Goal: Task Accomplishment & Management: Manage account settings

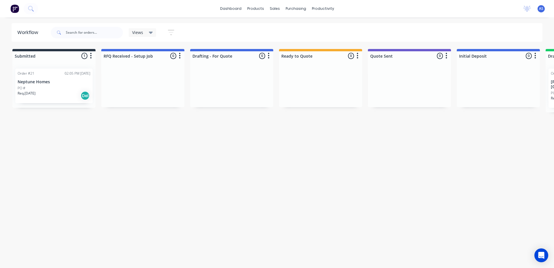
click at [120, 85] on div at bounding box center [142, 85] width 83 height 43
click at [234, 10] on link "dashboard" at bounding box center [230, 8] width 27 height 9
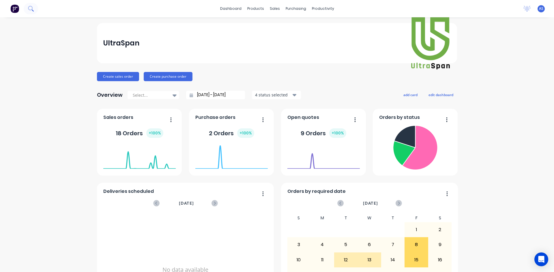
click at [33, 8] on icon at bounding box center [30, 8] width 5 height 5
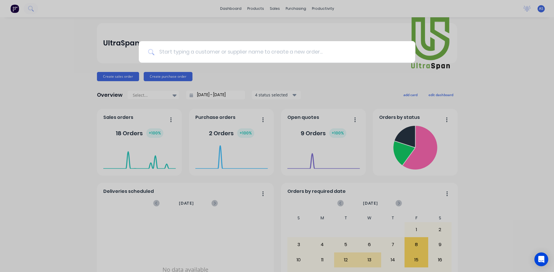
click at [197, 48] on input at bounding box center [279, 52] width 251 height 22
click at [247, 54] on input at bounding box center [279, 52] width 251 height 22
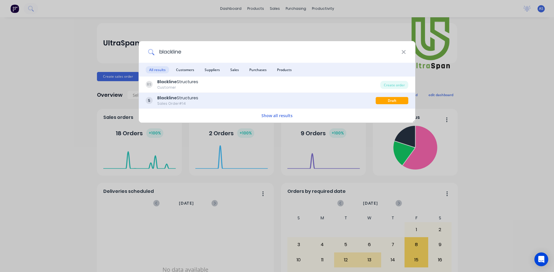
type input "blackline"
click at [203, 105] on div "Blackline Structures Sales Order #14" at bounding box center [261, 100] width 230 height 11
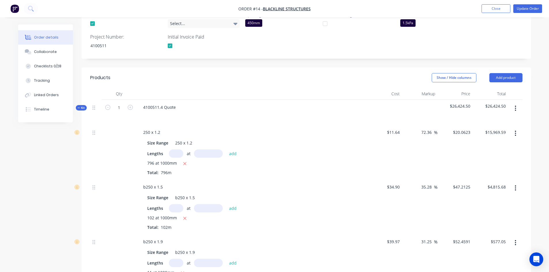
scroll to position [259, 0]
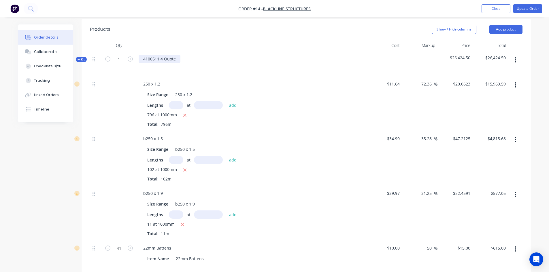
click at [153, 55] on div "4100511.4 Quote" at bounding box center [160, 59] width 42 height 8
click at [204, 54] on div "4100511.4 Quote" at bounding box center [251, 63] width 231 height 25
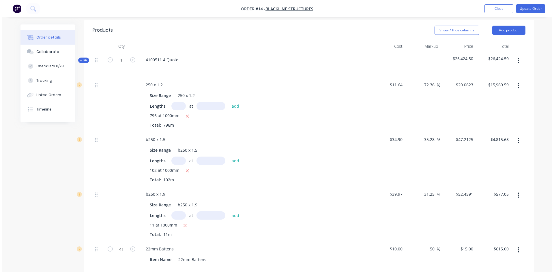
scroll to position [57, 0]
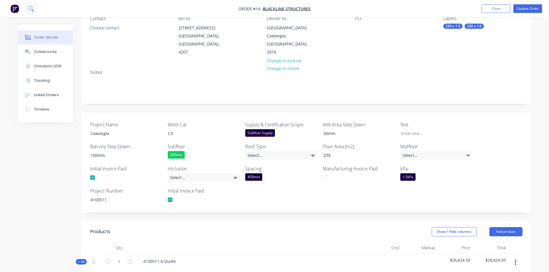
click at [35, 7] on button at bounding box center [31, 9] width 14 height 12
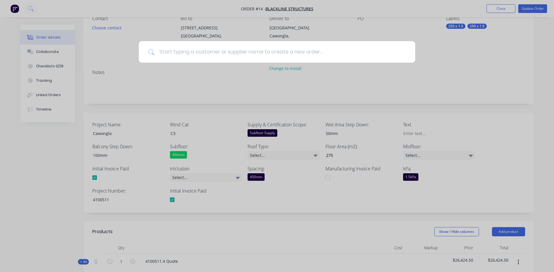
click at [189, 52] on input at bounding box center [279, 52] width 251 height 22
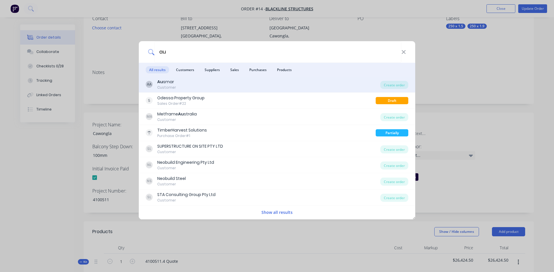
type input "au"
click at [212, 87] on div "AA Au smar Customer" at bounding box center [263, 84] width 234 height 11
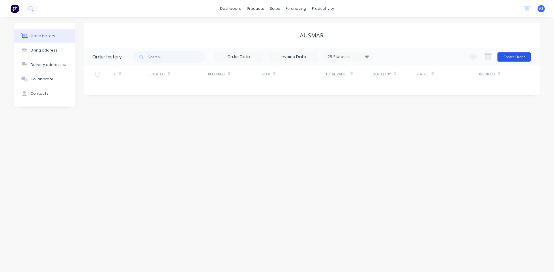
click at [517, 59] on button "Create Order" at bounding box center [513, 56] width 33 height 9
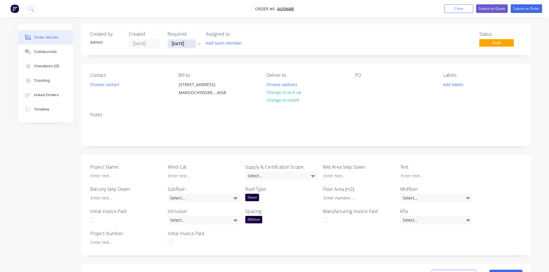
click at [188, 45] on input "[DATE]" at bounding box center [182, 44] width 28 height 9
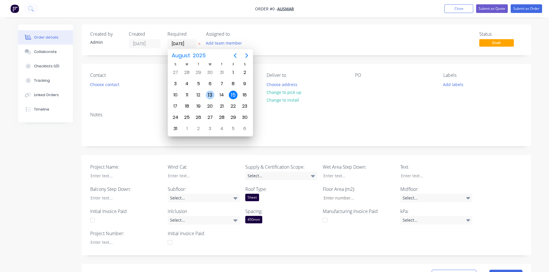
click at [206, 94] on div "13" at bounding box center [210, 95] width 9 height 9
type input "13/08/25"
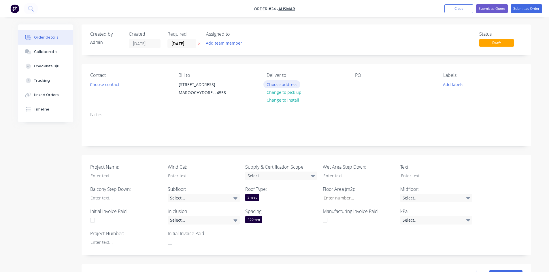
click at [282, 85] on button "Choose address" at bounding box center [282, 84] width 37 height 8
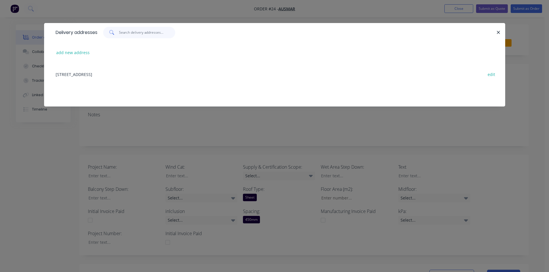
click at [136, 35] on input "text" at bounding box center [147, 33] width 56 height 12
click at [75, 52] on button "add new address" at bounding box center [73, 53] width 40 height 8
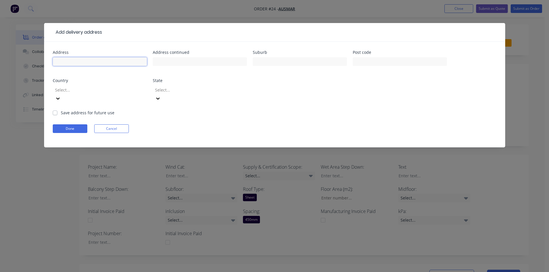
click at [76, 62] on input "text" at bounding box center [100, 61] width 94 height 9
click at [97, 125] on button "Cancel" at bounding box center [111, 129] width 35 height 9
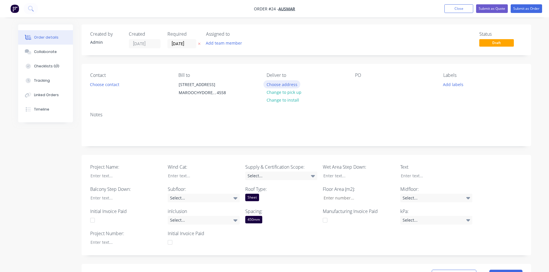
click at [293, 84] on button "Choose address" at bounding box center [282, 84] width 37 height 8
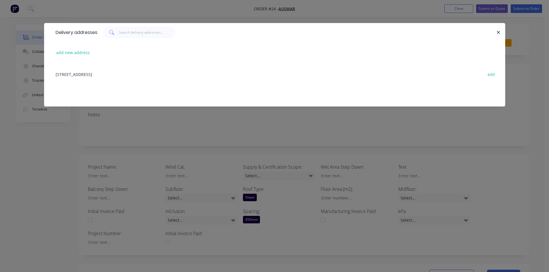
click at [119, 29] on span at bounding box center [111, 33] width 16 height 12
click at [124, 33] on input "text" at bounding box center [147, 33] width 56 height 12
click at [134, 33] on input "text" at bounding box center [147, 33] width 56 height 12
type input "76 pope ave"
click at [112, 33] on icon at bounding box center [111, 32] width 4 height 4
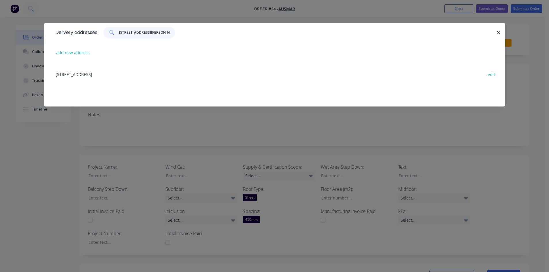
click at [148, 34] on input "76 pope ave" at bounding box center [147, 33] width 56 height 12
click at [68, 55] on button "add new address" at bounding box center [73, 53] width 40 height 8
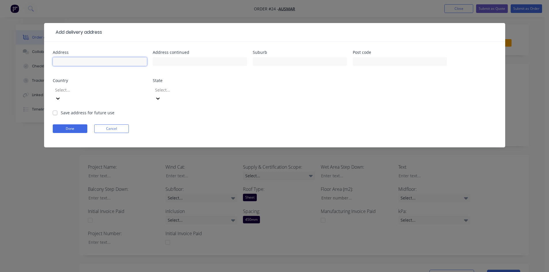
click at [76, 60] on input "text" at bounding box center [100, 61] width 94 height 9
type input "76 Pope Ave"
click at [294, 63] on input "text" at bounding box center [300, 61] width 94 height 9
type input "Burneside"
click at [357, 60] on input "text" at bounding box center [400, 61] width 94 height 9
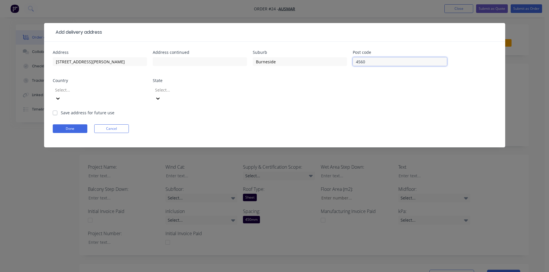
type input "4560"
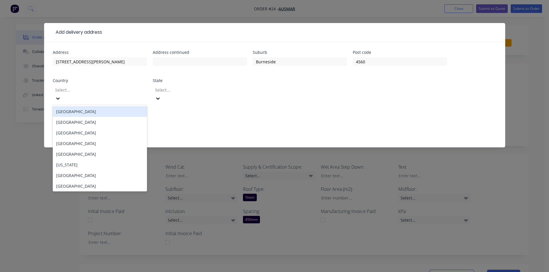
click at [135, 93] on div "Select..." at bounding box center [96, 90] width 86 height 9
click at [116, 106] on div "[GEOGRAPHIC_DATA]" at bounding box center [100, 111] width 94 height 11
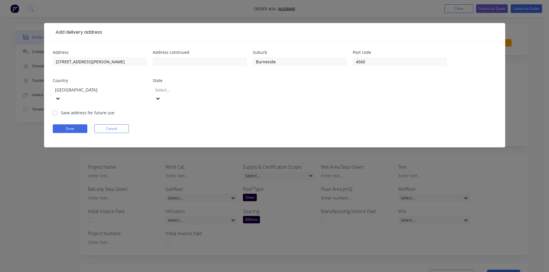
click at [188, 94] on div at bounding box center [196, 89] width 83 height 7
click at [358, 94] on div "Address 76 Pope Ave Address continued Suburb Burneside Post code 4560 Country A…" at bounding box center [275, 79] width 444 height 59
click at [174, 91] on div at bounding box center [196, 89] width 83 height 7
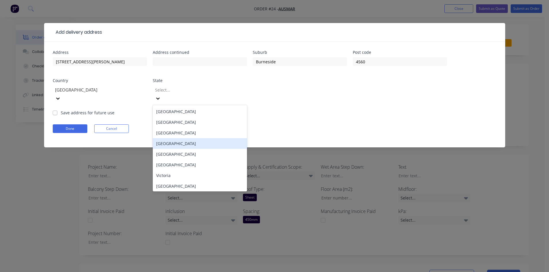
click at [171, 138] on div "[GEOGRAPHIC_DATA]" at bounding box center [200, 143] width 94 height 11
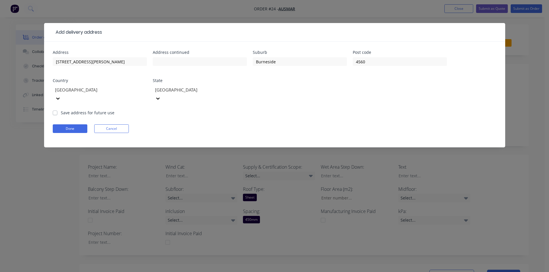
click at [178, 115] on form "Address 76 Pope Ave Address continued Suburb Burneside Post code 4560 Country A…" at bounding box center [275, 98] width 444 height 97
click at [76, 125] on button "Done" at bounding box center [70, 129] width 35 height 9
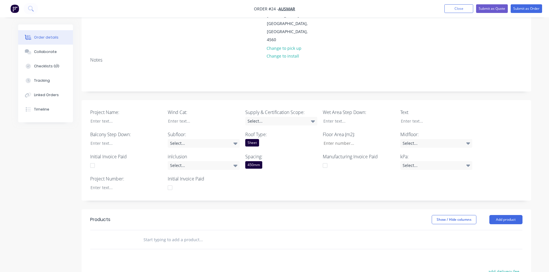
scroll to position [86, 0]
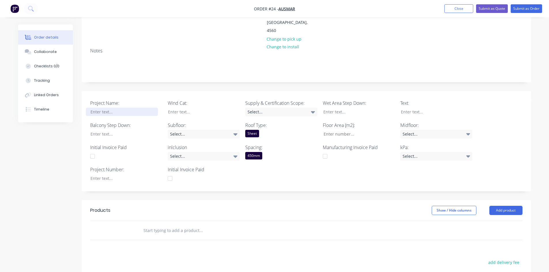
click at [107, 108] on div at bounding box center [122, 112] width 72 height 8
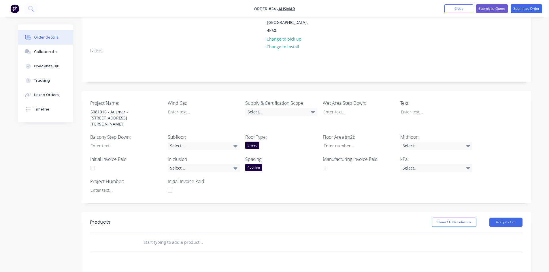
click at [260, 212] on header "Products Show / Hide columns Add product" at bounding box center [307, 222] width 450 height 21
drag, startPoint x: 126, startPoint y: 104, endPoint x: 80, endPoint y: 91, distance: 47.3
click at [80, 91] on div "Order details Collaborate Checklists 0/0 Tracking Linked Orders Timeline Order …" at bounding box center [274, 168] width 525 height 461
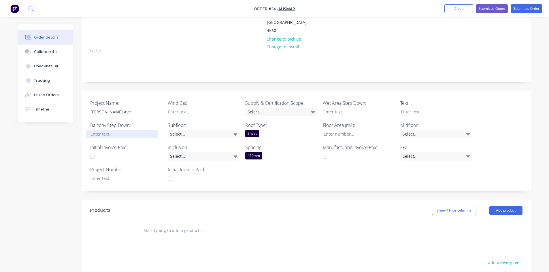
click at [96, 130] on div at bounding box center [122, 134] width 72 height 8
click at [108, 130] on div at bounding box center [122, 134] width 72 height 8
click at [112, 144] on label "Initial Invoice Paid" at bounding box center [126, 147] width 72 height 7
click at [125, 174] on div at bounding box center [122, 178] width 72 height 8
click at [184, 108] on div at bounding box center [199, 112] width 72 height 8
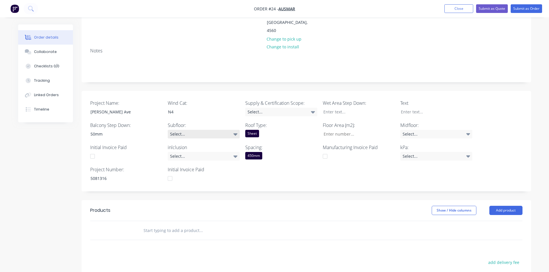
click at [181, 130] on div "Select..." at bounding box center [204, 134] width 72 height 9
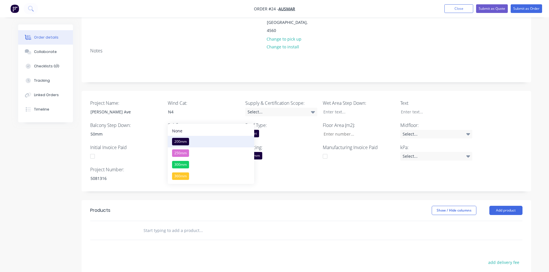
click at [173, 138] on div "200mm" at bounding box center [180, 141] width 17 height 7
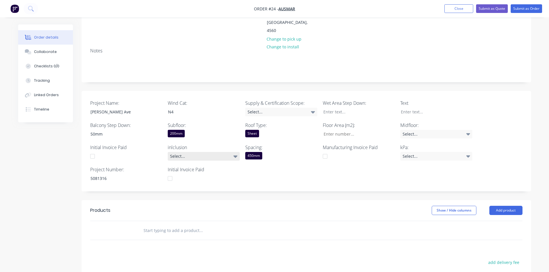
click at [190, 152] on div "Select..." at bounding box center [204, 156] width 72 height 9
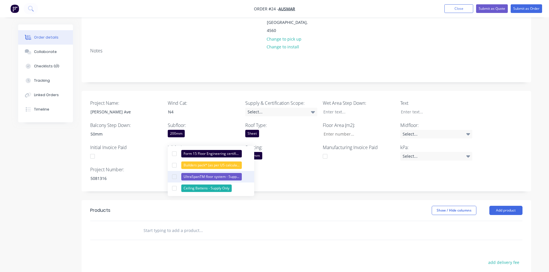
click at [225, 177] on div "UltraSpanTM floor system - Supply Only" at bounding box center [211, 176] width 61 height 7
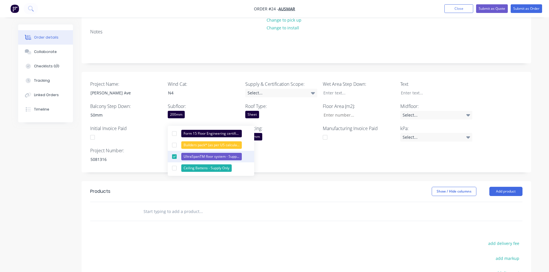
scroll to position [115, 0]
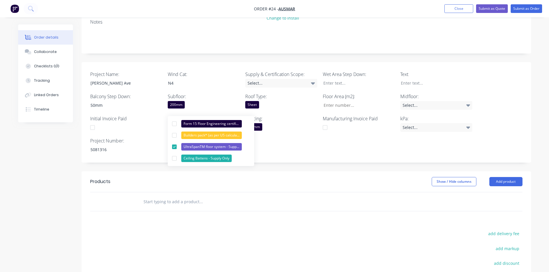
click at [176, 144] on div at bounding box center [170, 150] width 12 height 12
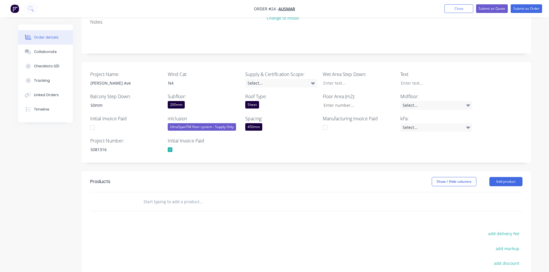
click at [170, 144] on div at bounding box center [170, 150] width 12 height 12
click at [231, 123] on div "UltraSpanTM floor system - Supply Only" at bounding box center [202, 126] width 68 height 7
click at [176, 144] on div at bounding box center [170, 150] width 12 height 12
click at [168, 144] on div at bounding box center [170, 150] width 12 height 12
click at [188, 123] on div "UltraSpanTM floor system - Supply Only" at bounding box center [202, 126] width 68 height 7
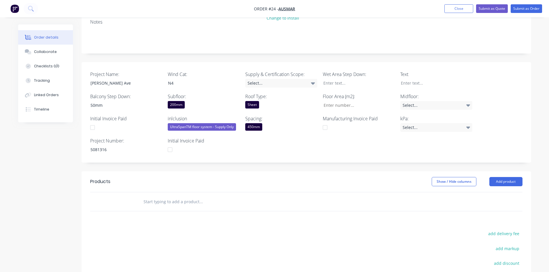
click at [176, 144] on div at bounding box center [170, 150] width 12 height 12
click at [169, 144] on div at bounding box center [170, 150] width 12 height 12
click at [200, 123] on div "UltraSpanTM floor system - Supply Only" at bounding box center [202, 126] width 68 height 7
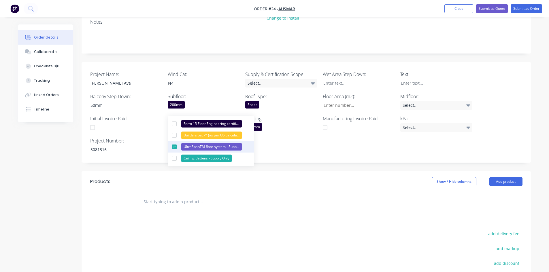
click at [176, 147] on div at bounding box center [175, 147] width 12 height 12
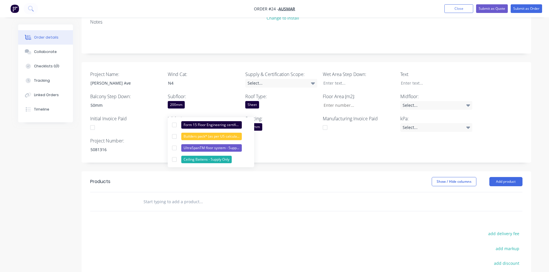
click at [175, 144] on div at bounding box center [170, 150] width 12 height 12
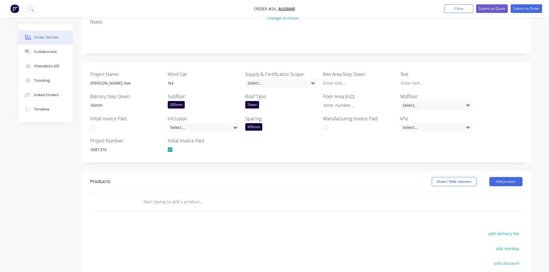
click at [169, 144] on div at bounding box center [170, 150] width 12 height 12
click at [274, 79] on div "Select..." at bounding box center [281, 83] width 72 height 9
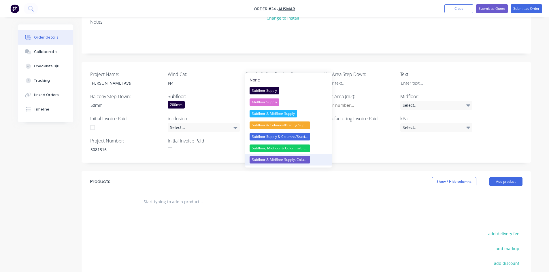
scroll to position [144, 0]
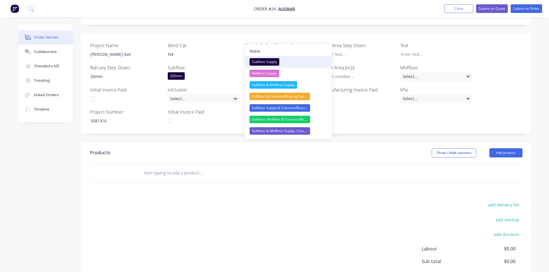
click at [279, 59] on div "Subfloor Supply" at bounding box center [265, 61] width 30 height 7
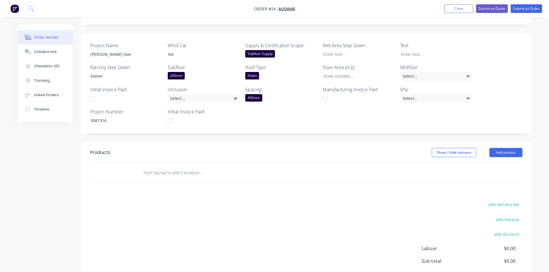
click at [262, 72] on div "Sheet" at bounding box center [281, 75] width 72 height 7
click at [271, 72] on div "Sheet" at bounding box center [281, 75] width 72 height 7
click at [257, 74] on div "None" at bounding box center [255, 72] width 10 height 6
click at [349, 50] on div at bounding box center [355, 54] width 72 height 8
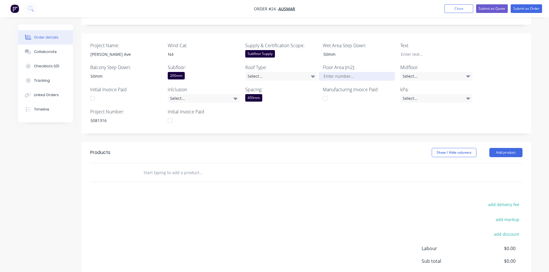
click at [347, 72] on input "Project Name:" at bounding box center [357, 76] width 76 height 9
click at [343, 72] on input "Project Name:" at bounding box center [357, 76] width 76 height 9
type input "98"
click at [329, 108] on div "Project Name: Pope Ave Wind Cat: N4 Supply & Certification Scope: Subfloor Supp…" at bounding box center [307, 83] width 450 height 101
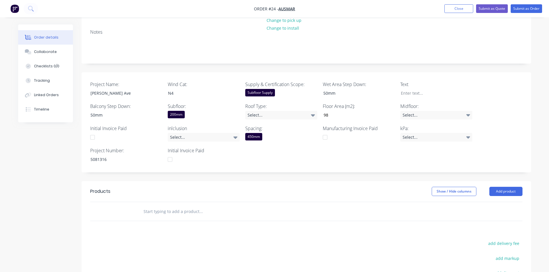
scroll to position [86, 0]
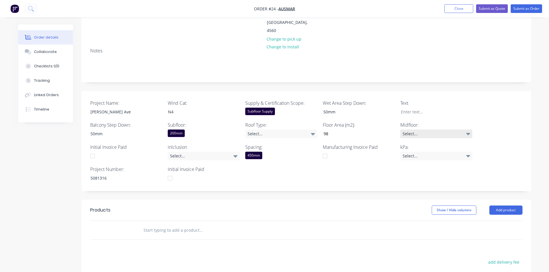
click at [409, 130] on div "Select..." at bounding box center [436, 134] width 72 height 9
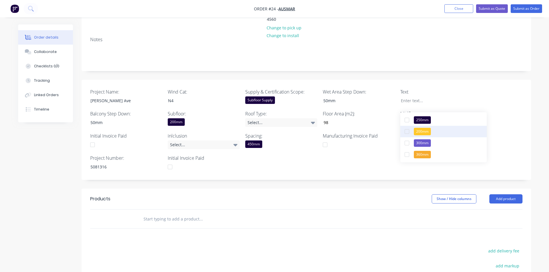
scroll to position [58, 0]
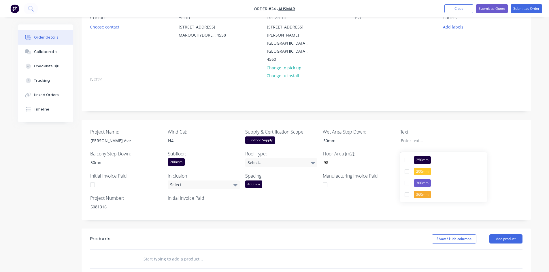
click at [428, 159] on div "Select..." at bounding box center [436, 163] width 72 height 9
click at [426, 181] on div "Select..." at bounding box center [436, 185] width 72 height 9
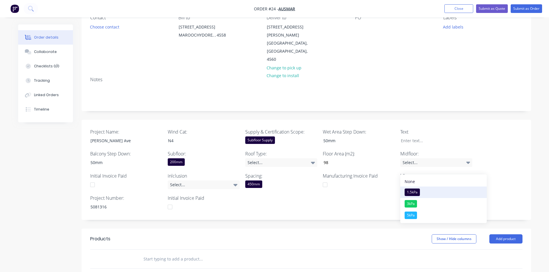
click at [413, 191] on div "1.5kPa" at bounding box center [412, 192] width 15 height 7
click at [459, 129] on label "Text" at bounding box center [436, 132] width 72 height 7
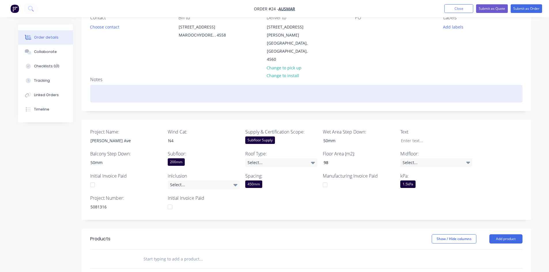
click at [114, 85] on div at bounding box center [306, 94] width 432 height 18
click at [111, 85] on div at bounding box center [306, 94] width 432 height 18
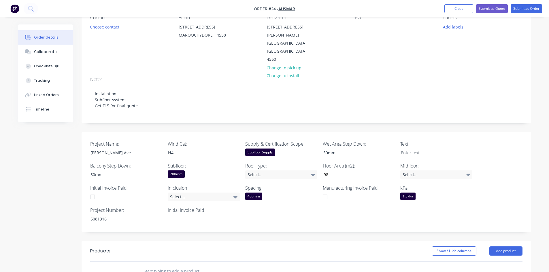
click at [48, 151] on div "Created by Admin Created 15/08/25 Required 13/08/25 Assigned to Add team member…" at bounding box center [274, 197] width 513 height 461
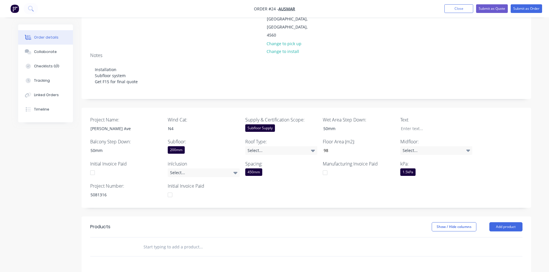
scroll to position [0, 0]
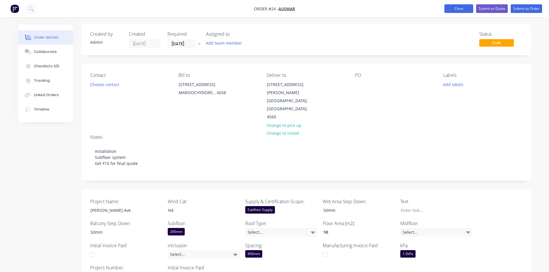
click at [460, 11] on button "Close" at bounding box center [459, 8] width 29 height 9
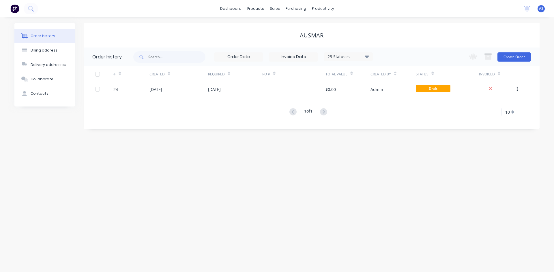
click at [196, 116] on div "1 of 1 10 5 10 15 20 25 30 35" at bounding box center [308, 112] width 449 height 8
click at [168, 139] on div "Order history Billing address Delivery addresses Collaborate Contacts Ausmar Or…" at bounding box center [277, 144] width 554 height 255
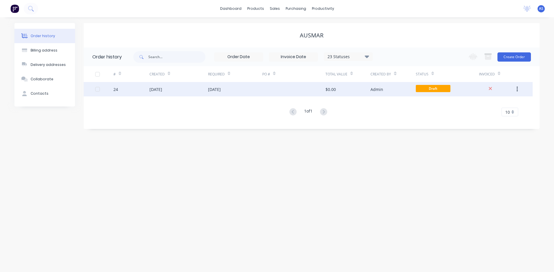
click at [173, 90] on div "15 Aug 2025" at bounding box center [178, 89] width 59 height 14
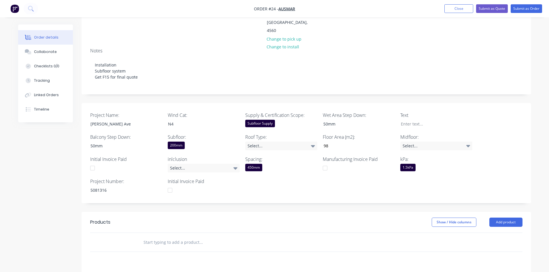
scroll to position [115, 0]
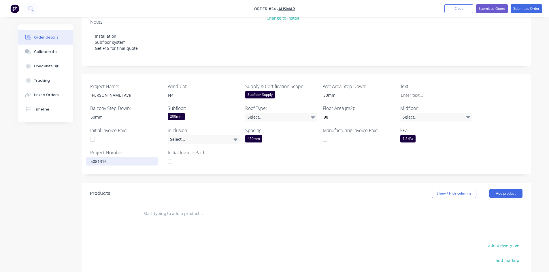
click at [116, 157] on div "5081316" at bounding box center [122, 161] width 72 height 8
click at [460, 12] on button "Close" at bounding box center [459, 8] width 29 height 9
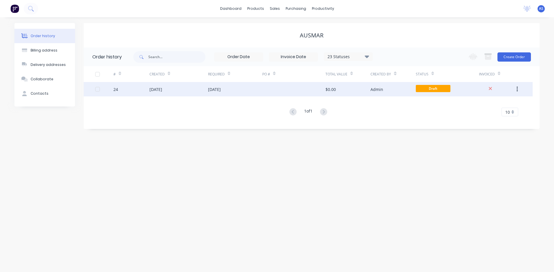
click at [217, 88] on div "13 Aug 2025" at bounding box center [214, 89] width 13 height 6
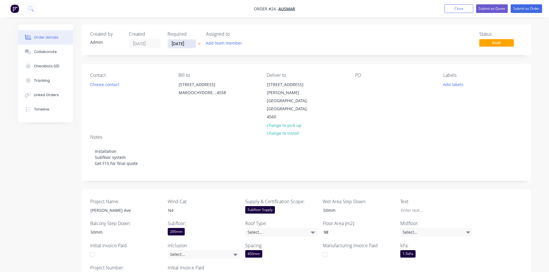
click at [179, 45] on input "13/08/25" at bounding box center [182, 44] width 28 height 9
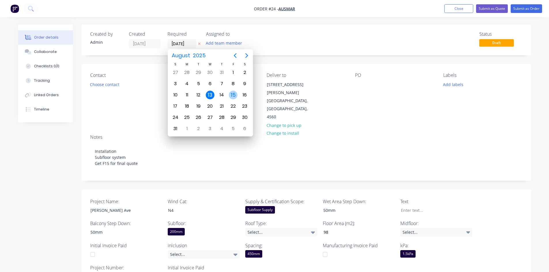
click at [236, 96] on div "15" at bounding box center [233, 95] width 9 height 9
type input "[DATE]"
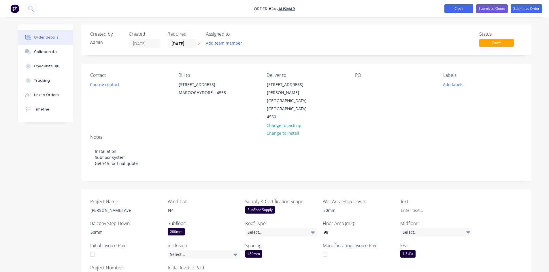
click at [458, 6] on button "Close" at bounding box center [459, 8] width 29 height 9
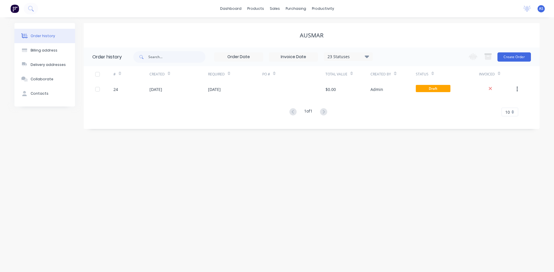
click at [268, 215] on div "Order history Billing address Delivery addresses Collaborate Contacts Ausmar Or…" at bounding box center [277, 144] width 554 height 255
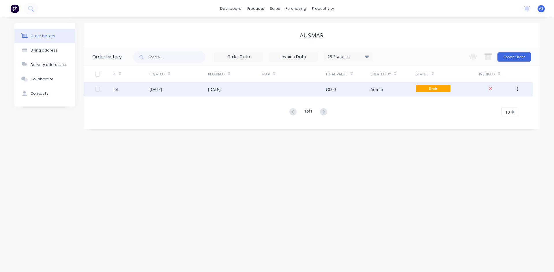
click at [191, 90] on div "15 Aug 2025" at bounding box center [178, 89] width 59 height 14
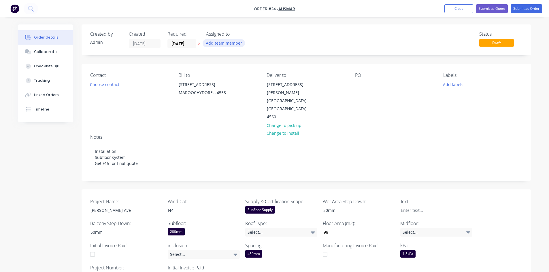
click at [227, 45] on button "Add team member" at bounding box center [224, 43] width 42 height 8
click at [237, 96] on div "Luke Ogilvy" at bounding box center [253, 98] width 58 height 6
click at [308, 48] on div "Status Draft" at bounding box center [393, 39] width 259 height 17
click at [453, 7] on button "Close" at bounding box center [459, 8] width 29 height 9
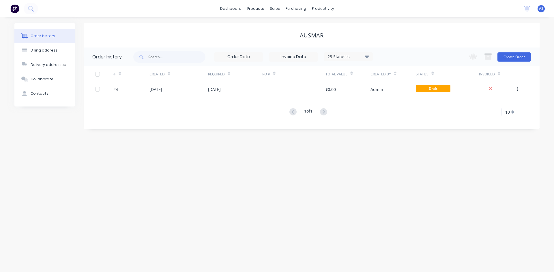
click at [221, 150] on div "Order history Billing address Delivery addresses Collaborate Contacts Ausmar Or…" at bounding box center [277, 144] width 554 height 255
click at [234, 7] on link "dashboard" at bounding box center [230, 8] width 27 height 9
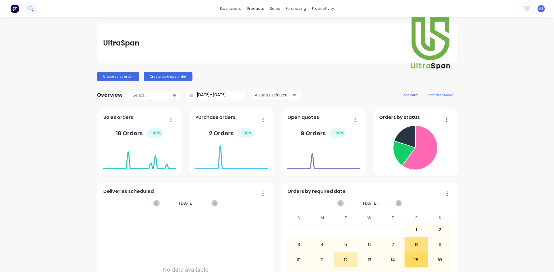
click at [30, 6] on icon at bounding box center [30, 8] width 5 height 5
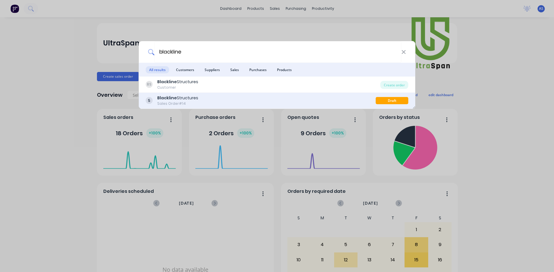
type input "blackline"
click at [188, 98] on div "Blackline Structures" at bounding box center [177, 98] width 41 height 6
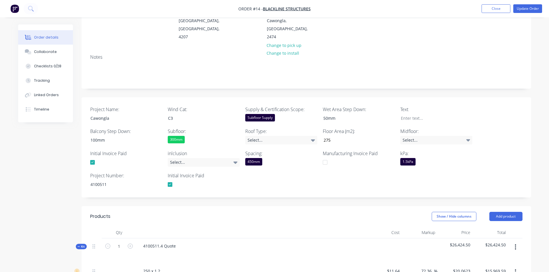
scroll to position [58, 0]
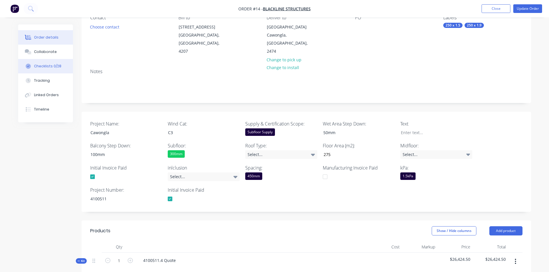
click at [56, 65] on div "Checklists 0/28" at bounding box center [47, 66] width 27 height 5
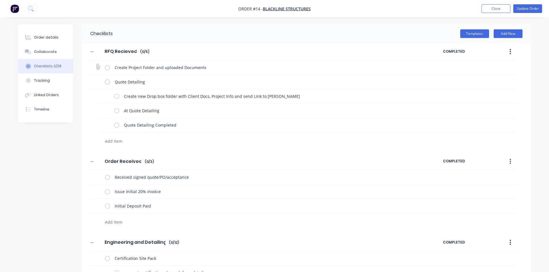
click at [108, 67] on label at bounding box center [107, 68] width 5 height 6
click at [0, 0] on input "checkbox" at bounding box center [0, 0] width 0 height 0
click at [117, 95] on label at bounding box center [116, 96] width 5 height 6
click at [0, 0] on input "checkbox" at bounding box center [0, 0] width 0 height 0
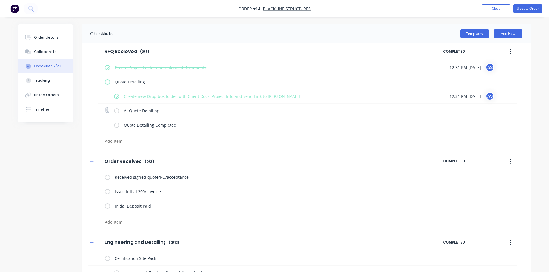
click at [117, 110] on label at bounding box center [116, 111] width 5 height 6
click at [0, 0] on input "checkbox" at bounding box center [0, 0] width 0 height 0
click at [116, 125] on label at bounding box center [116, 125] width 5 height 6
click at [0, 0] on input "checkbox" at bounding box center [0, 0] width 0 height 0
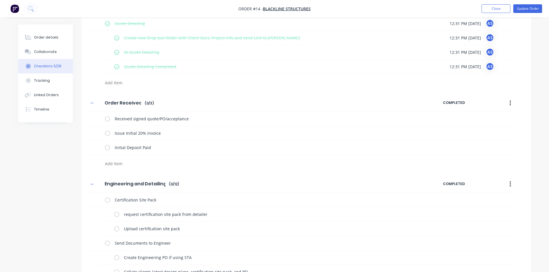
scroll to position [86, 0]
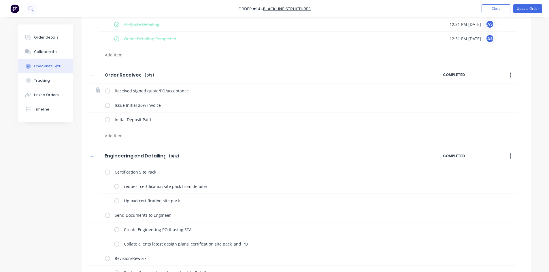
click at [107, 91] on label at bounding box center [107, 91] width 5 height 6
click at [0, 0] on input "checkbox" at bounding box center [0, 0] width 0 height 0
click at [108, 105] on label at bounding box center [107, 105] width 5 height 6
click at [0, 0] on input "checkbox" at bounding box center [0, 0] width 0 height 0
click at [108, 120] on label at bounding box center [107, 120] width 5 height 6
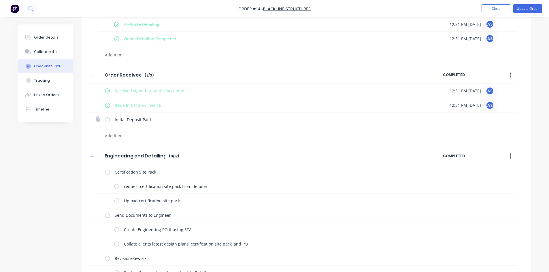
click at [0, 0] on input "checkbox" at bounding box center [0, 0] width 0 height 0
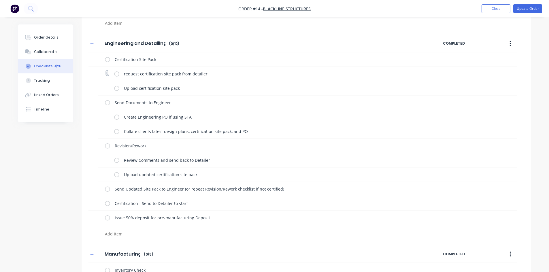
scroll to position [202, 0]
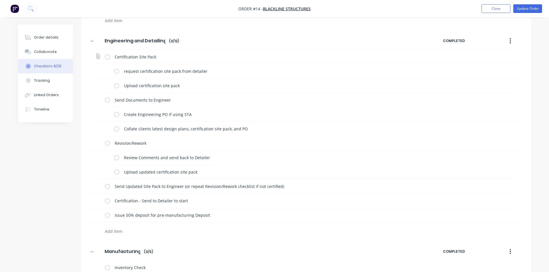
click at [107, 58] on label at bounding box center [107, 57] width 5 height 6
click at [0, 0] on input "checkbox" at bounding box center [0, 0] width 0 height 0
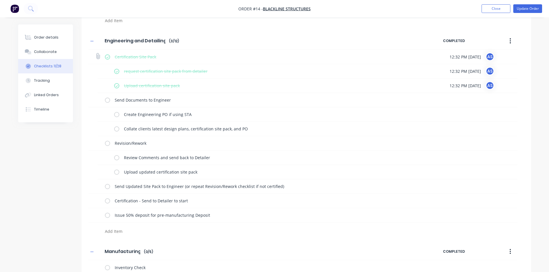
click at [494, 55] on div "AS" at bounding box center [490, 56] width 9 height 9
click at [494, 56] on div "AS" at bounding box center [490, 56] width 9 height 9
click at [106, 101] on label at bounding box center [107, 100] width 5 height 6
click at [0, 0] on input "checkbox" at bounding box center [0, 0] width 0 height 0
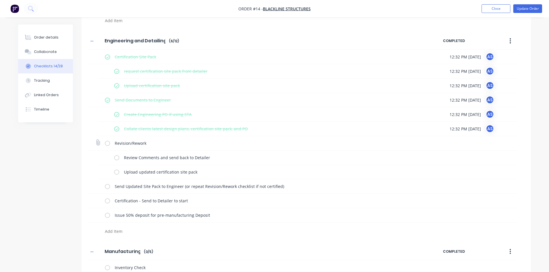
click at [108, 142] on label at bounding box center [107, 143] width 5 height 6
click at [0, 0] on input "checkbox" at bounding box center [0, 0] width 0 height 0
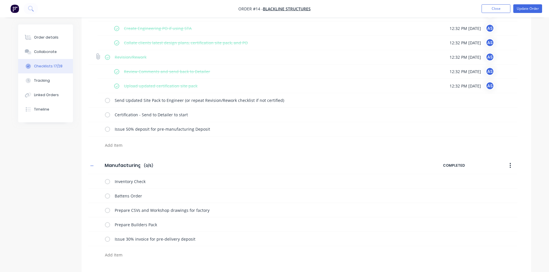
scroll to position [288, 0]
click at [108, 127] on label at bounding box center [107, 129] width 5 height 6
click at [0, 0] on input "checkbox" at bounding box center [0, 0] width 0 height 0
click at [106, 114] on label at bounding box center [107, 115] width 5 height 6
click at [0, 0] on input "checkbox" at bounding box center [0, 0] width 0 height 0
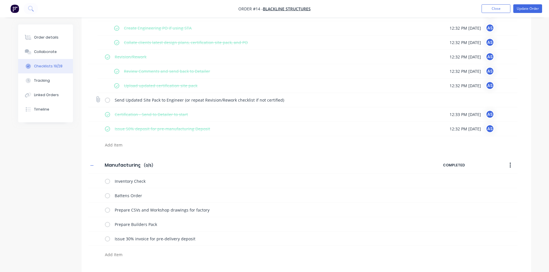
click at [108, 99] on label at bounding box center [107, 100] width 5 height 6
click at [0, 0] on input "checkbox" at bounding box center [0, 0] width 0 height 0
type textarea "x"
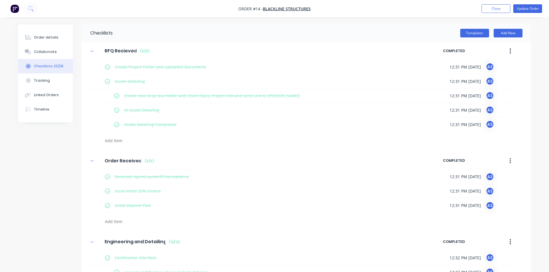
scroll to position [0, 0]
click at [44, 44] on button "Order details" at bounding box center [45, 37] width 55 height 14
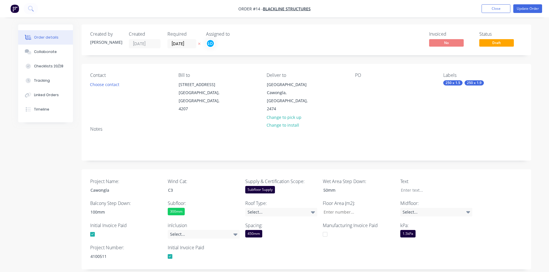
type input "275"
click at [43, 48] on button "Collaborate" at bounding box center [45, 52] width 55 height 14
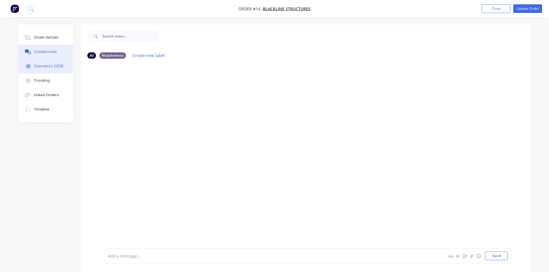
click at [44, 62] on button "Checklists 20/28" at bounding box center [45, 66] width 55 height 14
type textarea "x"
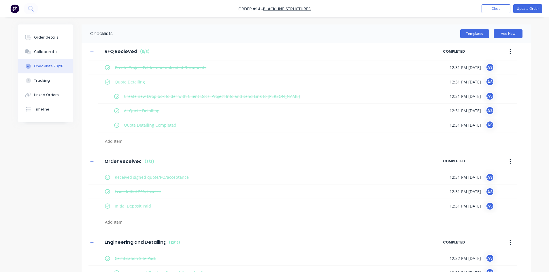
click at [27, 9] on button at bounding box center [31, 9] width 14 height 12
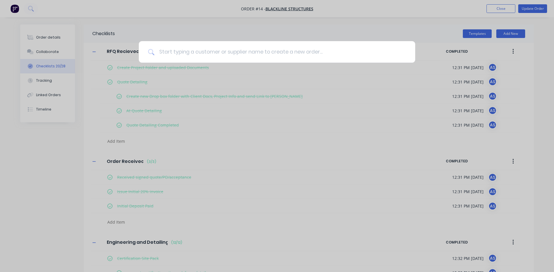
click at [191, 50] on input at bounding box center [279, 52] width 251 height 22
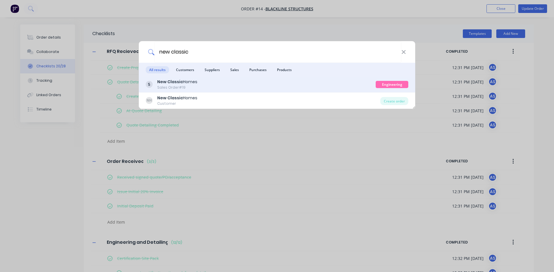
type input "new classic"
click at [187, 84] on div "New Classic Homes" at bounding box center [177, 82] width 40 height 6
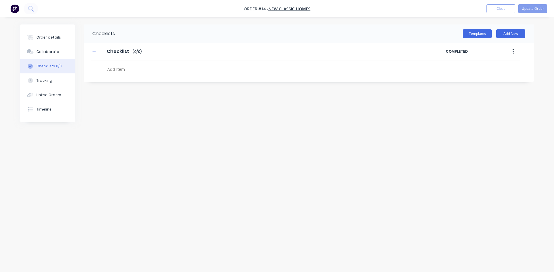
type textarea "x"
click at [48, 44] on button "Order details" at bounding box center [47, 37] width 55 height 14
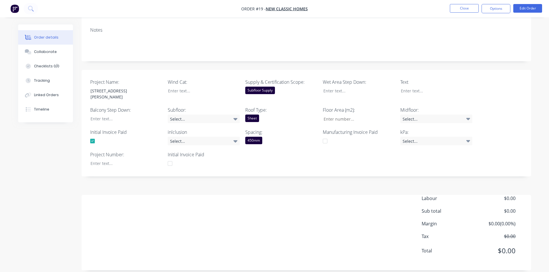
scroll to position [85, 0]
click at [110, 159] on div at bounding box center [122, 163] width 72 height 8
click at [237, 175] on div "Created by Luke Created 08/08/25 Required 08/08/25 Assigned to Add team member …" at bounding box center [307, 104] width 450 height 331
click at [197, 94] on div at bounding box center [199, 90] width 72 height 8
click at [195, 114] on div "Select..." at bounding box center [204, 118] width 72 height 9
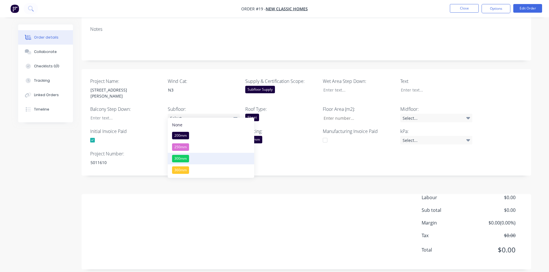
click at [185, 159] on div "300mm" at bounding box center [180, 158] width 17 height 7
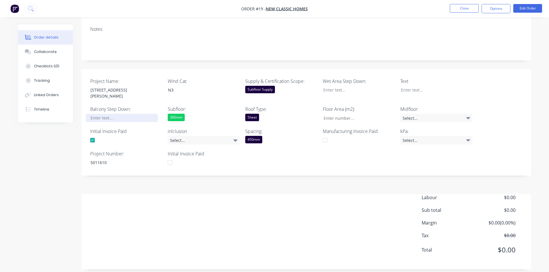
click at [112, 114] on div at bounding box center [122, 118] width 72 height 8
click at [255, 114] on div "Sheet" at bounding box center [252, 117] width 14 height 7
click at [332, 93] on div at bounding box center [355, 90] width 72 height 8
click at [349, 115] on input "Project Name:" at bounding box center [357, 118] width 76 height 9
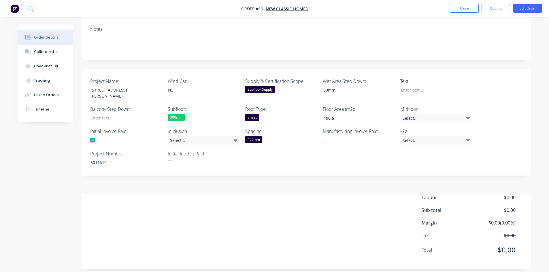
type input "191"
click at [318, 158] on div "Project Name: Lot 5, 20 Sharyn Pl, Benobble Wind Cat: N3 Supply & Certification…" at bounding box center [307, 122] width 450 height 107
click at [217, 136] on div "Select..." at bounding box center [204, 140] width 72 height 9
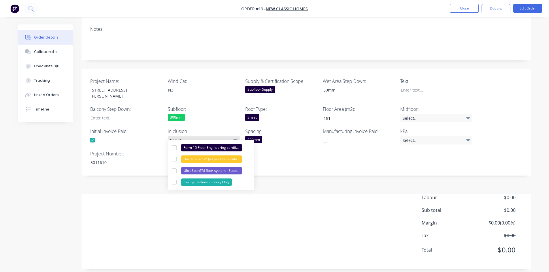
click at [217, 136] on div "Select..." at bounding box center [204, 140] width 72 height 9
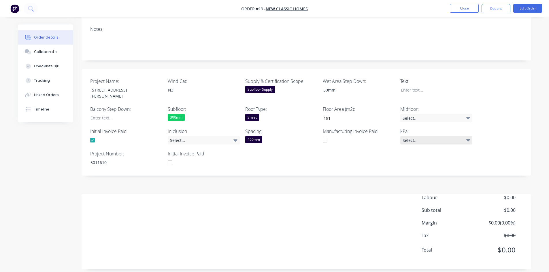
click at [421, 136] on div "Select..." at bounding box center [436, 140] width 72 height 9
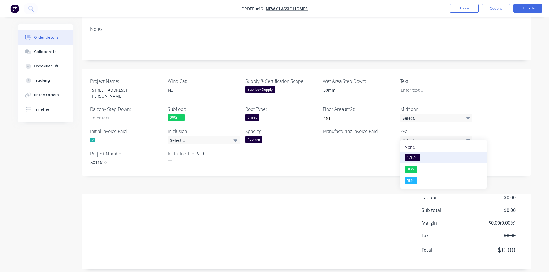
click at [419, 157] on div "1.5kPa" at bounding box center [412, 157] width 15 height 7
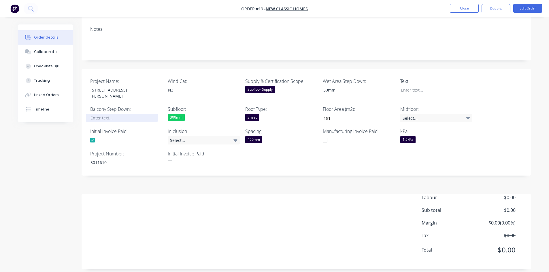
click at [112, 114] on div at bounding box center [122, 118] width 72 height 8
click at [64, 162] on div "Created by Luke Created 08/08/25 Required 08/08/25 Assigned to Add team member …" at bounding box center [274, 108] width 513 height 339
click at [50, 67] on div "Checklists 0/0" at bounding box center [46, 66] width 25 height 5
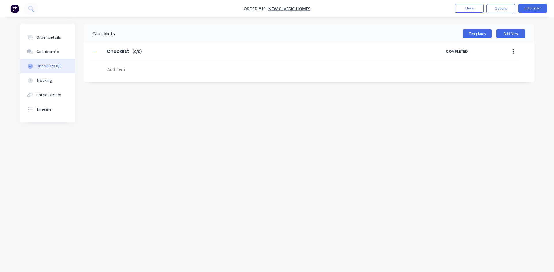
click at [477, 29] on div "Templates Add New" at bounding box center [324, 34] width 419 height 18
click at [477, 33] on button "Templates" at bounding box center [476, 33] width 29 height 9
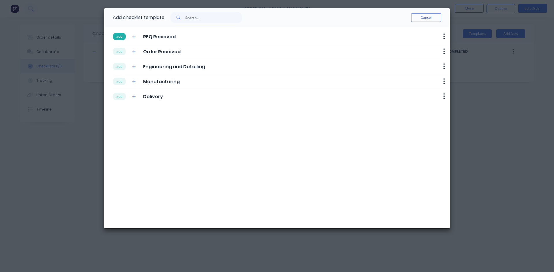
click at [120, 38] on button "add" at bounding box center [119, 36] width 13 height 7
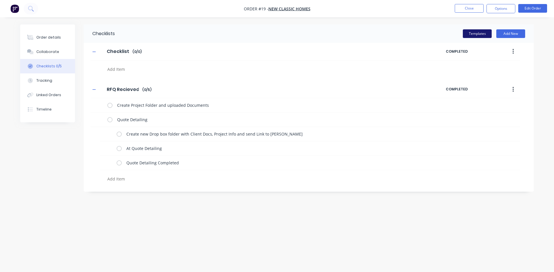
click at [472, 37] on button "Templates" at bounding box center [476, 33] width 29 height 9
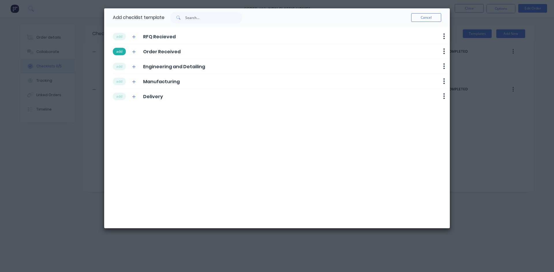
click at [121, 52] on button "add" at bounding box center [119, 51] width 13 height 7
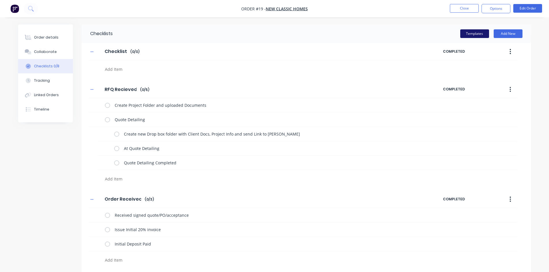
click at [472, 33] on button "Templates" at bounding box center [474, 33] width 29 height 9
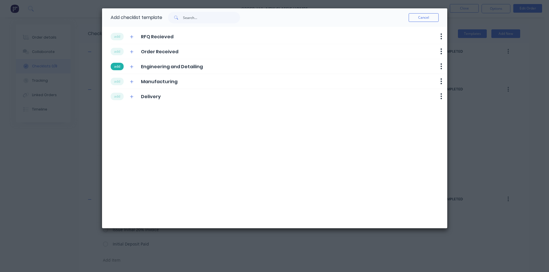
click at [118, 67] on button "add" at bounding box center [117, 66] width 13 height 7
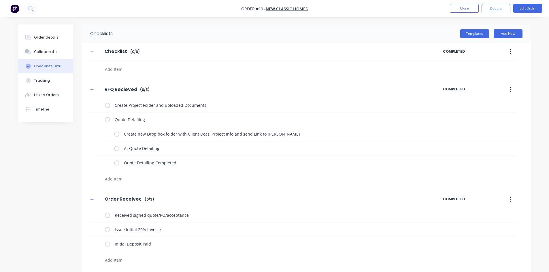
click at [120, 67] on textarea at bounding box center [241, 69] width 277 height 8
click at [118, 73] on textarea at bounding box center [241, 69] width 277 height 8
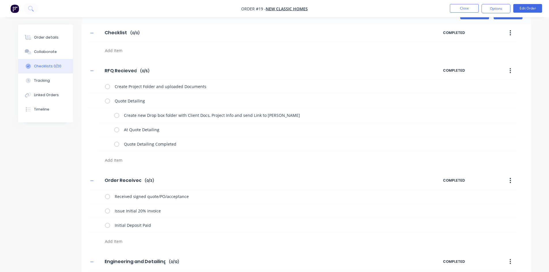
scroll to position [29, 0]
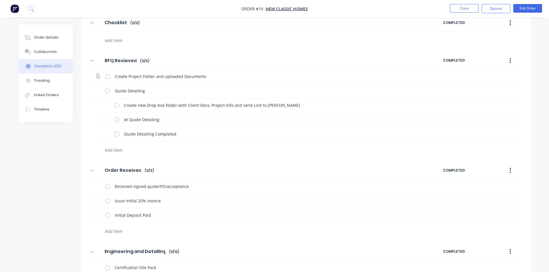
click at [107, 77] on label at bounding box center [107, 77] width 5 height 6
click at [0, 0] on input "checkbox" at bounding box center [0, 0] width 0 height 0
click at [106, 91] on label at bounding box center [107, 91] width 5 height 6
click at [0, 0] on input "checkbox" at bounding box center [0, 0] width 0 height 0
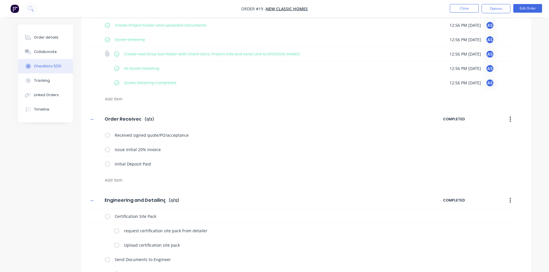
scroll to position [115, 0]
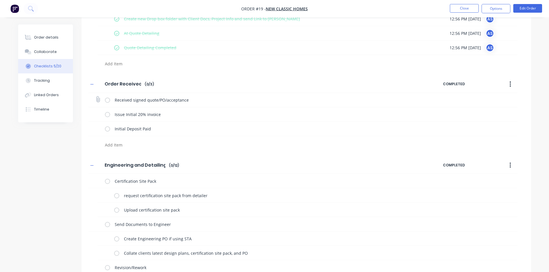
click at [106, 99] on label at bounding box center [107, 100] width 5 height 6
click at [0, 0] on input "checkbox" at bounding box center [0, 0] width 0 height 0
click at [109, 115] on label at bounding box center [107, 115] width 5 height 6
click at [0, 0] on input "checkbox" at bounding box center [0, 0] width 0 height 0
click at [108, 129] on label at bounding box center [107, 129] width 5 height 6
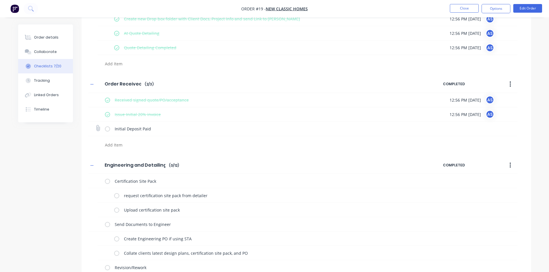
click at [0, 0] on input "checkbox" at bounding box center [0, 0] width 0 height 0
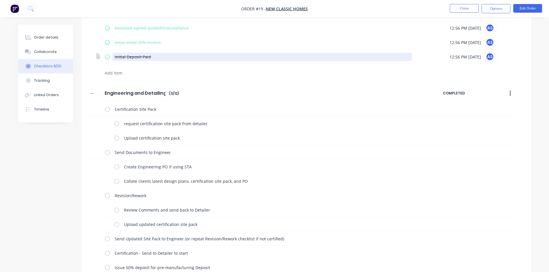
scroll to position [212, 0]
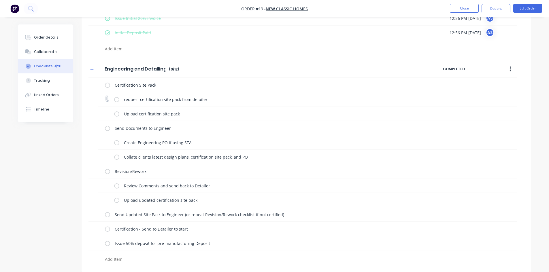
click at [115, 101] on label at bounding box center [116, 99] width 5 height 6
click at [0, 0] on input "checkbox" at bounding box center [0, 0] width 0 height 0
click at [116, 101] on label at bounding box center [116, 99] width 5 height 6
click at [0, 0] on input "checkbox" at bounding box center [0, 0] width 0 height 0
click at [118, 100] on label at bounding box center [116, 99] width 5 height 6
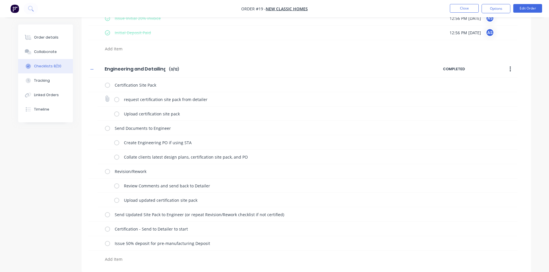
click at [0, 0] on input "checkbox" at bounding box center [0, 0] width 0 height 0
click at [115, 100] on label at bounding box center [116, 99] width 5 height 6
click at [0, 0] on input "checkbox" at bounding box center [0, 0] width 0 height 0
click at [115, 100] on label at bounding box center [116, 99] width 5 height 6
click at [0, 0] on input "checkbox" at bounding box center [0, 0] width 0 height 0
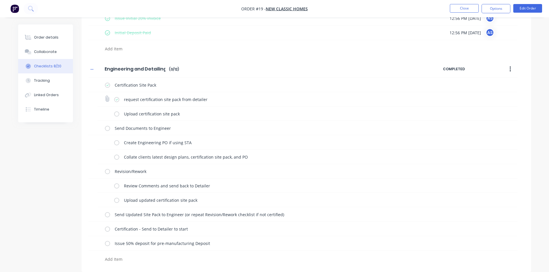
type textarea "x"
click at [53, 135] on div "Checklists Templates Add New Checklist Checklist Enter Checklist name ( 0 / 0 )…" at bounding box center [274, 43] width 513 height 460
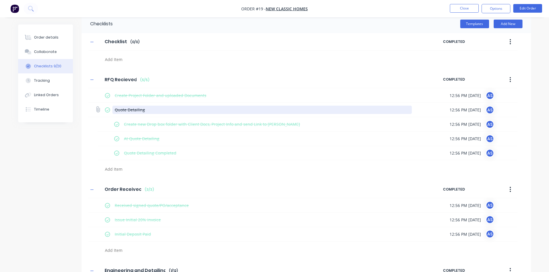
scroll to position [0, 0]
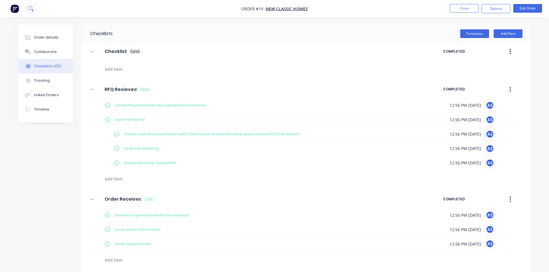
click at [26, 5] on button at bounding box center [31, 9] width 14 height 12
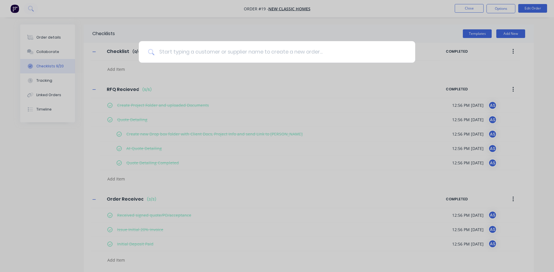
click at [187, 52] on input at bounding box center [279, 52] width 251 height 22
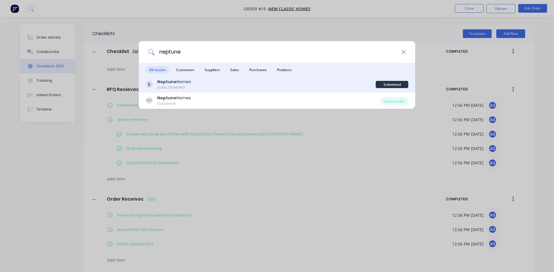
type input "neptune"
click at [193, 87] on div "Neptune Homes Sales Order #21" at bounding box center [261, 84] width 230 height 11
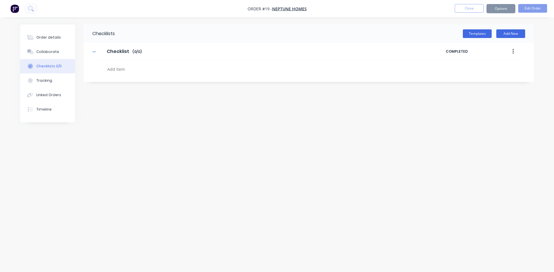
type textarea "x"
click at [46, 38] on div "Order details" at bounding box center [48, 37] width 25 height 5
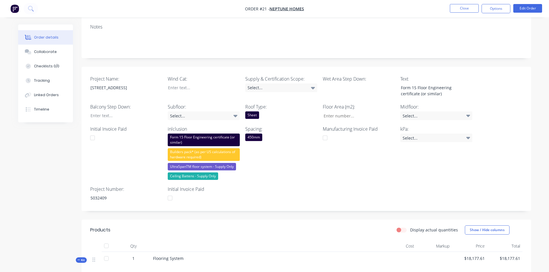
scroll to position [58, 0]
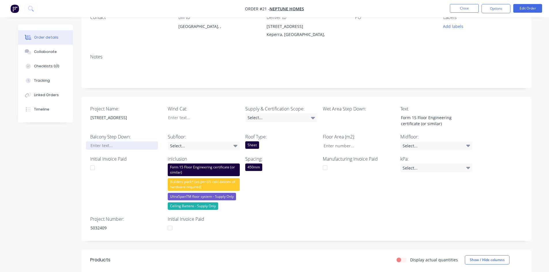
click at [121, 144] on div at bounding box center [122, 146] width 72 height 8
click at [183, 116] on div at bounding box center [199, 118] width 72 height 8
click at [206, 145] on div "Select..." at bounding box center [204, 146] width 72 height 9
click at [306, 191] on div "Spacing: 450mm" at bounding box center [281, 183] width 72 height 54
click at [285, 117] on div "Select..." at bounding box center [281, 118] width 72 height 9
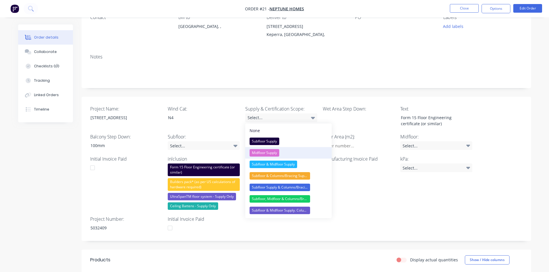
click at [278, 150] on div "Midfloor Supply" at bounding box center [265, 152] width 30 height 7
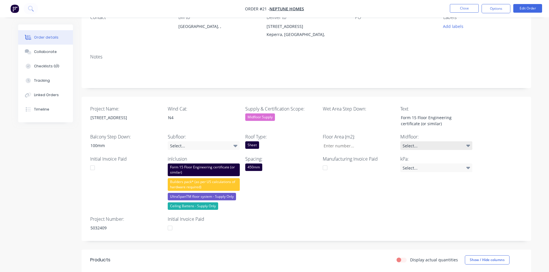
click at [414, 146] on div "Select..." at bounding box center [436, 146] width 72 height 9
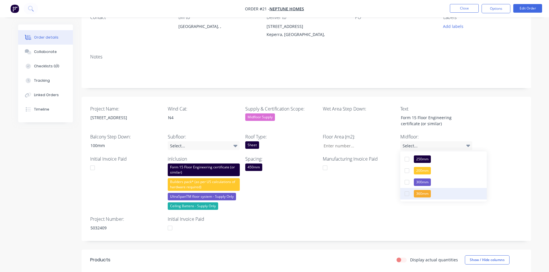
click at [427, 195] on div "360mm" at bounding box center [422, 193] width 17 height 7
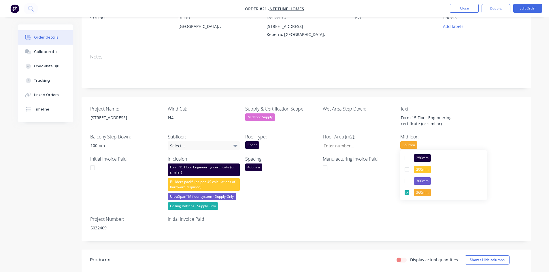
click at [369, 194] on div "Manufacturing Invoice Paid" at bounding box center [359, 183] width 72 height 54
click at [406, 170] on div "Select..." at bounding box center [436, 168] width 72 height 9
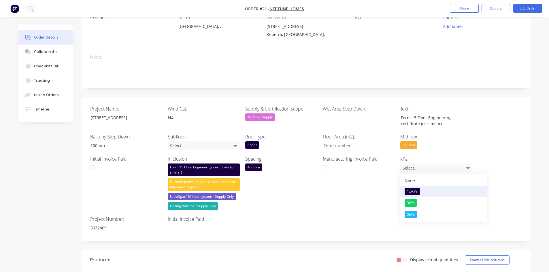
click at [410, 187] on button "1.5kPa" at bounding box center [443, 192] width 86 height 12
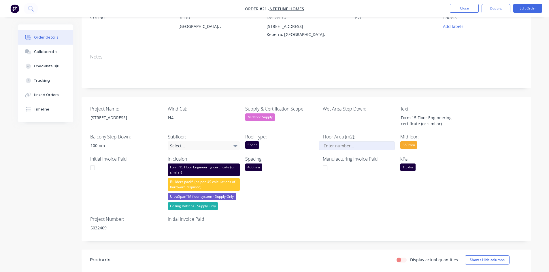
click at [334, 146] on input "Project Name:" at bounding box center [357, 146] width 76 height 9
type input "201"
click at [345, 218] on div "Project Name: Lot 337, New Road Wind Cat: N4 Supply & Certification Scope: Midf…" at bounding box center [307, 169] width 450 height 144
click at [340, 118] on div at bounding box center [355, 118] width 72 height 8
click at [336, 217] on div "Project Name: Lot 337, New Road Wind Cat: N4 Supply & Certification Scope: Midf…" at bounding box center [307, 169] width 450 height 144
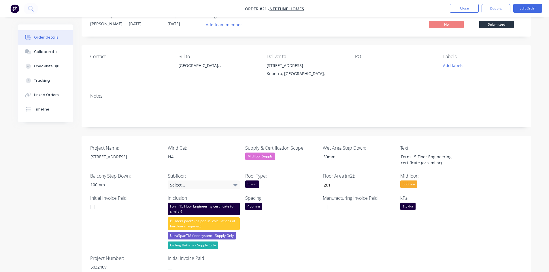
scroll to position [0, 0]
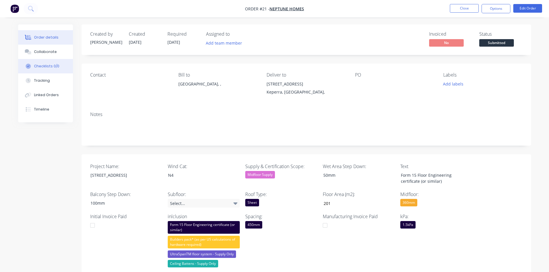
click at [44, 65] on div "Checklists 0/0" at bounding box center [46, 66] width 25 height 5
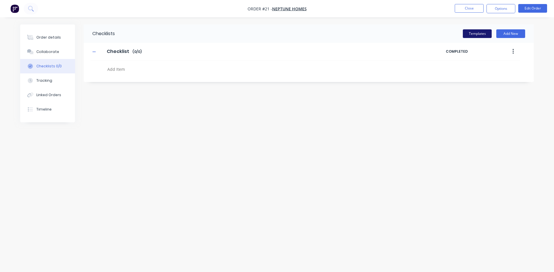
click at [471, 35] on button "Templates" at bounding box center [476, 33] width 29 height 9
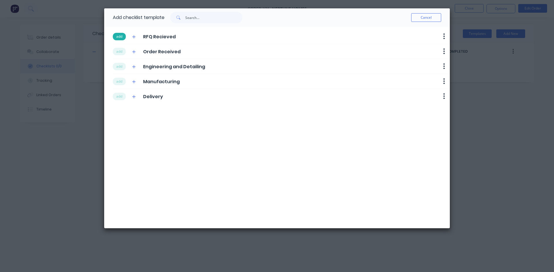
click at [119, 38] on button "add" at bounding box center [119, 36] width 13 height 7
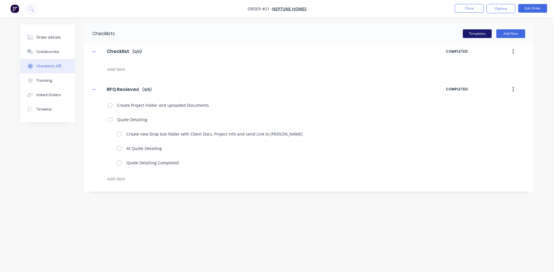
click at [475, 33] on button "Templates" at bounding box center [476, 33] width 29 height 9
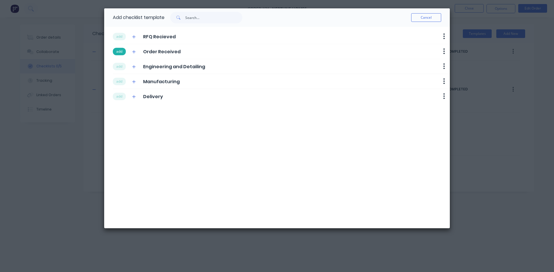
click at [118, 52] on button "add" at bounding box center [119, 51] width 13 height 7
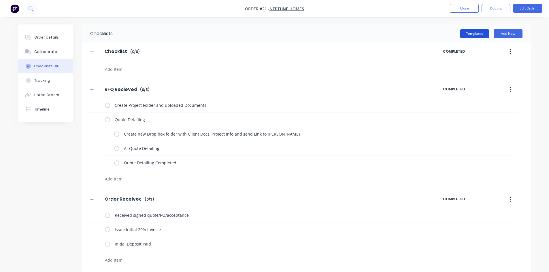
click at [471, 35] on button "Templates" at bounding box center [474, 33] width 29 height 9
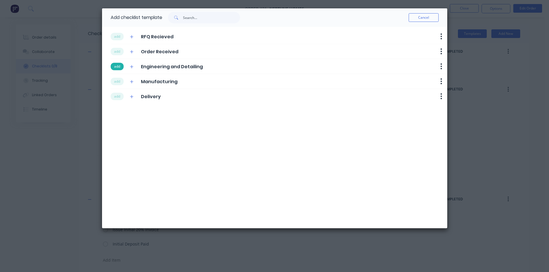
click at [116, 68] on button "add" at bounding box center [117, 66] width 13 height 7
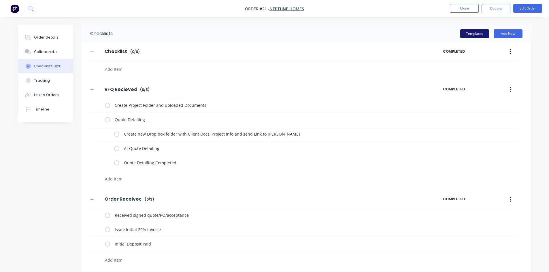
click at [468, 35] on button "Templates" at bounding box center [474, 33] width 29 height 9
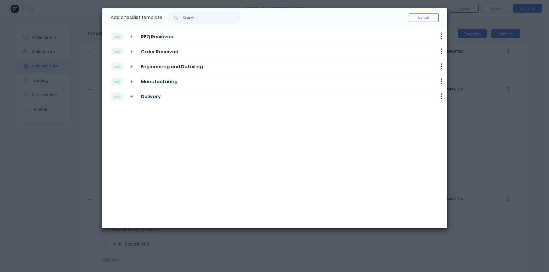
click at [44, 170] on div "Add checklist template Cancel add RFQ Recieved Delete add Order Received Delete…" at bounding box center [274, 136] width 549 height 272
click at [421, 15] on button "Cancel" at bounding box center [424, 17] width 30 height 9
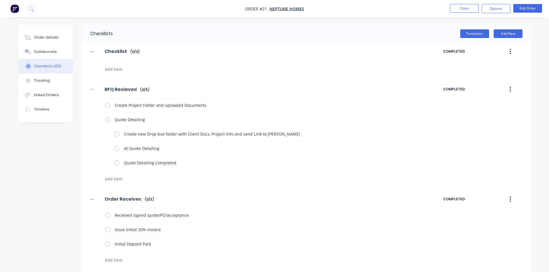
click at [508, 52] on button "button" at bounding box center [511, 51] width 14 height 10
click at [484, 31] on button "Templates" at bounding box center [474, 33] width 29 height 9
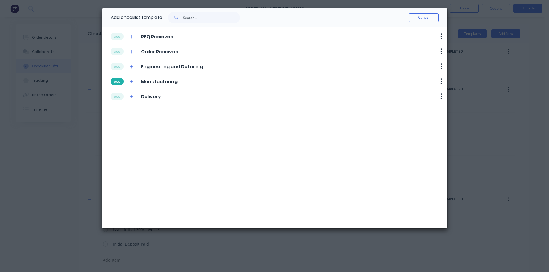
click at [119, 81] on button "add" at bounding box center [117, 81] width 13 height 7
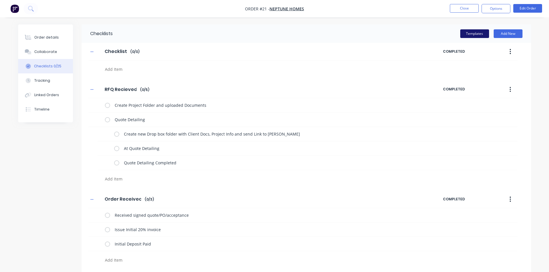
click at [468, 33] on button "Templates" at bounding box center [474, 33] width 29 height 9
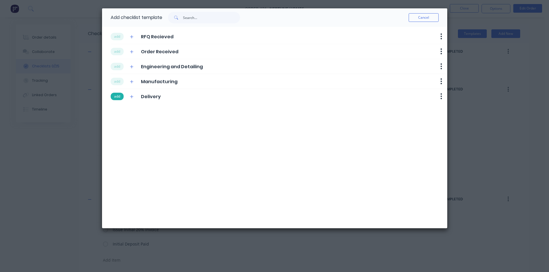
click at [119, 96] on button "add" at bounding box center [117, 96] width 13 height 7
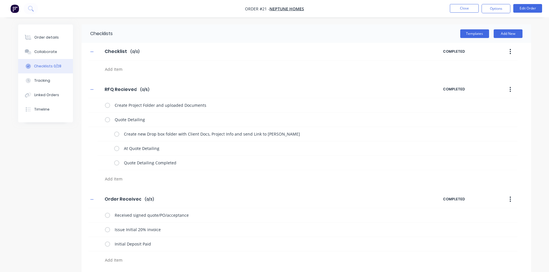
click at [107, 106] on label at bounding box center [107, 105] width 5 height 6
click at [0, 0] on input "checkbox" at bounding box center [0, 0] width 0 height 0
click at [107, 120] on label at bounding box center [107, 120] width 5 height 6
click at [0, 0] on input "checkbox" at bounding box center [0, 0] width 0 height 0
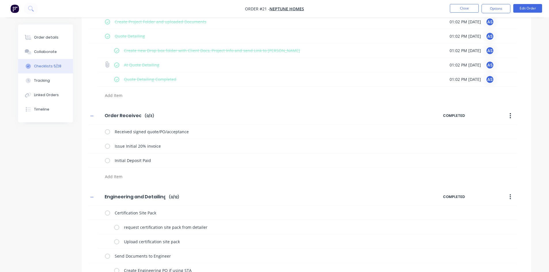
scroll to position [115, 0]
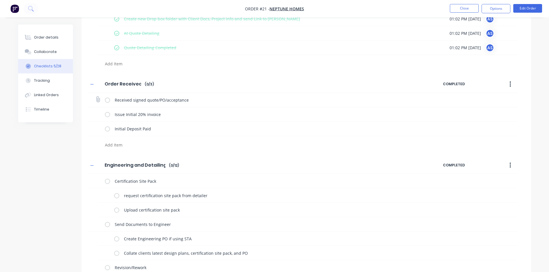
click at [109, 101] on label at bounding box center [107, 100] width 5 height 6
click at [0, 0] on input "checkbox" at bounding box center [0, 0] width 0 height 0
click at [107, 117] on label at bounding box center [107, 115] width 5 height 6
click at [0, 0] on input "checkbox" at bounding box center [0, 0] width 0 height 0
click at [108, 127] on label at bounding box center [107, 129] width 5 height 6
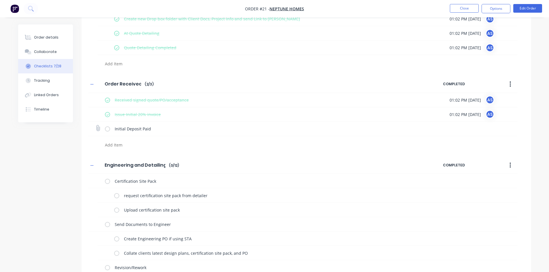
click at [0, 0] on input "checkbox" at bounding box center [0, 0] width 0 height 0
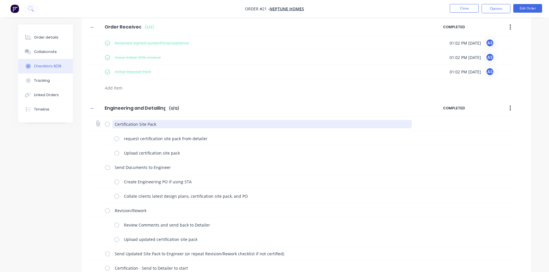
scroll to position [173, 0]
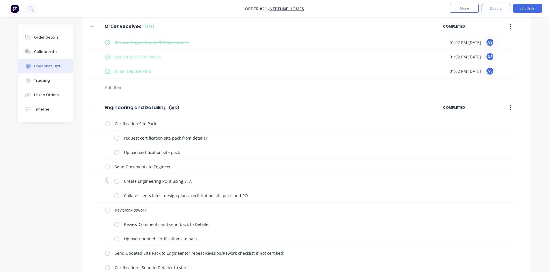
click at [116, 181] on label at bounding box center [116, 181] width 5 height 6
click at [0, 0] on input "checkbox" at bounding box center [0, 0] width 0 height 0
type textarea "x"
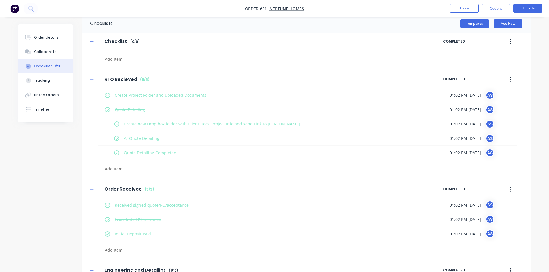
scroll to position [0, 0]
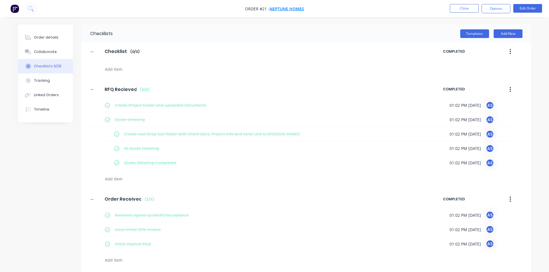
click at [277, 7] on span "Neptune Homes" at bounding box center [287, 8] width 35 height 5
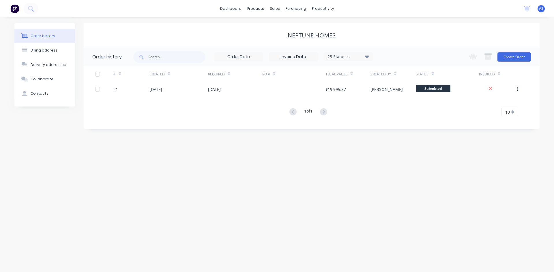
click at [183, 31] on div "Neptune Homes" at bounding box center [312, 35] width 456 height 25
click at [428, 75] on div "Status" at bounding box center [424, 74] width 18 height 10
click at [427, 79] on div "Status" at bounding box center [424, 74] width 18 height 10
click at [341, 57] on div "23 Statuses" at bounding box center [348, 57] width 48 height 6
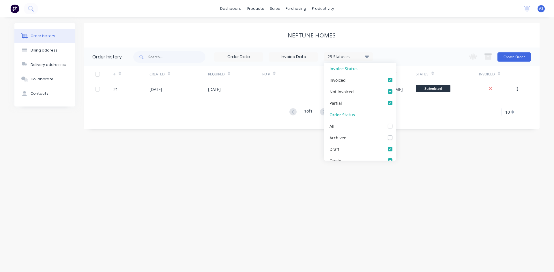
click at [131, 178] on div "Order history Billing address Delivery addresses Collaborate Contacts Neptune H…" at bounding box center [277, 144] width 554 height 255
click at [513, 54] on button "Create Order" at bounding box center [513, 56] width 33 height 9
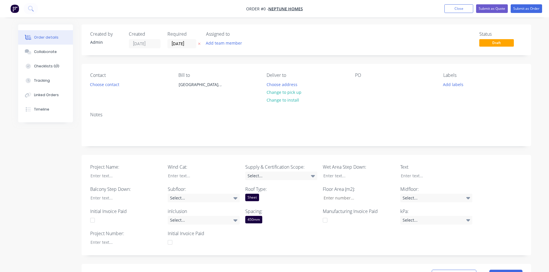
click at [182, 48] on label "[DATE]" at bounding box center [182, 43] width 29 height 9
click at [182, 48] on input "[DATE]" at bounding box center [182, 44] width 28 height 9
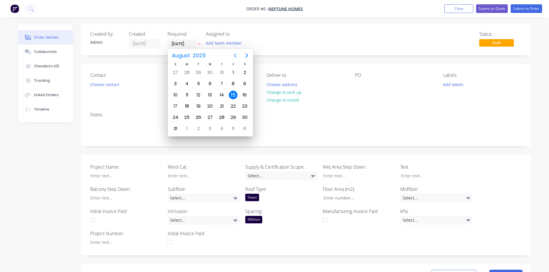
click at [237, 57] on icon "Previous page" at bounding box center [235, 55] width 7 height 7
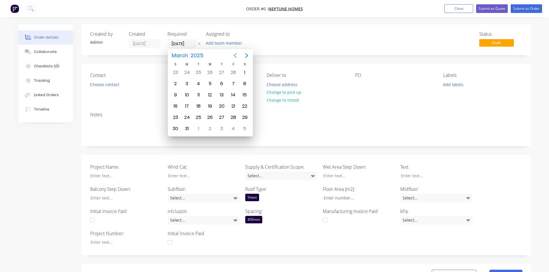
click at [236, 59] on icon "Previous page" at bounding box center [235, 55] width 7 height 7
click at [230, 107] on div "21" at bounding box center [233, 106] width 9 height 9
type input "21/02/25"
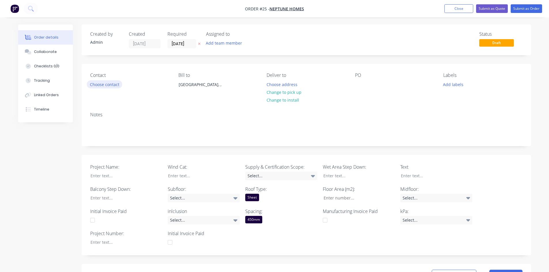
click at [109, 84] on button "Choose contact" at bounding box center [104, 84] width 35 height 8
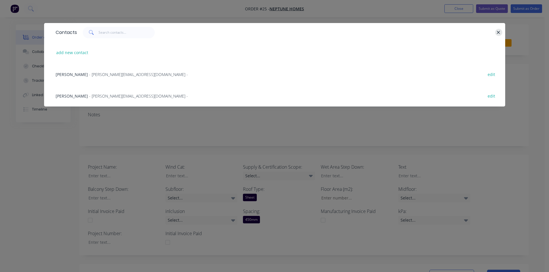
click at [497, 33] on icon "button" at bounding box center [499, 32] width 4 height 5
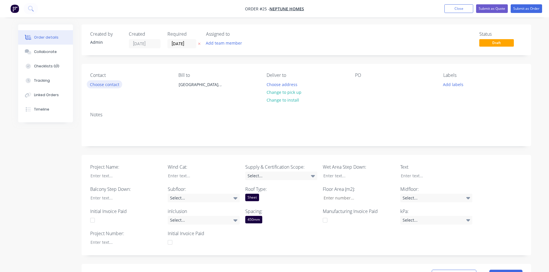
click at [103, 83] on button "Choose contact" at bounding box center [104, 84] width 35 height 8
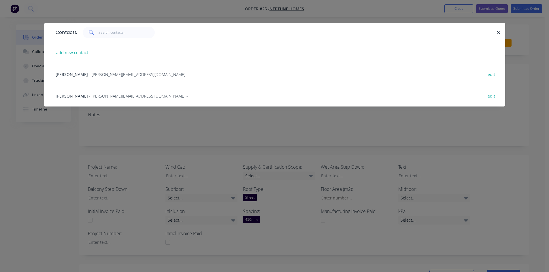
click at [108, 74] on span "- nick@neptunehomes.com.au -" at bounding box center [138, 74] width 99 height 5
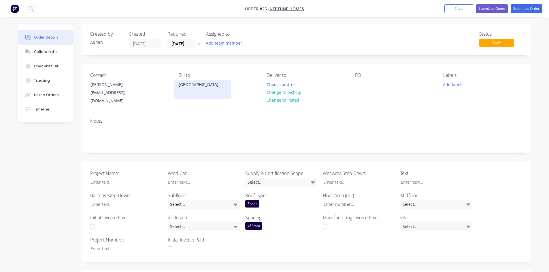
click at [205, 87] on div "Brisbane, ," at bounding box center [203, 85] width 48 height 8
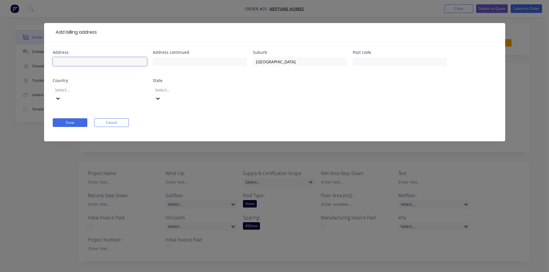
click at [98, 63] on input "text" at bounding box center [100, 61] width 94 height 9
type input "Level 3"
click at [209, 65] on input "text" at bounding box center [200, 61] width 94 height 9
type input "1 Zupp Dr"
drag, startPoint x: 279, startPoint y: 62, endPoint x: 220, endPoint y: 62, distance: 58.8
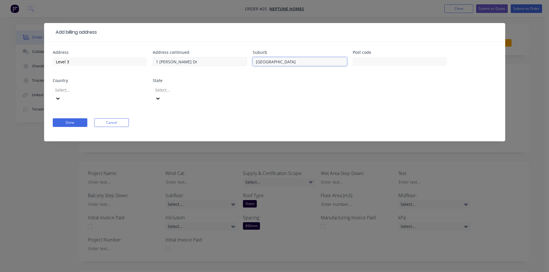
click at [220, 62] on div "Address Level 3 Address continued 1 Zupp Dr Suburb Brisbane Post code Country S…" at bounding box center [275, 79] width 444 height 59
type input "Ormeau"
click at [402, 61] on input "text" at bounding box center [400, 61] width 94 height 9
type input "4208"
click at [112, 89] on div at bounding box center [95, 89] width 83 height 7
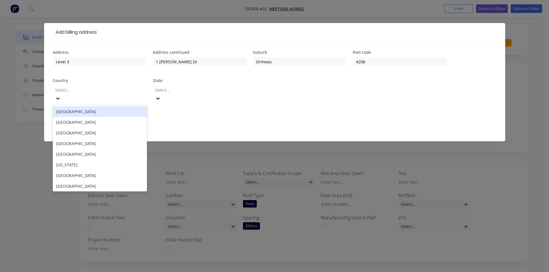
click at [82, 106] on div "[GEOGRAPHIC_DATA]" at bounding box center [100, 111] width 94 height 11
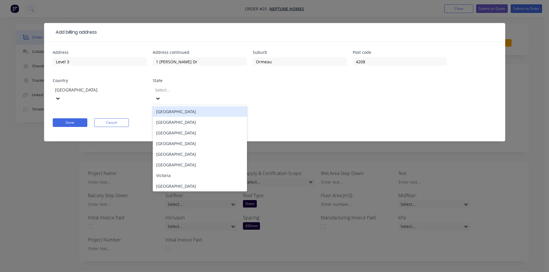
click at [187, 89] on div at bounding box center [196, 89] width 83 height 7
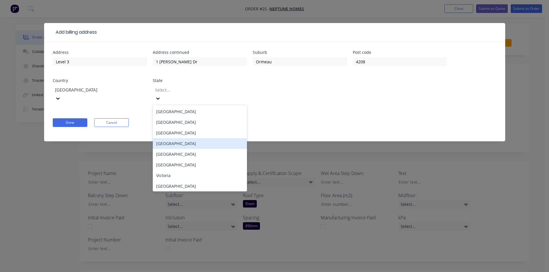
click at [178, 138] on div "[GEOGRAPHIC_DATA]" at bounding box center [200, 143] width 94 height 11
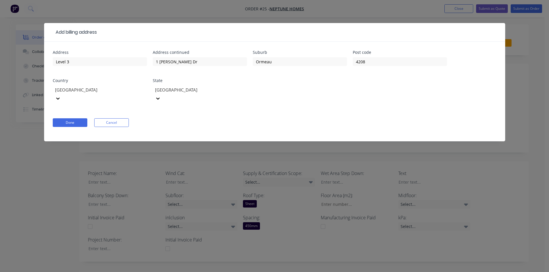
click at [193, 119] on div "Done Cancel" at bounding box center [275, 123] width 444 height 9
click at [82, 119] on button "Done" at bounding box center [70, 123] width 35 height 9
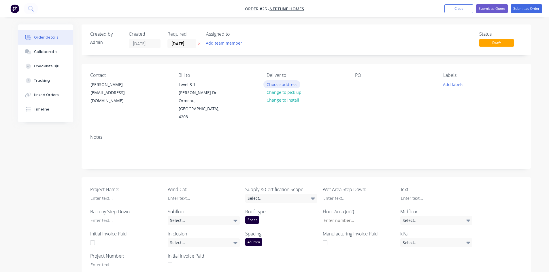
click at [286, 86] on button "Choose address" at bounding box center [282, 84] width 37 height 8
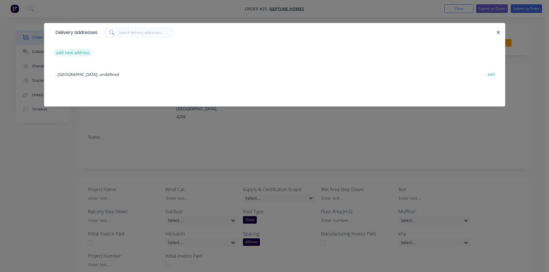
click at [75, 54] on button "add new address" at bounding box center [73, 53] width 40 height 8
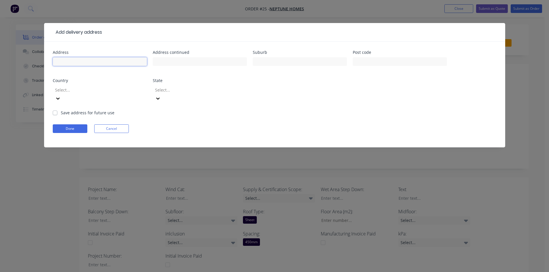
click at [72, 61] on input "text" at bounding box center [100, 61] width 94 height 9
click at [108, 62] on input "text" at bounding box center [100, 61] width 94 height 9
type input "Lot 18"
click at [193, 64] on input "text" at bounding box center [200, 61] width 94 height 9
type input "Malgum Dr"
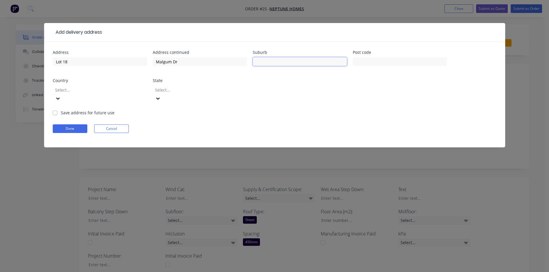
click at [283, 62] on input "text" at bounding box center [300, 61] width 94 height 9
type input "Benobble"
click at [374, 59] on input "text" at bounding box center [400, 61] width 94 height 9
type input "4275"
click at [90, 89] on div at bounding box center [95, 89] width 83 height 7
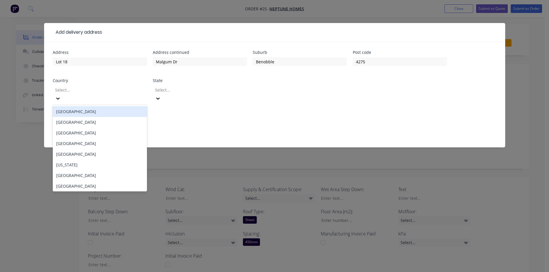
click at [372, 76] on div "Address Lot 18 Address continued Malgum Dr Suburb Benobble Post code 4275 Count…" at bounding box center [275, 79] width 444 height 59
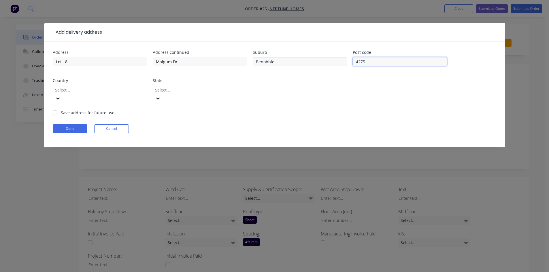
drag, startPoint x: 379, startPoint y: 61, endPoint x: 337, endPoint y: 64, distance: 42.8
click at [337, 64] on div "Address Lot 18 Address continued Malgum Dr Suburb Benobble Post code 4275 Count…" at bounding box center [275, 79] width 444 height 59
click at [71, 125] on button "Done" at bounding box center [70, 129] width 35 height 9
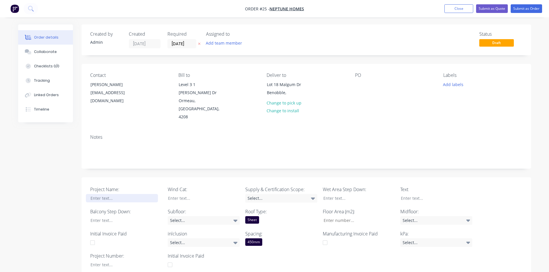
click at [116, 194] on div at bounding box center [122, 198] width 72 height 8
click at [188, 194] on div at bounding box center [199, 198] width 72 height 8
click at [113, 217] on div at bounding box center [122, 221] width 72 height 8
click at [204, 217] on div "Select..." at bounding box center [204, 221] width 72 height 9
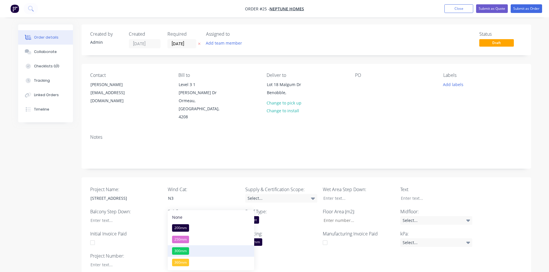
click at [187, 250] on div "300mm" at bounding box center [180, 251] width 17 height 7
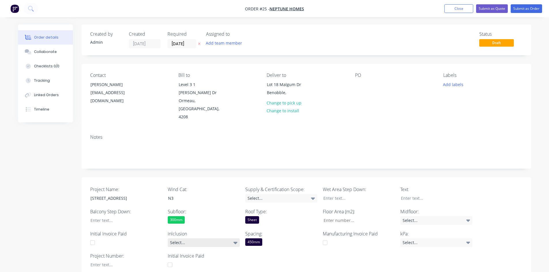
click at [184, 239] on div "Select..." at bounding box center [204, 243] width 72 height 9
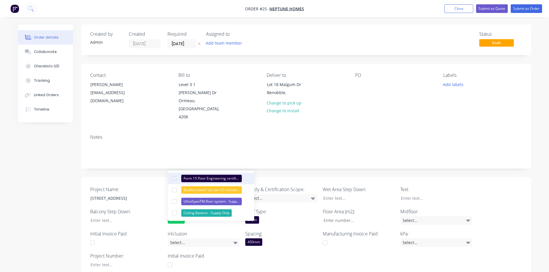
click at [174, 179] on div at bounding box center [175, 179] width 12 height 12
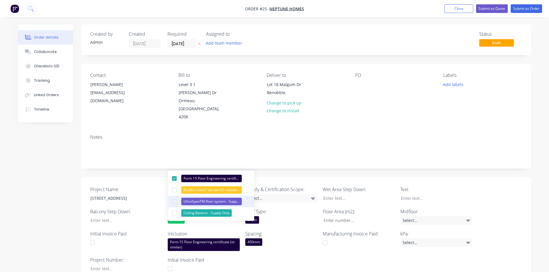
click at [174, 202] on div at bounding box center [175, 202] width 12 height 12
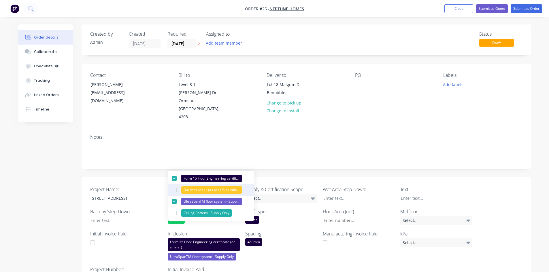
click at [175, 191] on div at bounding box center [175, 191] width 12 height 12
click at [174, 215] on div at bounding box center [175, 214] width 12 height 12
click at [127, 243] on div "Initial Invoice Paid" at bounding box center [126, 258] width 72 height 54
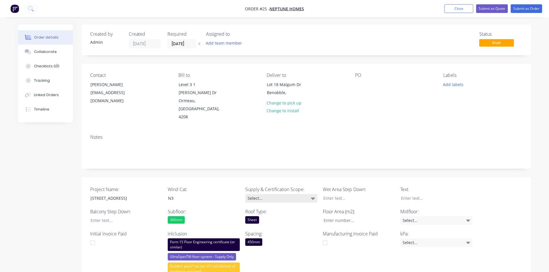
click at [289, 194] on div "Select..." at bounding box center [281, 198] width 72 height 9
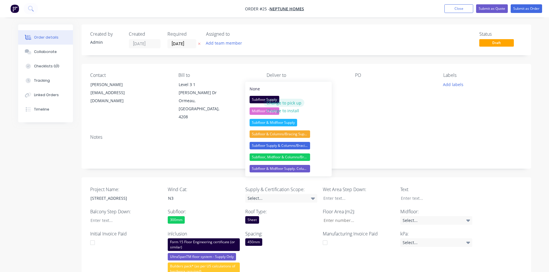
click at [276, 101] on button "Change to pick up" at bounding box center [284, 103] width 41 height 8
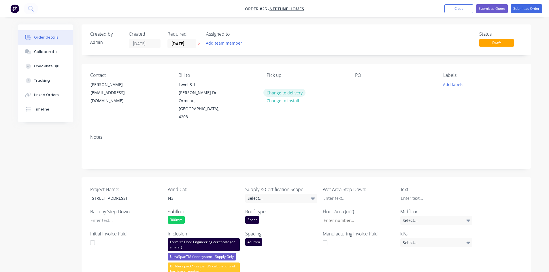
click at [292, 93] on button "Change to delivery" at bounding box center [285, 93] width 42 height 8
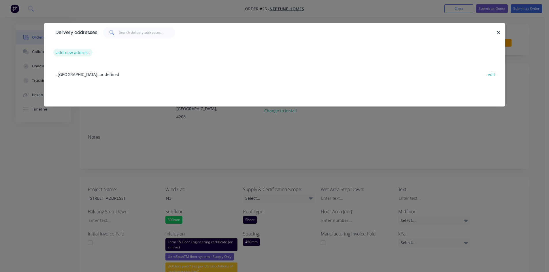
click at [79, 56] on button "add new address" at bounding box center [73, 53] width 40 height 8
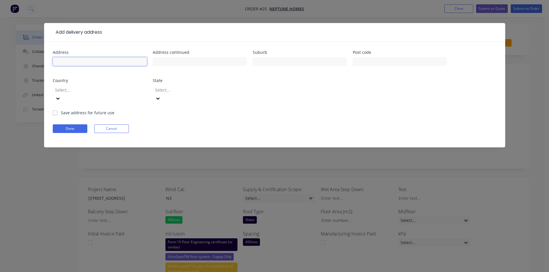
click at [79, 61] on input "text" at bounding box center [100, 61] width 94 height 9
type input "Lot 18"
click at [161, 66] on input "text" at bounding box center [200, 61] width 94 height 9
type input "Malgum Dr"
click at [266, 62] on input "text" at bounding box center [300, 61] width 94 height 9
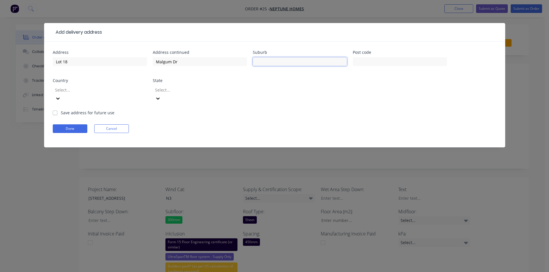
type input "Benobble"
click at [61, 110] on label "Save address for future use" at bounding box center [88, 113] width 54 height 6
click at [54, 110] on input "Save address for future use" at bounding box center [55, 112] width 5 height 5
checkbox input "true"
click at [64, 125] on button "Done" at bounding box center [70, 129] width 35 height 9
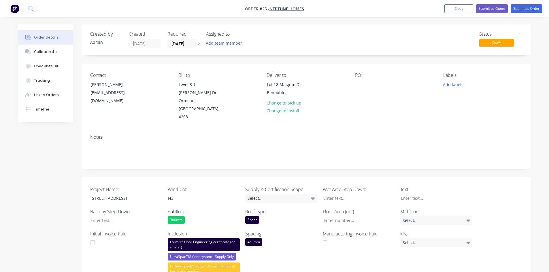
click at [57, 139] on div "Created by Admin Created 15/08/25 Required 21/02/25 Assigned to Add team member…" at bounding box center [274, 268] width 513 height 487
click at [277, 194] on div "Select..." at bounding box center [281, 198] width 72 height 9
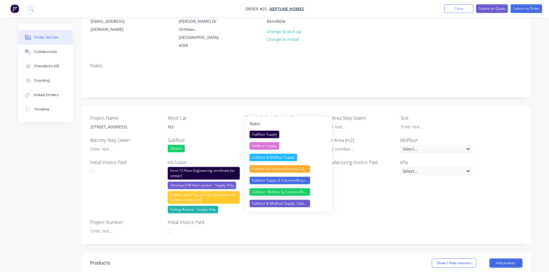
scroll to position [86, 0]
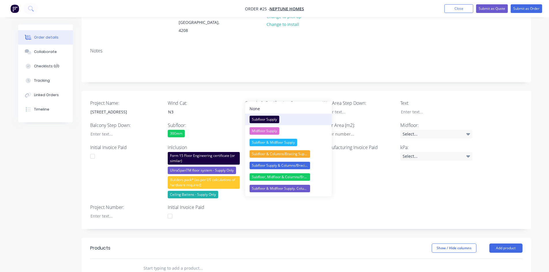
click at [274, 119] on div "Subfloor Supply" at bounding box center [265, 119] width 30 height 7
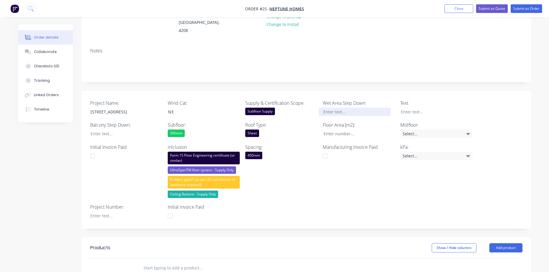
click at [351, 108] on div at bounding box center [355, 112] width 72 height 8
click at [332, 130] on input "Project Name:" at bounding box center [357, 134] width 76 height 9
type input "260"
click at [352, 168] on div "Manufacturing Invoice Paid" at bounding box center [359, 171] width 72 height 54
click at [421, 152] on div "Select..." at bounding box center [436, 156] width 72 height 9
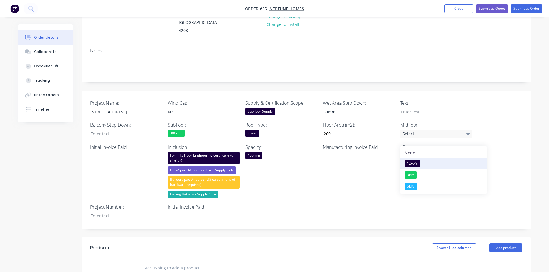
click at [418, 158] on button "1.5kPa" at bounding box center [443, 164] width 86 height 12
click at [337, 171] on div "Manufacturing Invoice Paid" at bounding box center [359, 171] width 72 height 54
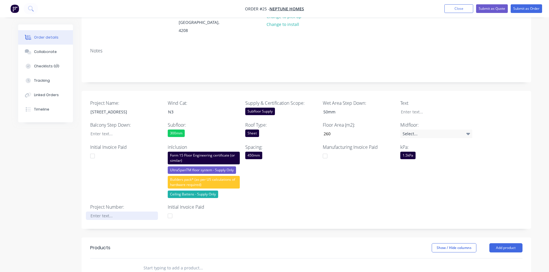
click at [119, 212] on div at bounding box center [122, 216] width 72 height 8
click at [268, 200] on div "Project Name: Lot 18 Malgum Dr, Benobble Wind Cat: N3 Supply & Certification Sc…" at bounding box center [307, 160] width 450 height 138
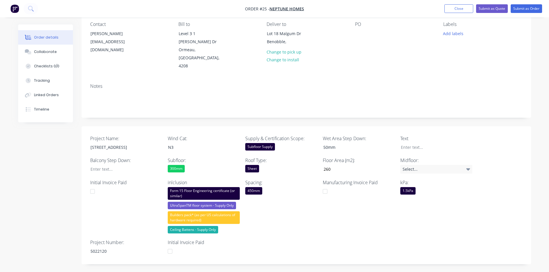
scroll to position [0, 0]
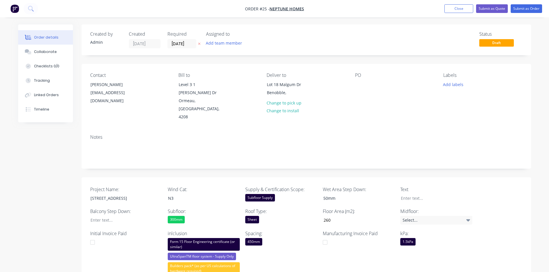
click at [358, 76] on div "PO" at bounding box center [394, 75] width 79 height 5
click at [358, 91] on div "PO" at bounding box center [394, 97] width 79 height 49
click at [354, 79] on div "Contact Nick De Roos nick@neptunehomes.com.au Bill to Level 3 1 Zupp Dr Ormeau,…" at bounding box center [307, 97] width 450 height 66
click at [360, 76] on div "PO" at bounding box center [394, 75] width 79 height 5
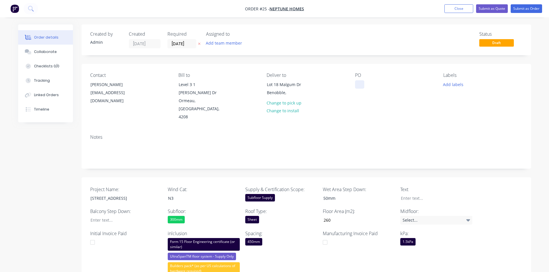
click at [360, 86] on div at bounding box center [359, 84] width 9 height 8
click at [342, 104] on div "Deliver to Lot 18 Malgum Dr Benobble, Change to pick up Change to install" at bounding box center [306, 97] width 79 height 49
click at [45, 52] on div "Collaborate" at bounding box center [45, 51] width 23 height 5
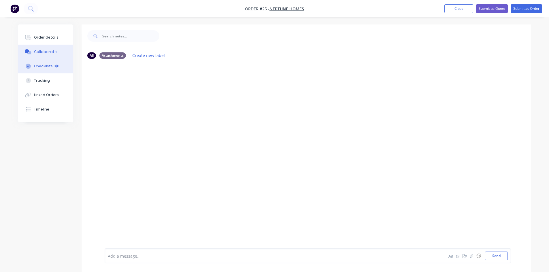
click at [43, 68] on div "Checklists 0/0" at bounding box center [46, 66] width 25 height 5
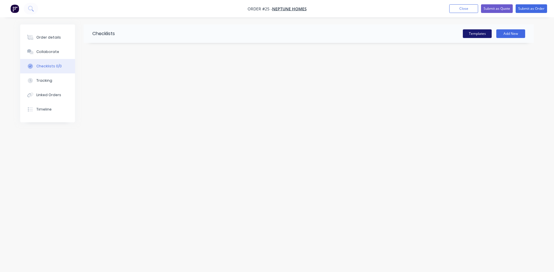
click at [472, 34] on button "Templates" at bounding box center [476, 33] width 29 height 9
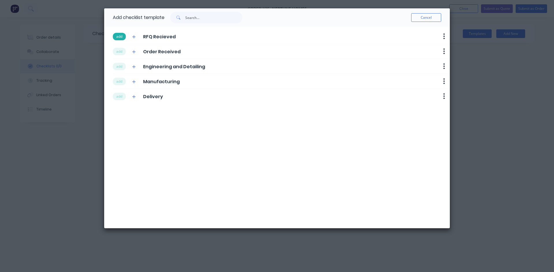
click at [122, 39] on button "add" at bounding box center [119, 36] width 13 height 7
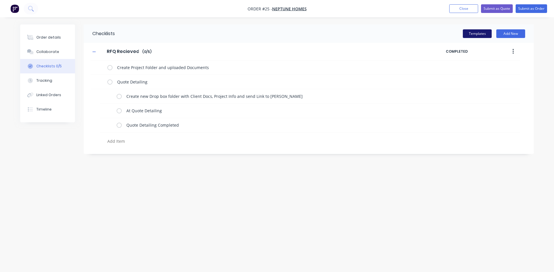
click at [473, 32] on button "Templates" at bounding box center [476, 33] width 29 height 9
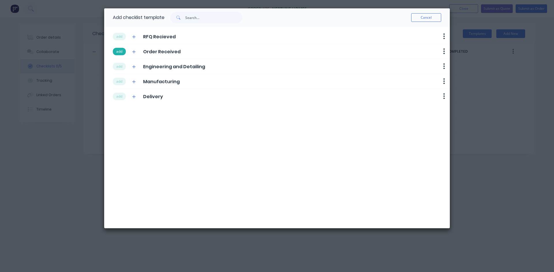
click at [121, 52] on button "add" at bounding box center [119, 51] width 13 height 7
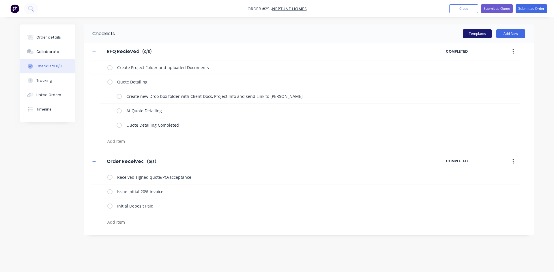
click at [483, 36] on button "Templates" at bounding box center [476, 33] width 29 height 9
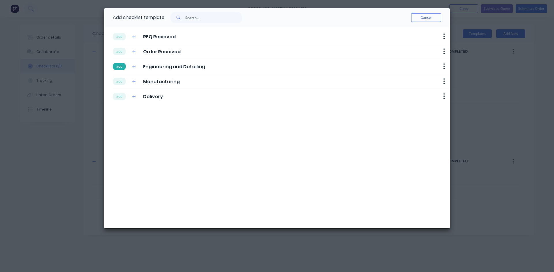
click at [117, 66] on button "add" at bounding box center [119, 66] width 13 height 7
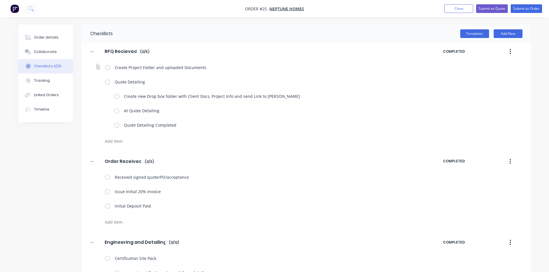
click at [110, 69] on label at bounding box center [107, 68] width 5 height 6
click at [0, 0] on input "checkbox" at bounding box center [0, 0] width 0 height 0
click at [107, 83] on label at bounding box center [107, 82] width 5 height 6
click at [0, 0] on input "checkbox" at bounding box center [0, 0] width 0 height 0
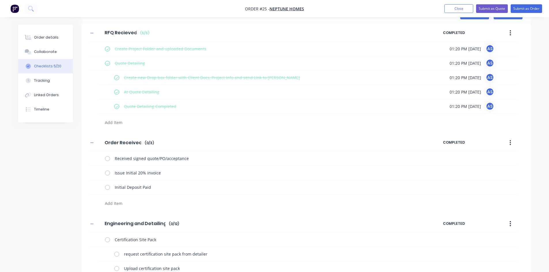
scroll to position [29, 0]
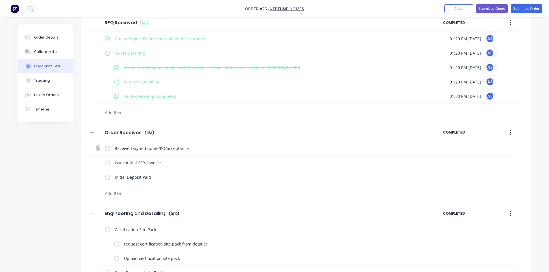
click at [107, 148] on label at bounding box center [107, 149] width 5 height 6
click at [0, 0] on input "checkbox" at bounding box center [0, 0] width 0 height 0
click at [107, 163] on label at bounding box center [107, 163] width 5 height 6
click at [0, 0] on input "checkbox" at bounding box center [0, 0] width 0 height 0
click at [107, 177] on label at bounding box center [107, 177] width 5 height 6
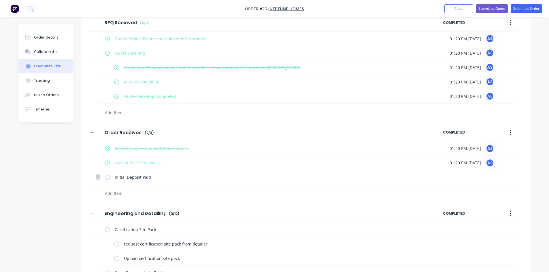
click at [0, 0] on input "checkbox" at bounding box center [0, 0] width 0 height 0
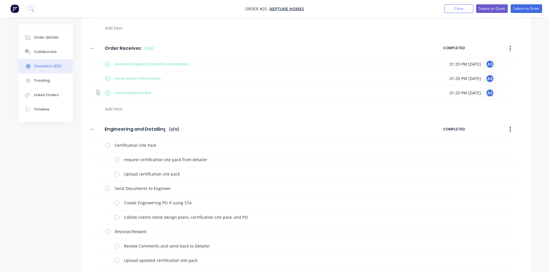
scroll to position [144, 0]
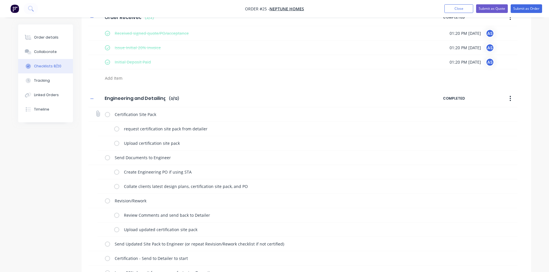
click at [106, 117] on label at bounding box center [107, 115] width 5 height 6
click at [0, 0] on input "checkbox" at bounding box center [0, 0] width 0 height 0
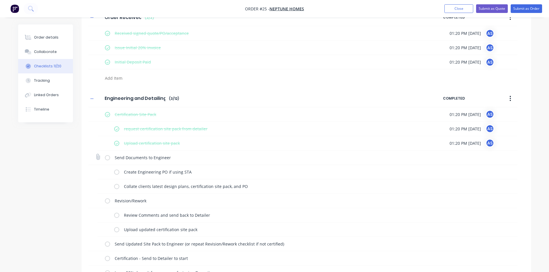
click at [107, 160] on label at bounding box center [107, 158] width 5 height 6
click at [0, 0] on input "checkbox" at bounding box center [0, 0] width 0 height 0
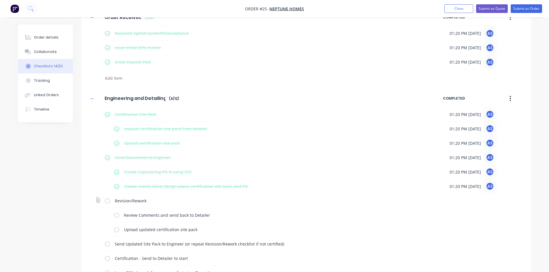
click at [109, 202] on label at bounding box center [107, 201] width 5 height 6
click at [0, 0] on input "checkbox" at bounding box center [0, 0] width 0 height 0
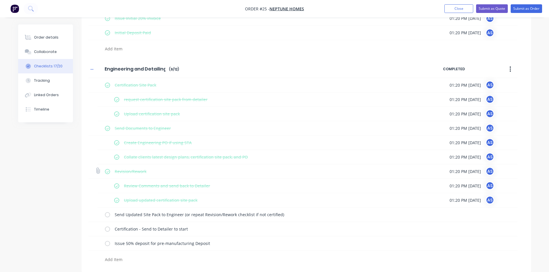
scroll to position [174, 0]
click at [106, 217] on label at bounding box center [107, 215] width 5 height 6
click at [0, 0] on input "checkbox" at bounding box center [0, 0] width 0 height 0
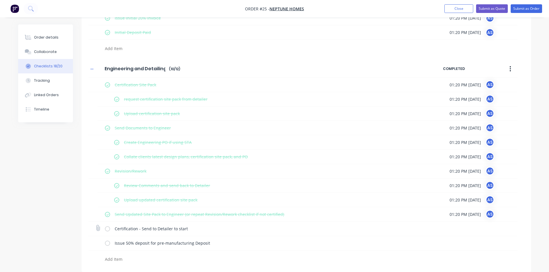
click at [107, 231] on label at bounding box center [107, 229] width 5 height 6
click at [0, 0] on input "checkbox" at bounding box center [0, 0] width 0 height 0
click at [107, 246] on label at bounding box center [107, 243] width 5 height 6
click at [0, 0] on input "checkbox" at bounding box center [0, 0] width 0 height 0
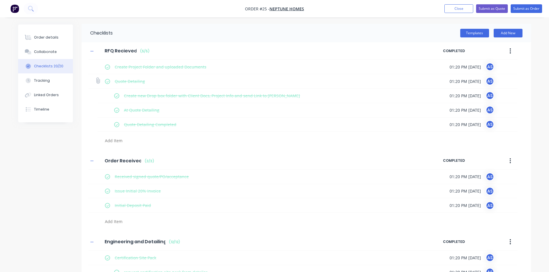
scroll to position [0, 0]
click at [469, 32] on button "Templates" at bounding box center [474, 33] width 29 height 9
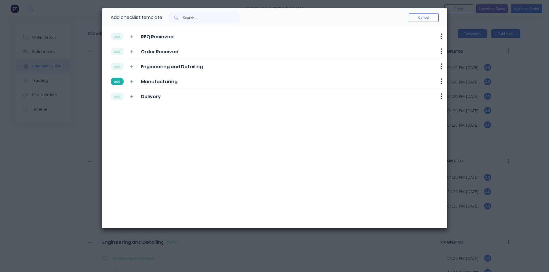
click at [118, 83] on button "add" at bounding box center [117, 81] width 13 height 7
type textarea "x"
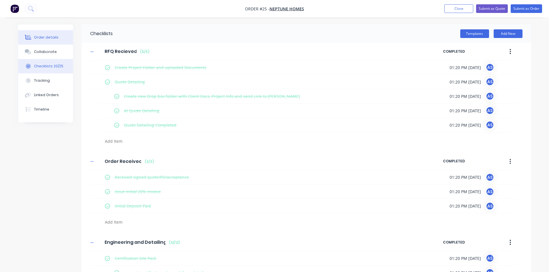
click at [42, 39] on div "Order details" at bounding box center [46, 37] width 25 height 5
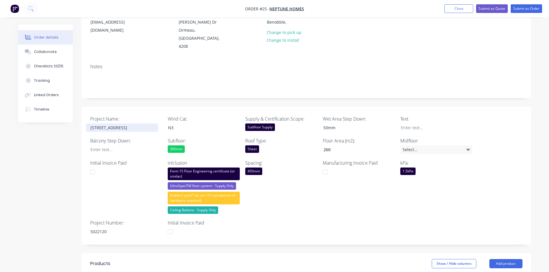
scroll to position [86, 0]
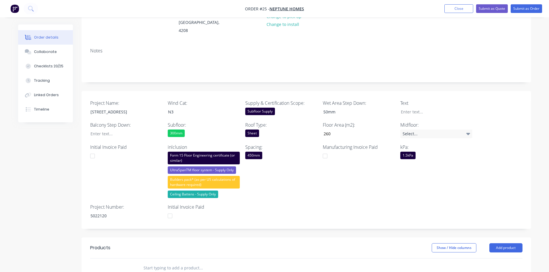
click at [93, 151] on div at bounding box center [93, 157] width 12 height 12
click at [49, 163] on div "Created by Admin Created 15/08/25 Required 21/02/25 Assigned to Add team member…" at bounding box center [274, 181] width 513 height 487
click at [172, 210] on div at bounding box center [170, 216] width 12 height 12
click at [171, 210] on div at bounding box center [170, 216] width 12 height 12
click at [182, 204] on label "Initial Invoice Paid" at bounding box center [204, 207] width 72 height 7
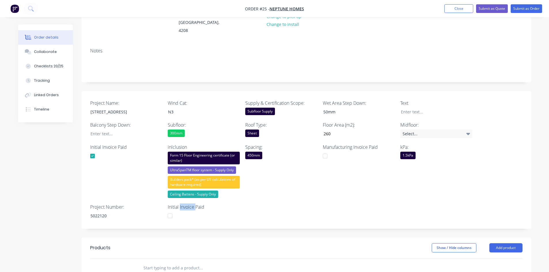
click at [182, 204] on label "Initial Invoice Paid" at bounding box center [204, 207] width 72 height 7
click at [179, 204] on label "Initial Invoice Paid" at bounding box center [204, 207] width 72 height 7
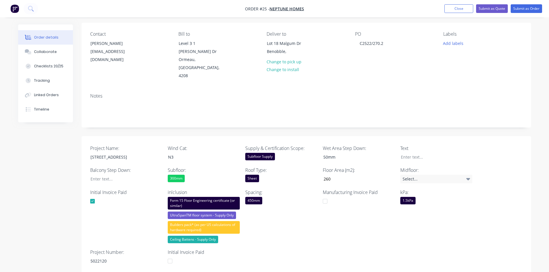
scroll to position [0, 0]
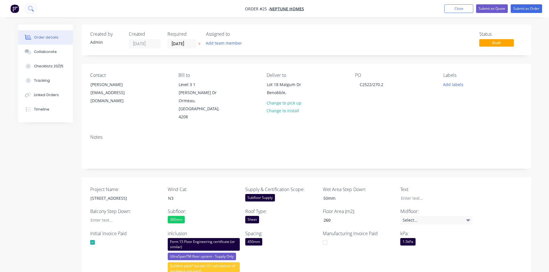
click at [32, 8] on icon at bounding box center [30, 8] width 5 height 5
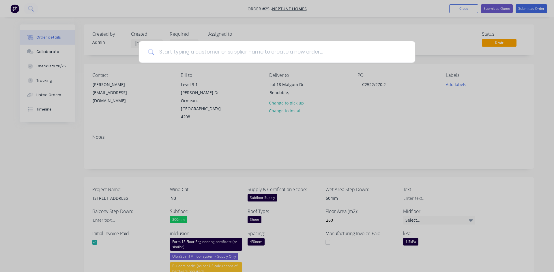
click at [210, 52] on input at bounding box center [279, 52] width 251 height 22
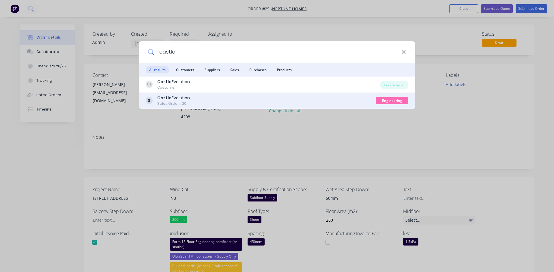
type input "castle"
click at [190, 96] on div "Castle Evolution Sales Order #20" at bounding box center [261, 100] width 230 height 11
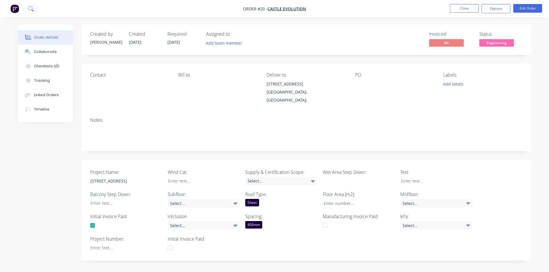
click at [30, 10] on icon at bounding box center [30, 8] width 5 height 5
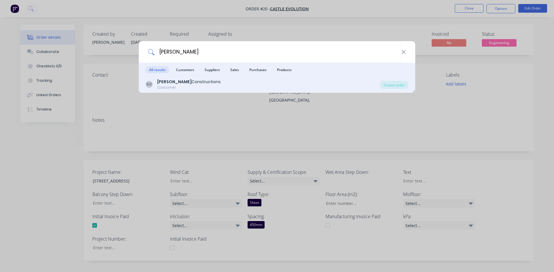
type input "goldberg"
click at [187, 84] on div "Goldberg Constructions" at bounding box center [188, 82] width 63 height 6
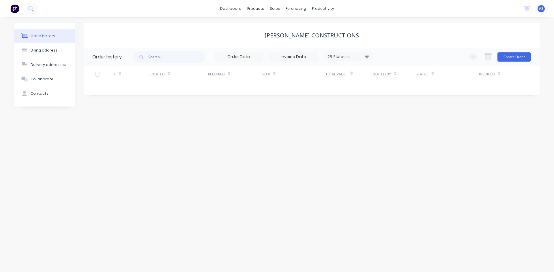
click at [27, 3] on div at bounding box center [19, 9] width 38 height 12
click at [30, 6] on icon at bounding box center [30, 8] width 5 height 5
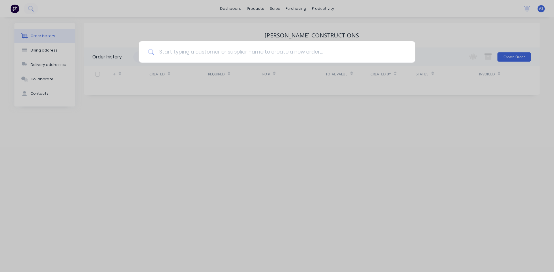
click at [214, 54] on input at bounding box center [279, 52] width 251 height 22
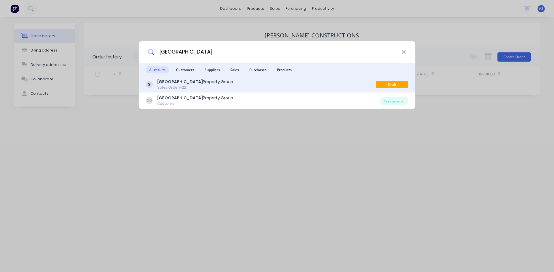
type input "odessa"
click at [198, 88] on div "Sales Order #22" at bounding box center [195, 87] width 76 height 5
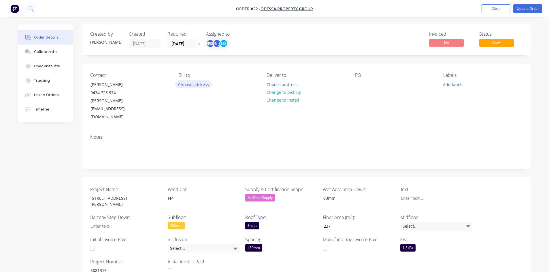
click at [194, 83] on button "Choose address" at bounding box center [193, 84] width 37 height 8
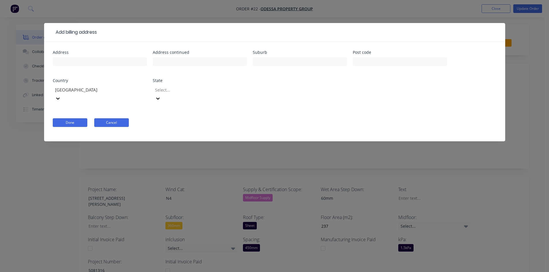
click at [110, 119] on button "Cancel" at bounding box center [111, 123] width 35 height 9
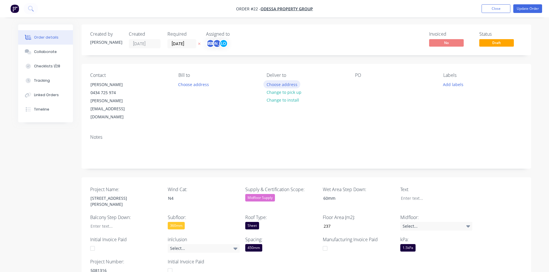
click at [284, 84] on button "Choose address" at bounding box center [282, 84] width 37 height 8
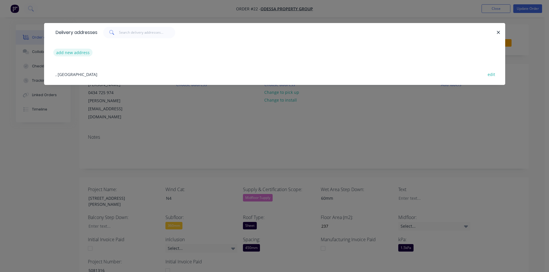
click at [82, 54] on button "add new address" at bounding box center [73, 53] width 40 height 8
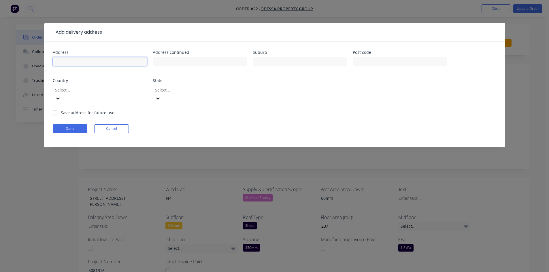
click at [82, 62] on input "text" at bounding box center [100, 61] width 94 height 9
type input "66 Newton St"
click at [165, 61] on input "text" at bounding box center [200, 61] width 94 height 9
type input "Thew Grange"
click at [61, 110] on label "Save address for future use" at bounding box center [88, 113] width 54 height 6
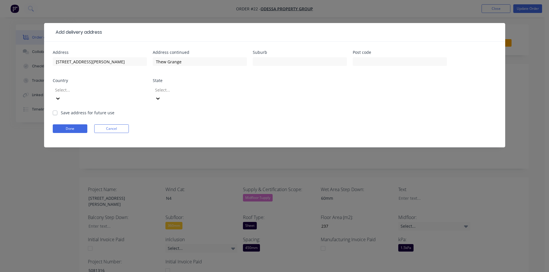
click at [53, 110] on input "Save address for future use" at bounding box center [55, 112] width 5 height 5
checkbox input "true"
click at [62, 125] on button "Done" at bounding box center [70, 129] width 35 height 9
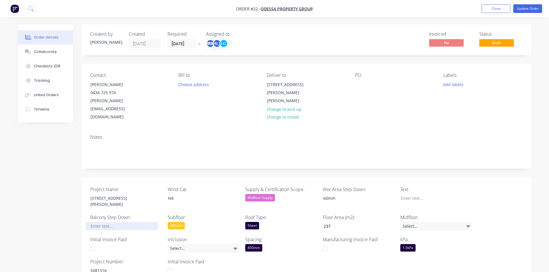
click at [106, 222] on div at bounding box center [122, 226] width 72 height 8
click at [182, 222] on div "360mm" at bounding box center [176, 225] width 17 height 7
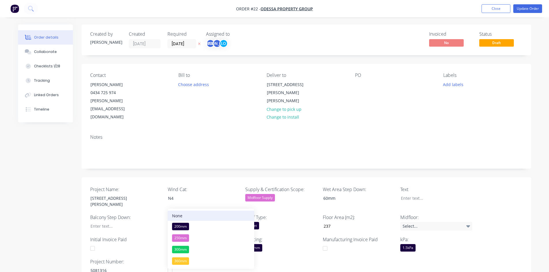
click at [183, 219] on button "None" at bounding box center [211, 216] width 86 height 10
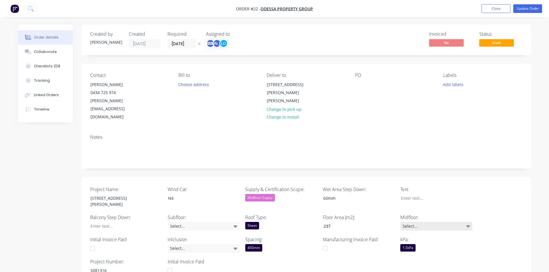
click at [415, 222] on div "Select..." at bounding box center [436, 226] width 72 height 9
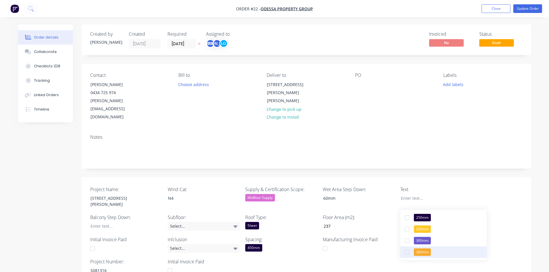
click at [424, 252] on div "360mm" at bounding box center [422, 252] width 17 height 7
click at [361, 243] on div "Project Name: 66 Newton St Wind Cat: N4 Supply & Certification Scope: Midfloor …" at bounding box center [307, 231] width 450 height 107
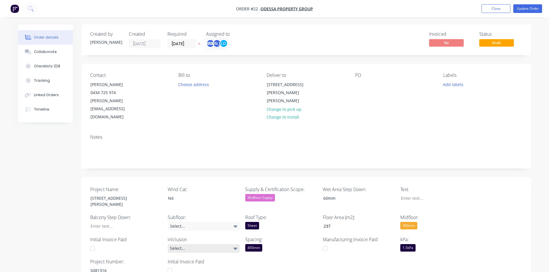
click at [214, 244] on div "Select..." at bounding box center [204, 248] width 72 height 9
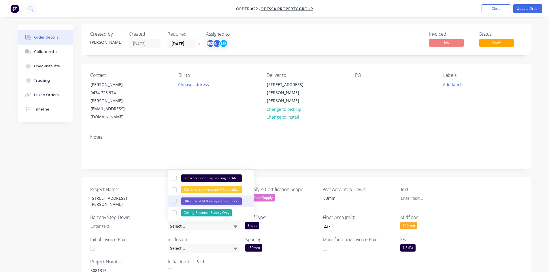
click at [171, 201] on div at bounding box center [175, 202] width 12 height 12
click at [175, 189] on div at bounding box center [175, 190] width 12 height 12
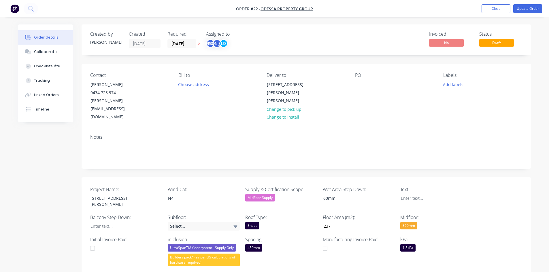
click at [152, 244] on div at bounding box center [126, 248] width 72 height 9
click at [112, 222] on div at bounding box center [122, 226] width 72 height 8
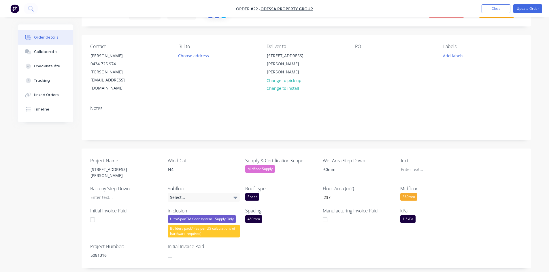
click at [299, 234] on div "Project Name: 66 Newton St Wind Cat: N4 Supply & Certification Scope: Midfloor …" at bounding box center [307, 209] width 450 height 120
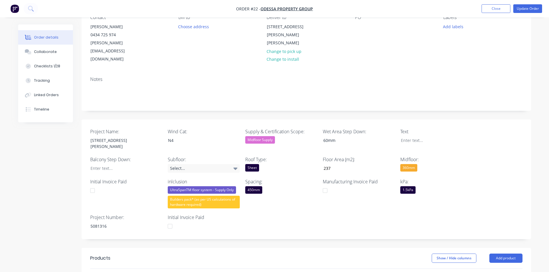
scroll to position [58, 0]
click at [51, 68] on div "Checklists 1/28" at bounding box center [47, 66] width 26 height 5
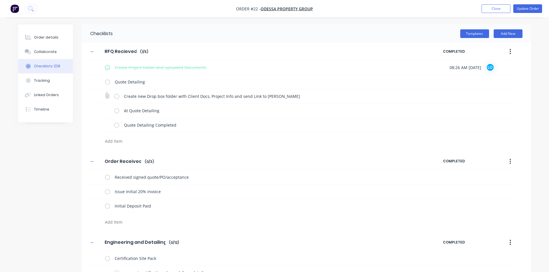
click at [117, 96] on label at bounding box center [116, 96] width 5 height 6
click at [0, 0] on input "checkbox" at bounding box center [0, 0] width 0 height 0
type textarea "x"
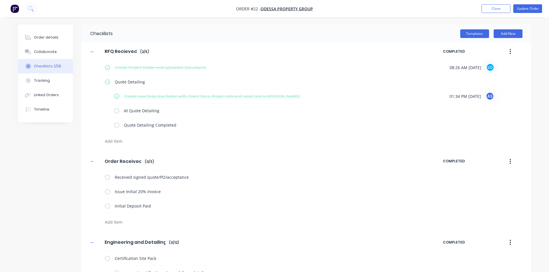
click at [25, 7] on button at bounding box center [31, 9] width 14 height 12
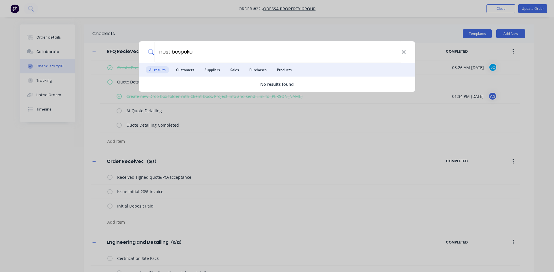
type input "nest bespoke"
click at [402, 53] on icon at bounding box center [403, 52] width 4 height 4
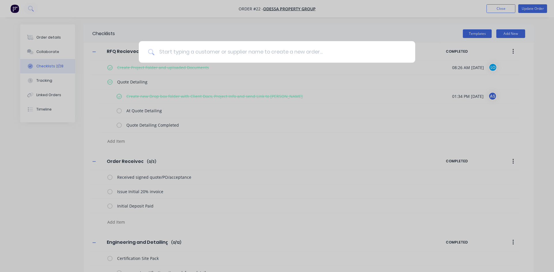
click at [253, 50] on input at bounding box center [279, 52] width 251 height 22
click at [36, 184] on div at bounding box center [277, 136] width 554 height 272
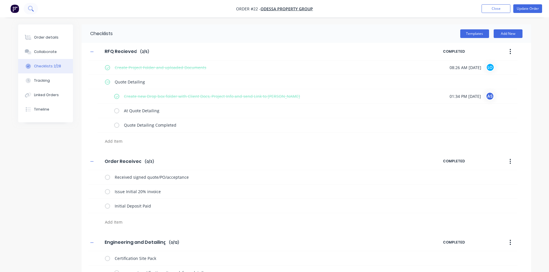
click at [27, 10] on button at bounding box center [31, 9] width 14 height 12
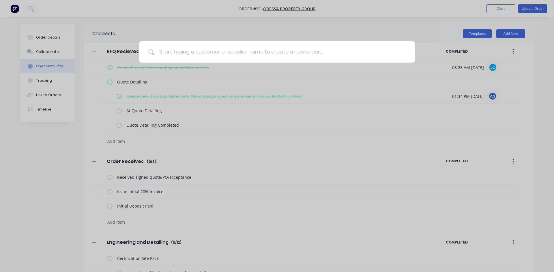
click at [191, 50] on input at bounding box center [279, 52] width 251 height 22
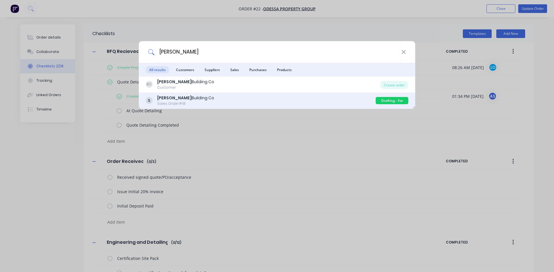
type input "blackwood"
click at [195, 95] on div "Blackwood Building Co" at bounding box center [185, 98] width 57 height 6
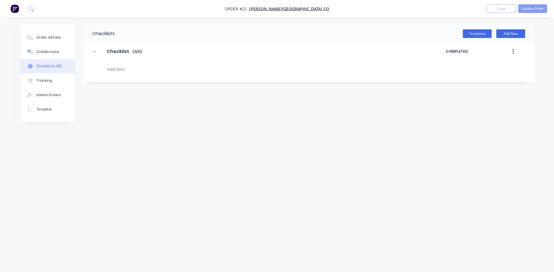
type textarea "x"
click at [52, 39] on div "Order details" at bounding box center [48, 37] width 25 height 5
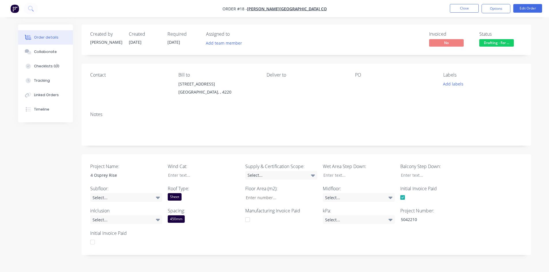
click at [277, 81] on div "Deliver to" at bounding box center [306, 85] width 79 height 26
click at [271, 73] on div "Deliver to" at bounding box center [306, 74] width 79 height 5
click at [494, 8] on button "Options" at bounding box center [496, 8] width 29 height 9
click at [517, 6] on button "Edit Order" at bounding box center [528, 8] width 29 height 9
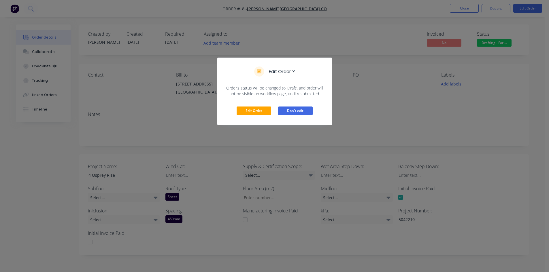
click at [310, 109] on button "Don't edit" at bounding box center [295, 111] width 35 height 9
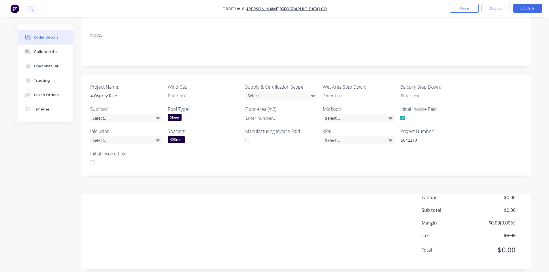
scroll to position [86, 0]
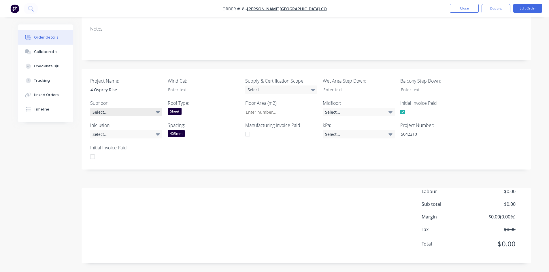
click at [158, 112] on icon at bounding box center [158, 112] width 4 height 2
click at [275, 190] on div "Labour $0.00 Sub total $0.00 Margin $0.00 ( 0.00 %) Tax $0.00 Total $0.00" at bounding box center [306, 221] width 432 height 67
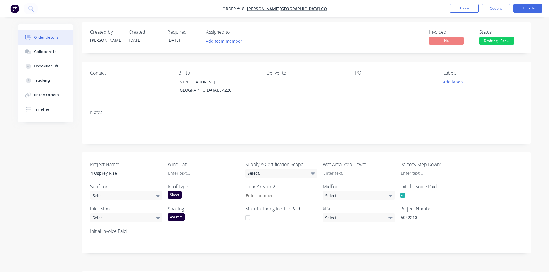
scroll to position [0, 0]
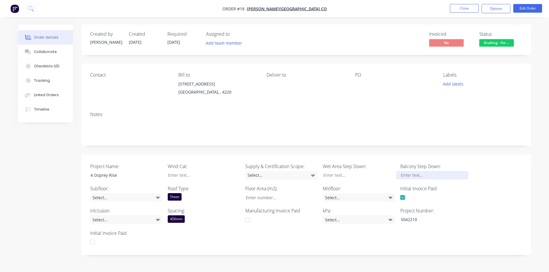
click at [426, 175] on div at bounding box center [432, 175] width 72 height 8
click at [363, 177] on div at bounding box center [355, 175] width 72 height 8
click at [180, 177] on div at bounding box center [199, 175] width 72 height 8
click at [259, 175] on div "Select..." at bounding box center [281, 175] width 72 height 9
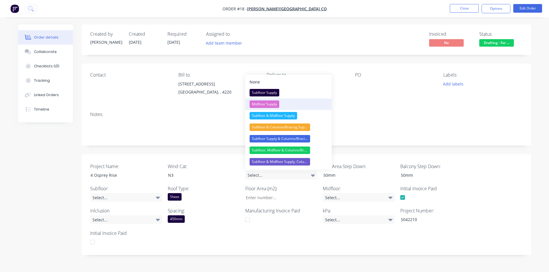
click at [265, 104] on div "Midfloor Supply" at bounding box center [265, 104] width 30 height 7
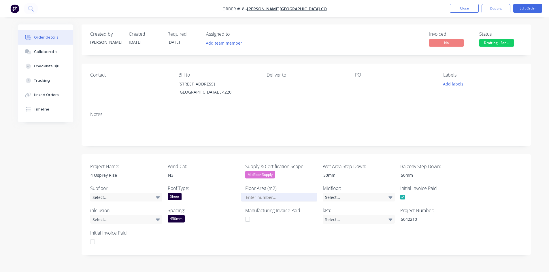
click at [251, 194] on input "Project Name:" at bounding box center [279, 197] width 76 height 9
click at [256, 197] on input "Project Name:" at bounding box center [279, 197] width 76 height 9
type input "181"
click at [229, 220] on div "450mm" at bounding box center [204, 218] width 72 height 7
click at [201, 148] on div "Created by Luke Created 08/08/25 Required 28/08/25 Assigned to Add team member …" at bounding box center [307, 187] width 450 height 325
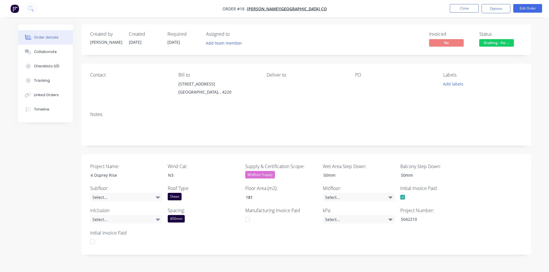
click at [183, 220] on div "450mm" at bounding box center [176, 218] width 17 height 7
click at [140, 217] on div "Select..." at bounding box center [126, 219] width 72 height 9
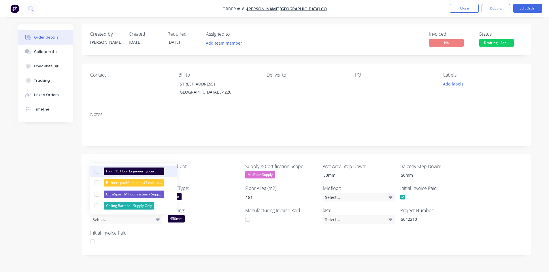
click at [112, 172] on div "Form 15 Floor Engineering certificate (or similar)" at bounding box center [134, 171] width 61 height 7
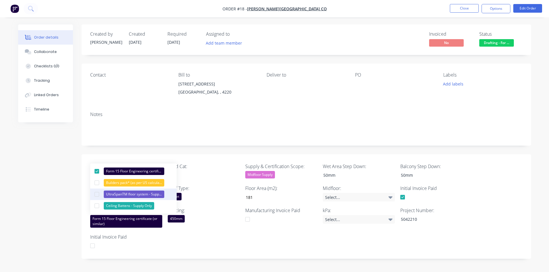
click at [123, 194] on div "UltraSpanTM floor system - Supply Only" at bounding box center [134, 194] width 61 height 7
click at [119, 184] on div "Builders pack* (as per US calculations of hardware required)" at bounding box center [134, 182] width 61 height 7
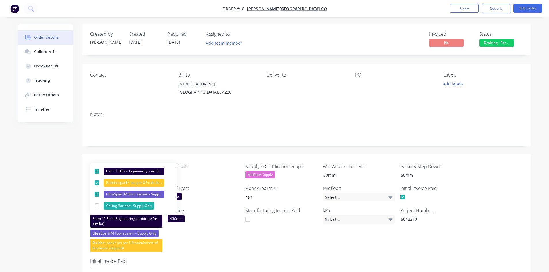
click at [206, 248] on div "Spacing: 450mm" at bounding box center [204, 229] width 72 height 45
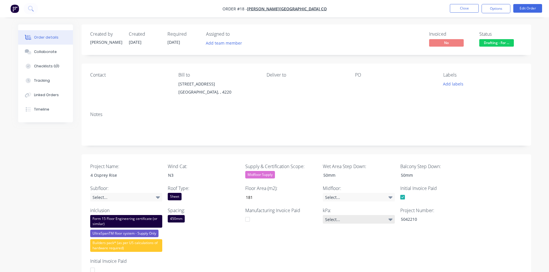
click at [341, 220] on div "Select..." at bounding box center [359, 219] width 72 height 9
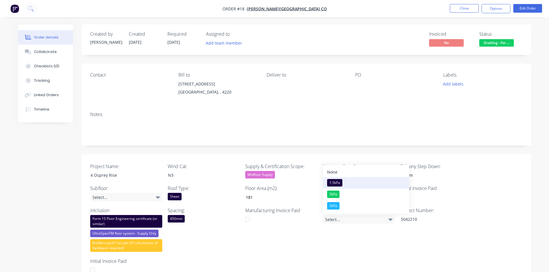
click at [338, 179] on button "1.5kPa" at bounding box center [366, 183] width 86 height 12
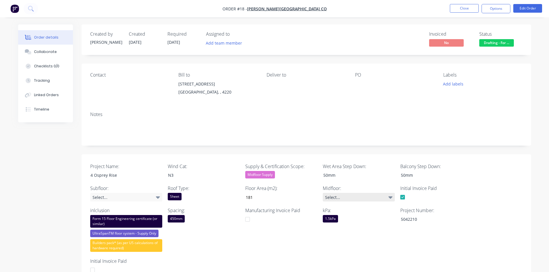
click at [337, 196] on div "Select..." at bounding box center [359, 197] width 72 height 9
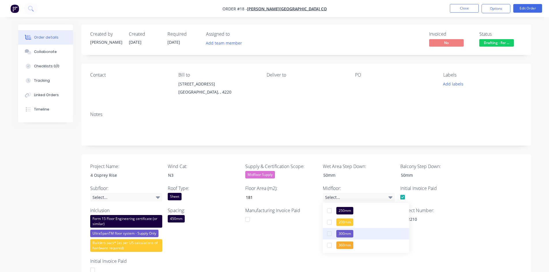
click at [343, 234] on div "300mm" at bounding box center [344, 233] width 17 height 7
click at [281, 247] on div "Manufacturing Invoice Paid" at bounding box center [281, 229] width 72 height 45
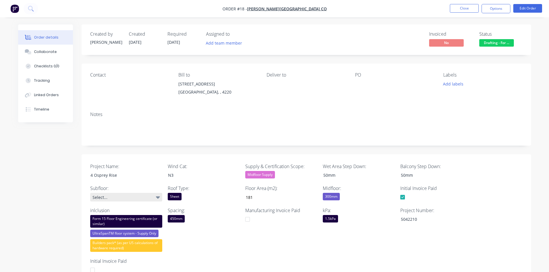
click at [103, 200] on div "Select..." at bounding box center [126, 197] width 72 height 9
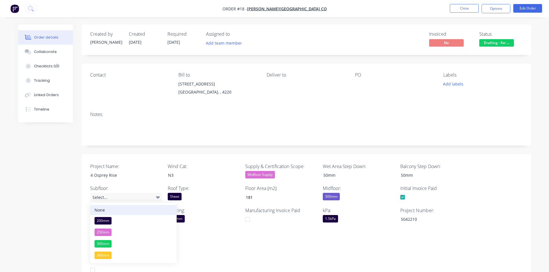
click at [103, 211] on div "None" at bounding box center [100, 210] width 10 height 6
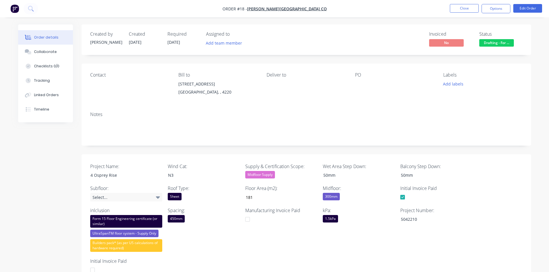
click at [61, 202] on div "Created by Luke Created 08/08/25 Required 28/08/25 Assigned to Add team member …" at bounding box center [274, 206] width 513 height 362
click at [358, 82] on div at bounding box center [391, 84] width 72 height 8
click at [359, 87] on div at bounding box center [391, 84] width 72 height 8
click at [364, 85] on div at bounding box center [391, 84] width 72 height 8
click at [356, 95] on div "PO" at bounding box center [394, 85] width 79 height 26
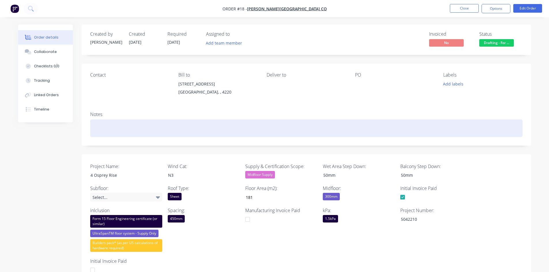
click at [107, 130] on div at bounding box center [306, 129] width 432 height 18
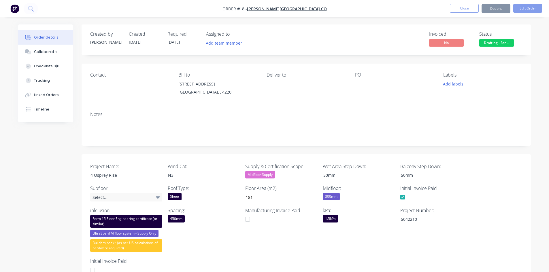
click at [359, 89] on div "PO" at bounding box center [394, 85] width 79 height 26
click at [360, 84] on div at bounding box center [391, 84] width 72 height 8
click at [356, 78] on div "PO" at bounding box center [394, 85] width 79 height 26
drag, startPoint x: 362, startPoint y: 75, endPoint x: 356, endPoint y: 78, distance: 6.3
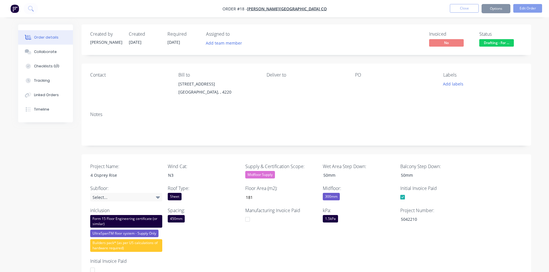
click at [361, 76] on div "PO" at bounding box center [394, 74] width 79 height 5
click at [358, 90] on div "PO" at bounding box center [394, 85] width 79 height 26
click at [362, 90] on div "PO" at bounding box center [394, 85] width 79 height 26
click at [364, 90] on div "PO" at bounding box center [394, 85] width 79 height 26
click at [361, 104] on div "Contact Bill to 2080 Gold Coast Highway Miami Gold Coast, , 4220 Deliver to PO …" at bounding box center [307, 86] width 450 height 44
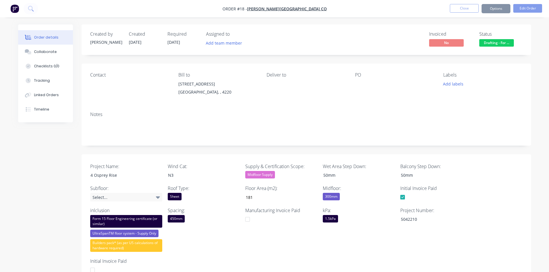
click at [361, 81] on div at bounding box center [391, 84] width 72 height 8
click at [31, 10] on icon at bounding box center [30, 8] width 5 height 5
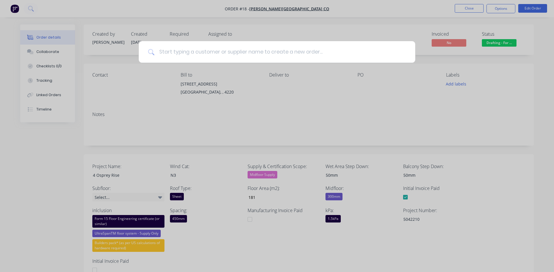
click at [186, 52] on input at bounding box center [279, 52] width 251 height 22
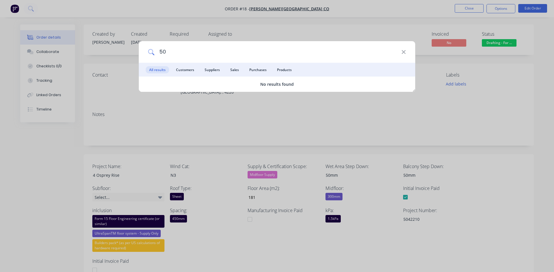
type input "5"
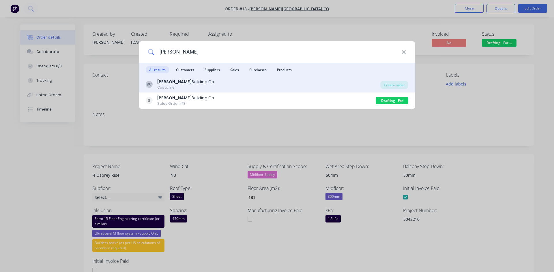
type input "blackwood"
click at [201, 77] on div "BC Blackwood Building Co Customer Create order" at bounding box center [277, 85] width 276 height 16
click at [201, 79] on div "Blackwood Building Co" at bounding box center [185, 82] width 57 height 6
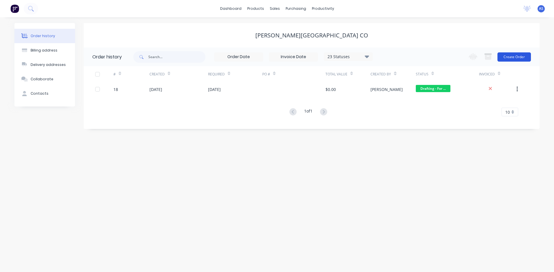
click at [504, 59] on button "Create Order" at bounding box center [513, 56] width 33 height 9
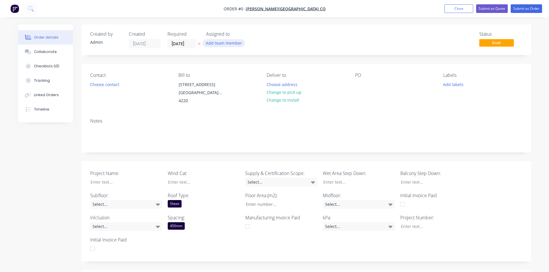
click at [227, 41] on button "Add team member" at bounding box center [224, 43] width 42 height 8
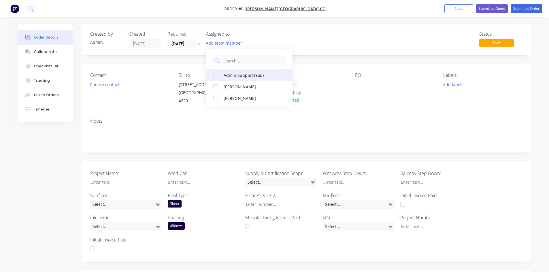
click at [215, 78] on div at bounding box center [216, 75] width 12 height 12
click at [215, 86] on div at bounding box center [216, 87] width 12 height 12
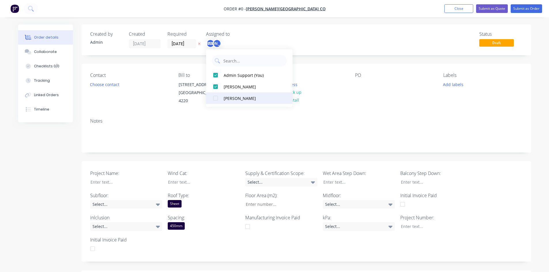
click at [215, 97] on div at bounding box center [216, 99] width 12 height 12
click at [122, 100] on div "Order details Collaborate Checklists 0/0 Tracking Linked Orders Timeline Order …" at bounding box center [274, 241] width 525 height 433
click at [114, 85] on button "Choose contact" at bounding box center [104, 84] width 35 height 8
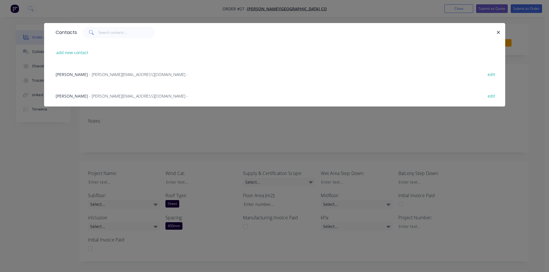
click at [92, 74] on span "- a.woolley@blackwoodbuilding.co -" at bounding box center [138, 74] width 99 height 5
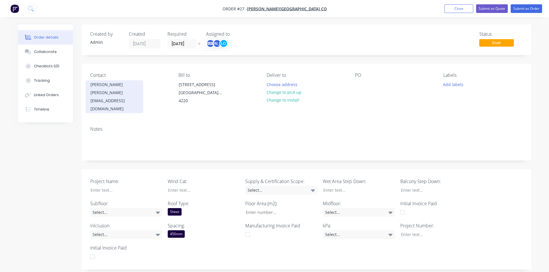
click at [108, 87] on div "Adrian Woolley" at bounding box center [115, 85] width 48 height 8
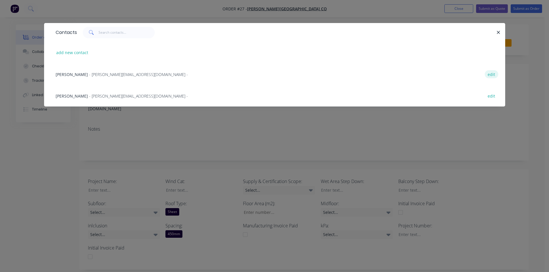
click at [493, 75] on button "edit" at bounding box center [492, 74] width 14 height 8
select select "AU"
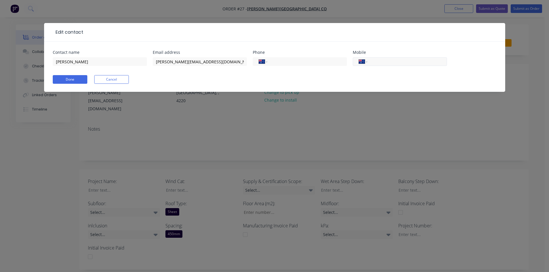
click at [379, 63] on input "tel" at bounding box center [406, 62] width 69 height 7
type input "0490 402 350"
click at [74, 79] on button "Done" at bounding box center [70, 79] width 35 height 9
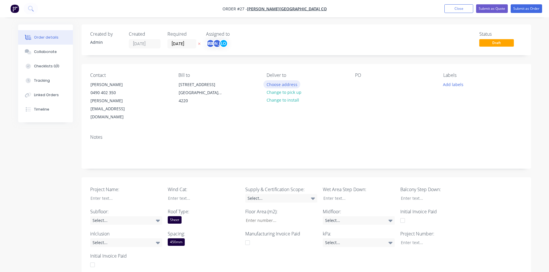
click at [287, 83] on button "Choose address" at bounding box center [282, 84] width 37 height 8
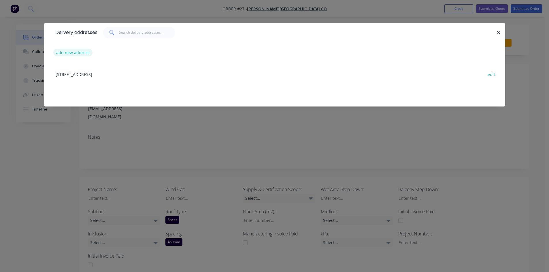
click at [69, 52] on button "add new address" at bounding box center [73, 53] width 40 height 8
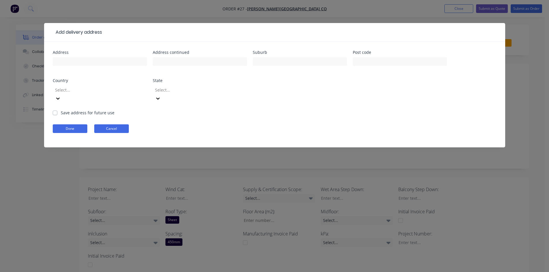
click at [120, 125] on button "Cancel" at bounding box center [111, 129] width 35 height 9
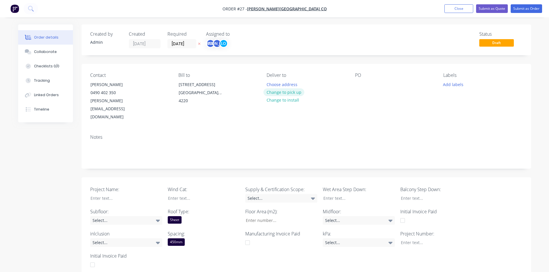
click at [298, 95] on button "Change to pick up" at bounding box center [284, 93] width 41 height 8
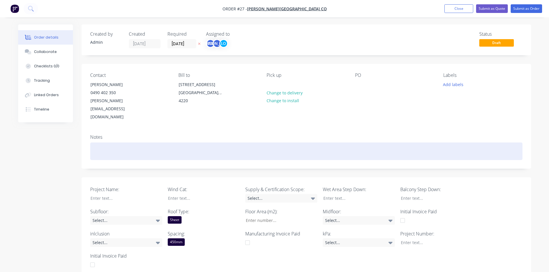
click at [107, 143] on div at bounding box center [306, 152] width 432 height 18
click at [123, 143] on div "Type A :" at bounding box center [306, 152] width 432 height 18
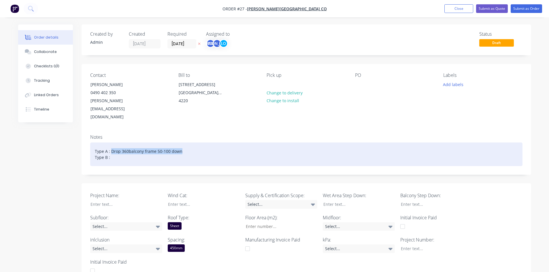
drag, startPoint x: 185, startPoint y: 136, endPoint x: 110, endPoint y: 137, distance: 74.4
click at [110, 143] on div "Type A : Drop 360balcony frame 50-100 down Type B :" at bounding box center [306, 155] width 432 height 24
copy div "Drop 360balcony frame 50-100 down"
click at [113, 143] on div "Type A : Drop 360balcony frame 50-100 down Type B :" at bounding box center [306, 155] width 432 height 24
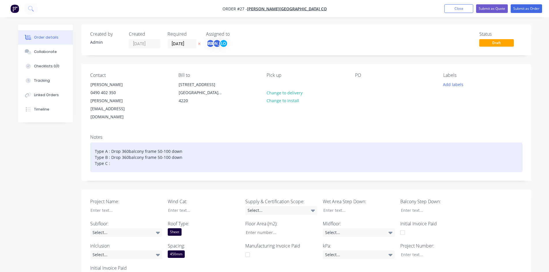
click at [112, 149] on div "Type A : Drop 360balcony frame 50-100 down Type B : Drop 360balcony frame 50-10…" at bounding box center [306, 158] width 432 height 30
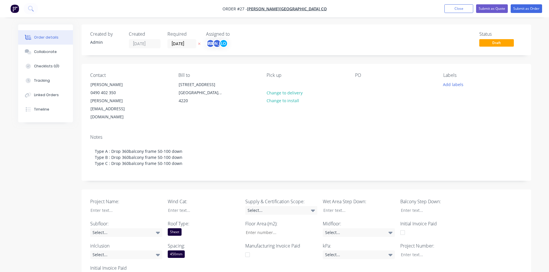
click at [25, 166] on div "Created by Admin Created 15/08/25 Required 15/08/25 Assigned to AS JO LO Status…" at bounding box center [274, 256] width 513 height 462
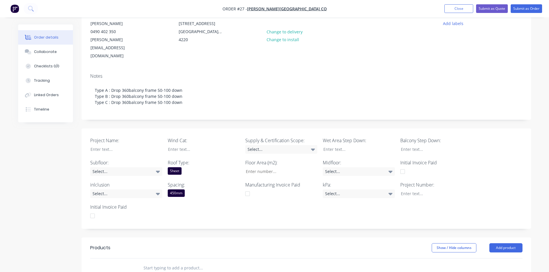
scroll to position [86, 0]
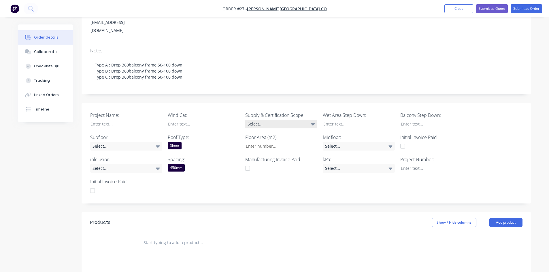
click at [285, 120] on div "Select..." at bounding box center [281, 124] width 72 height 9
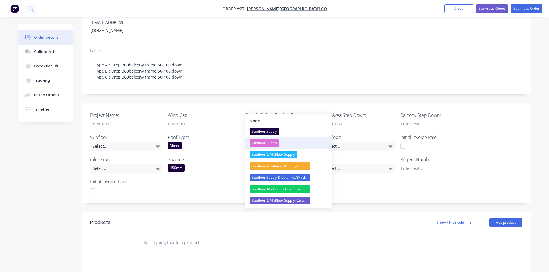
click at [273, 142] on div "Midfloor Supply" at bounding box center [265, 143] width 30 height 7
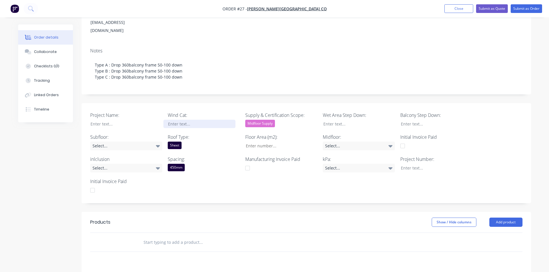
click at [195, 120] on div at bounding box center [199, 124] width 72 height 8
click at [194, 120] on div at bounding box center [199, 124] width 72 height 8
click at [129, 120] on div at bounding box center [122, 124] width 72 height 8
click at [131, 120] on div "Townhouse Lennox" at bounding box center [122, 124] width 72 height 8
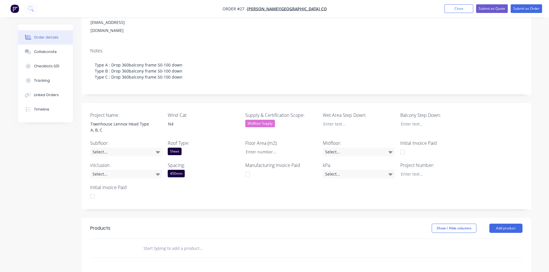
click at [211, 180] on div "Project Name: Townhouse Lennox Head Type A, B, C Wind Cat: N4 Supply & Certific…" at bounding box center [307, 156] width 450 height 107
click at [132, 148] on div "Select..." at bounding box center [126, 152] width 72 height 9
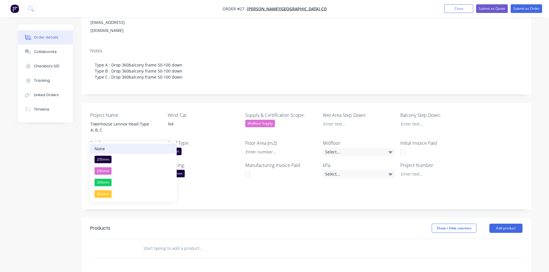
click at [121, 147] on button "None" at bounding box center [133, 149] width 86 height 10
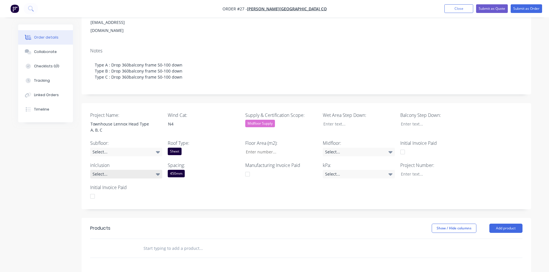
click at [131, 170] on div "Select..." at bounding box center [126, 174] width 72 height 9
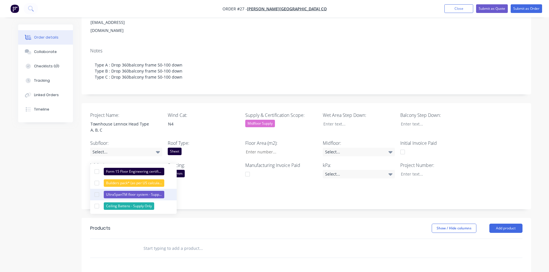
click at [125, 193] on div "UltraSpanTM floor system - Supply Only" at bounding box center [134, 194] width 61 height 7
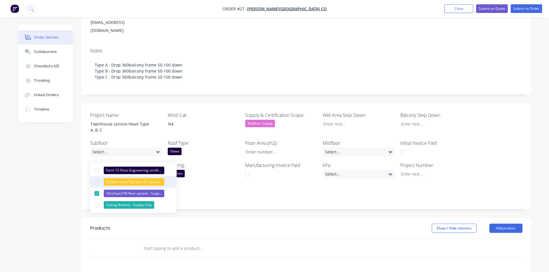
click at [123, 183] on div "Builders pack* (as per US calculations of hardware required)" at bounding box center [134, 181] width 61 height 7
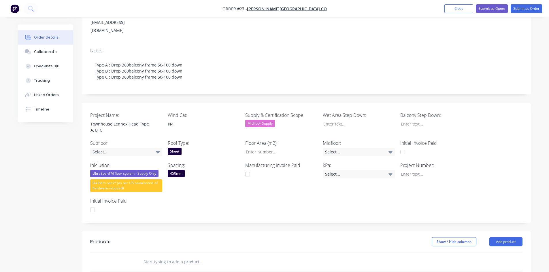
click at [232, 194] on div "Project Name: Townhouse Lennox Head Type A, B, C Wind Cat: N4 Supply & Certific…" at bounding box center [307, 163] width 450 height 120
click at [172, 148] on div "Sheet" at bounding box center [175, 151] width 14 height 7
click at [336, 148] on div "Select..." at bounding box center [359, 152] width 72 height 9
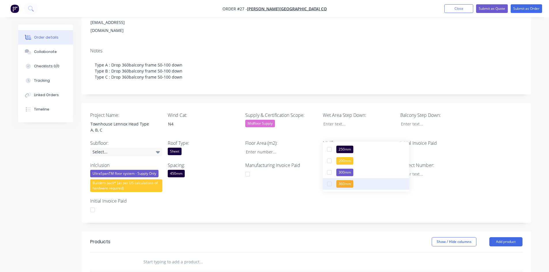
click at [347, 182] on div "360mm" at bounding box center [344, 183] width 17 height 7
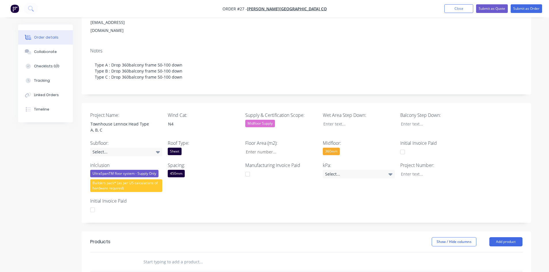
click at [287, 190] on div "Project Name: Townhouse Lennox Head Type A, B, C Wind Cat: N4 Supply & Certific…" at bounding box center [307, 163] width 450 height 120
click at [331, 120] on div at bounding box center [355, 124] width 72 height 8
click at [415, 120] on div at bounding box center [432, 124] width 72 height 8
click at [410, 170] on div at bounding box center [432, 174] width 72 height 8
click at [368, 169] on div "kPa: Select..." at bounding box center [359, 177] width 72 height 30
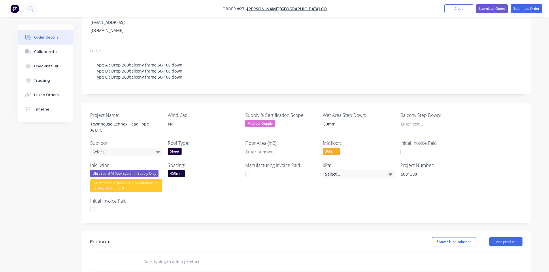
click at [398, 168] on div "Project Name: Townhouse Lennox Head Type A, B, C Wind Cat: N4 Supply & Certific…" at bounding box center [307, 163] width 450 height 120
click at [35, 65] on div "Checklists 0/0" at bounding box center [46, 66] width 25 height 5
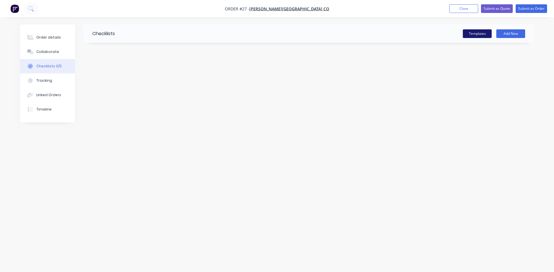
click at [471, 33] on button "Templates" at bounding box center [476, 33] width 29 height 9
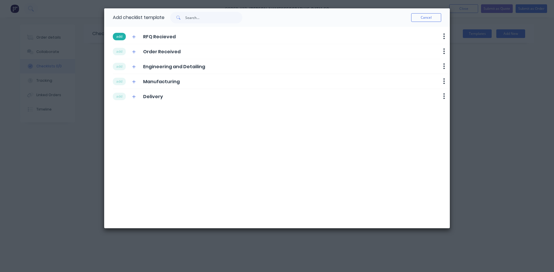
click at [123, 37] on button "add" at bounding box center [119, 36] width 13 height 7
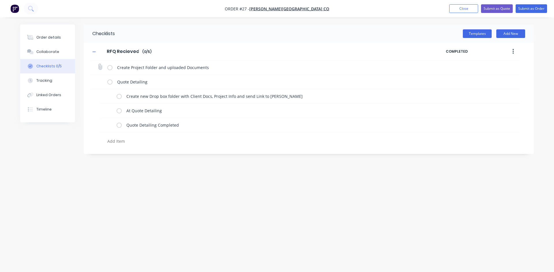
click at [109, 69] on label at bounding box center [109, 68] width 5 height 6
click at [0, 0] on input "checkbox" at bounding box center [0, 0] width 0 height 0
click at [108, 81] on label at bounding box center [109, 82] width 5 height 6
click at [0, 0] on input "checkbox" at bounding box center [0, 0] width 0 height 0
type textarea "x"
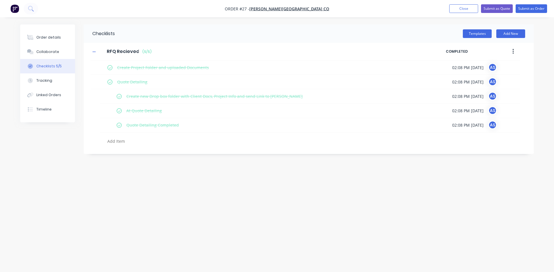
click at [61, 140] on div "Checklists Templates Add New RFQ Recieved RFQ Recieved Enter Checklist name ( 5…" at bounding box center [276, 126] width 513 height 202
drag, startPoint x: 177, startPoint y: 194, endPoint x: 174, endPoint y: 195, distance: 3.7
click at [177, 194] on div "Checklists Templates Add New RFQ Recieved RFQ Recieved Enter Checklist name ( 5…" at bounding box center [276, 126] width 513 height 202
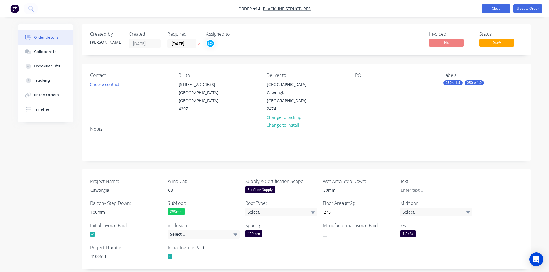
click at [504, 7] on button "Close" at bounding box center [496, 8] width 29 height 9
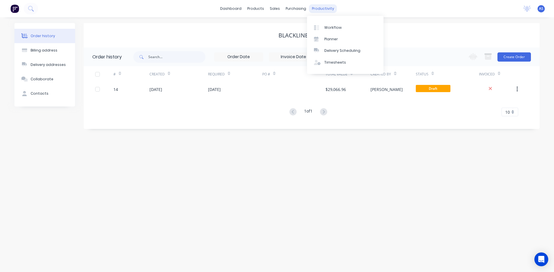
click at [324, 8] on div "productivity" at bounding box center [323, 8] width 28 height 9
click at [313, 7] on div "productivity" at bounding box center [323, 8] width 28 height 9
click at [329, 28] on div "Workflow" at bounding box center [332, 27] width 17 height 5
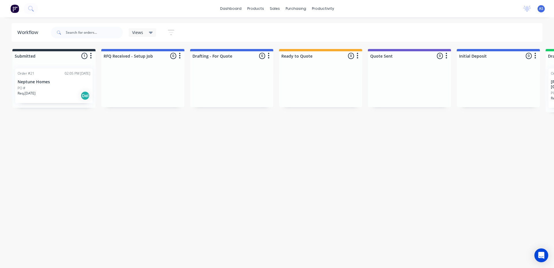
click at [236, 67] on div at bounding box center [231, 85] width 83 height 43
click at [269, 55] on icon "button" at bounding box center [268, 56] width 1 height 6
click at [240, 70] on button "Sort By" at bounding box center [243, 69] width 58 height 10
click at [301, 72] on date "Created date" at bounding box center [302, 72] width 58 height 10
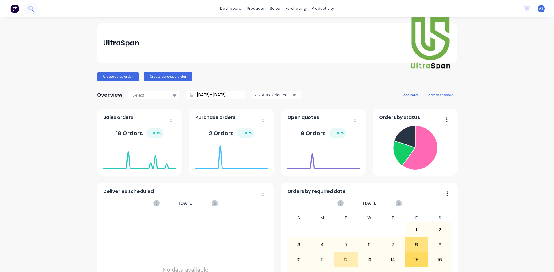
click at [28, 11] on icon at bounding box center [30, 8] width 5 height 5
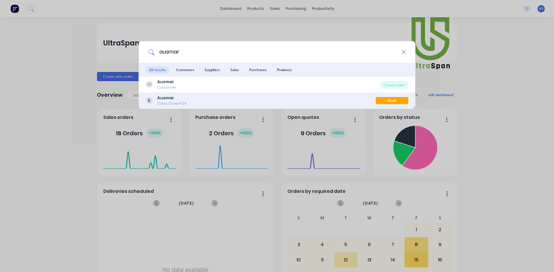
type input "ausmar"
click at [212, 100] on div "Ausmar Sales Order #24" at bounding box center [261, 100] width 230 height 11
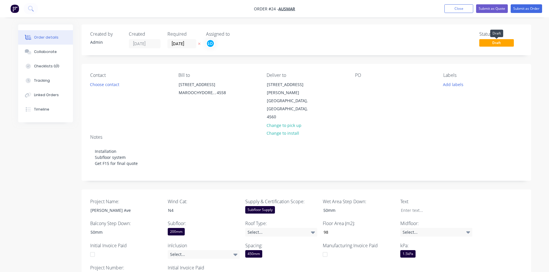
click at [494, 42] on span "Draft" at bounding box center [496, 42] width 35 height 7
click at [515, 44] on div "Status Draft" at bounding box center [500, 39] width 43 height 17
click at [503, 43] on span "Draft" at bounding box center [496, 42] width 35 height 7
click at [486, 36] on div "Status" at bounding box center [500, 33] width 43 height 5
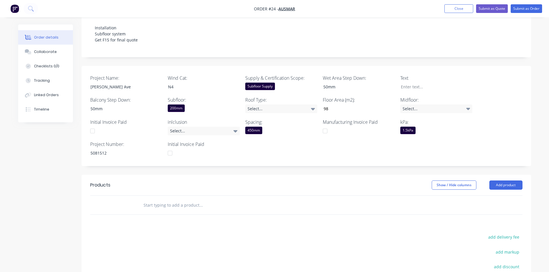
scroll to position [111, 0]
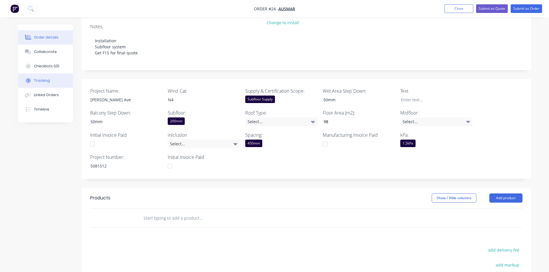
click at [47, 84] on button "Tracking" at bounding box center [45, 81] width 55 height 14
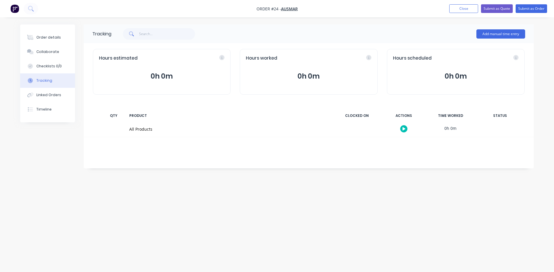
click at [402, 128] on icon "button" at bounding box center [403, 128] width 3 height 3
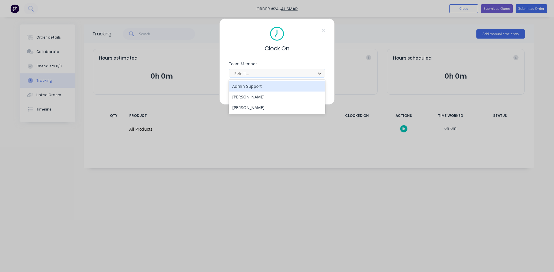
click at [251, 73] on div at bounding box center [273, 73] width 79 height 7
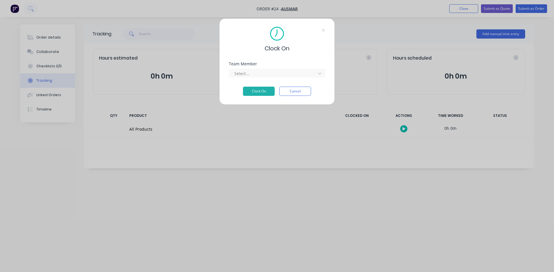
click at [206, 148] on div "Clock On Team Member Select... Clock On Cancel" at bounding box center [277, 136] width 554 height 272
click at [306, 89] on button "Cancel" at bounding box center [295, 91] width 32 height 9
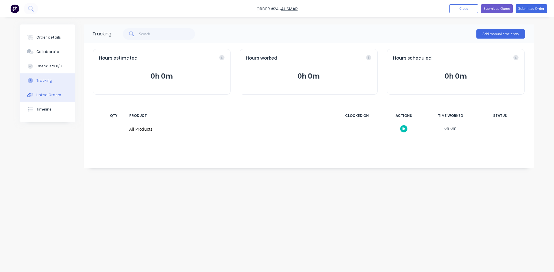
click at [46, 96] on div "Linked Orders" at bounding box center [48, 95] width 25 height 5
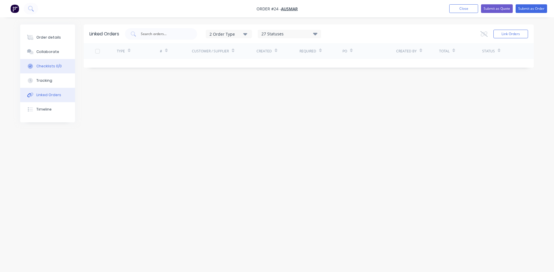
click at [49, 67] on div "Checklists 0/0" at bounding box center [48, 66] width 25 height 5
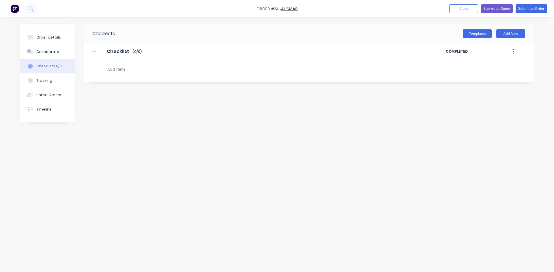
click at [118, 71] on textarea at bounding box center [243, 69] width 277 height 8
click at [488, 34] on button "Templates" at bounding box center [476, 33] width 29 height 9
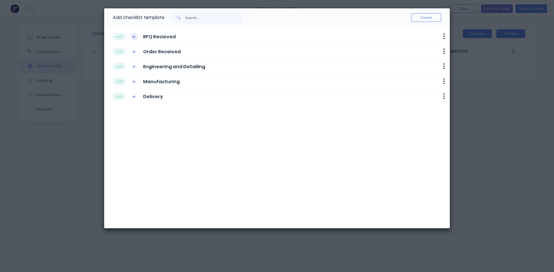
click at [135, 36] on icon "button" at bounding box center [133, 37] width 3 height 4
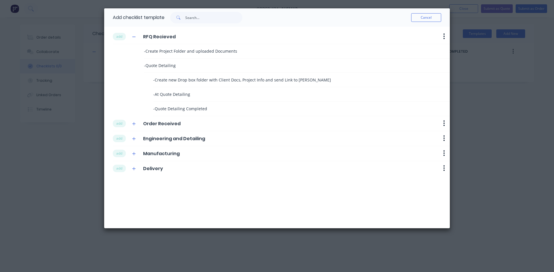
click at [179, 52] on span "- Create Project Folder and uploaded Documents" at bounding box center [190, 51] width 93 height 6
click at [159, 49] on span "- Create Project Folder and uploaded Documents" at bounding box center [190, 51] width 93 height 6
drag, startPoint x: 251, startPoint y: 52, endPoint x: 234, endPoint y: 51, distance: 17.0
click at [234, 51] on div "- Create Project Folder and uploaded Documents" at bounding box center [251, 51] width 214 height 6
click at [226, 51] on span "- Create Project Folder and uploaded Documents" at bounding box center [190, 51] width 93 height 6
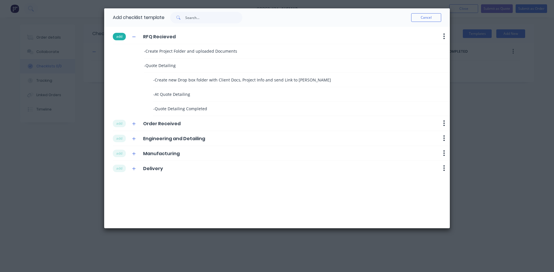
click at [120, 33] on button "add" at bounding box center [119, 36] width 13 height 7
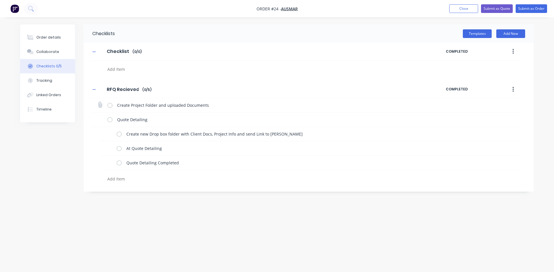
click at [110, 105] on label at bounding box center [109, 105] width 5 height 6
click at [0, 0] on input "checkbox" at bounding box center [0, 0] width 0 height 0
click at [120, 134] on label at bounding box center [118, 134] width 5 height 6
click at [0, 0] on input "checkbox" at bounding box center [0, 0] width 0 height 0
type textarea "x"
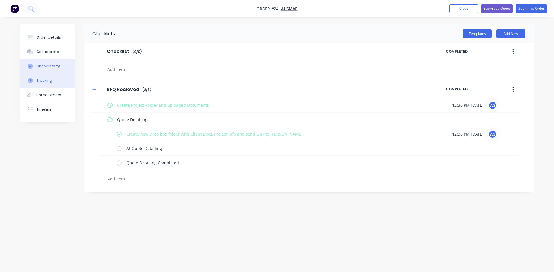
click at [44, 79] on div "Tracking" at bounding box center [44, 80] width 16 height 5
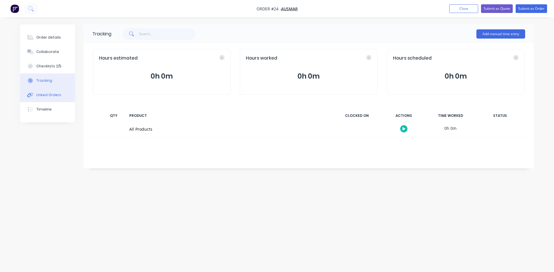
click at [50, 97] on div "Linked Orders" at bounding box center [48, 95] width 25 height 5
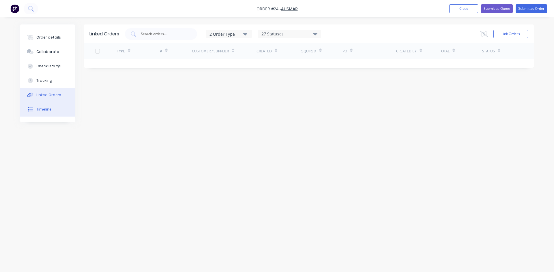
click at [50, 109] on div "Timeline" at bounding box center [43, 109] width 15 height 5
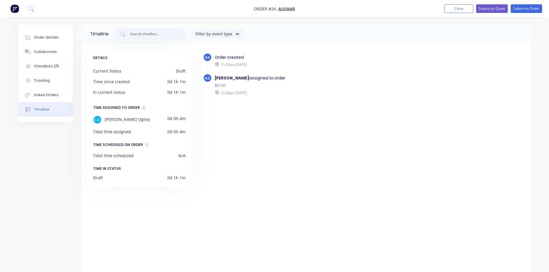
click at [180, 72] on div "Draft" at bounding box center [181, 71] width 10 height 6
click at [174, 159] on div "Total time scheduled N/A" at bounding box center [139, 156] width 93 height 6
click at [175, 157] on div "Total time scheduled N/A" at bounding box center [139, 156] width 93 height 6
click at [47, 40] on button "Order details" at bounding box center [45, 37] width 55 height 14
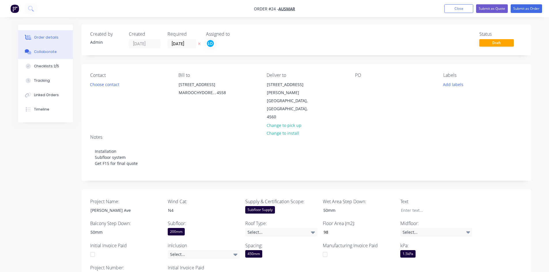
click at [47, 54] on div "Collaborate" at bounding box center [45, 51] width 23 height 5
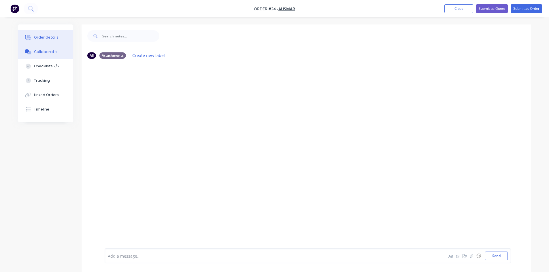
click at [44, 36] on div "Order details" at bounding box center [46, 37] width 25 height 5
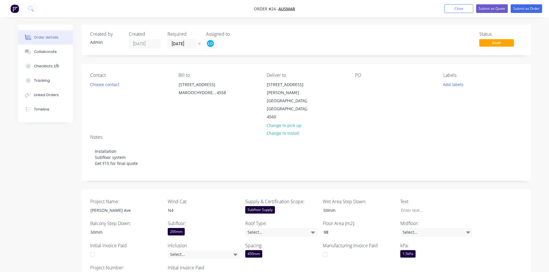
click at [529, 198] on div "Project Name: Pope Ave Wind Cat: N4 Supply & Certification Scope: Subfloor Supp…" at bounding box center [307, 240] width 450 height 101
drag, startPoint x: 114, startPoint y: 193, endPoint x: 74, endPoint y: 196, distance: 40.8
click at [74, 196] on div "Created by Admin Created 15/08/25 Required 15/08/25 Assigned to LO Status Draft…" at bounding box center [274, 255] width 513 height 461
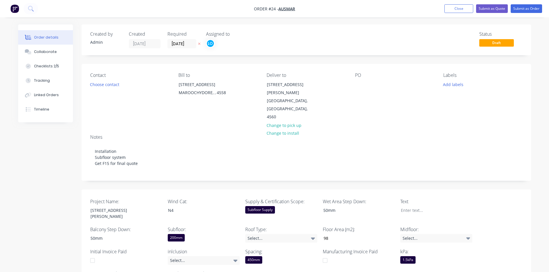
click at [120, 190] on div "Project Name: 76 Pope Ave Burneside 4560 Wind Cat: N4 Supply & Certification Sc…" at bounding box center [307, 243] width 450 height 107
click at [216, 257] on div "Select..." at bounding box center [204, 261] width 72 height 9
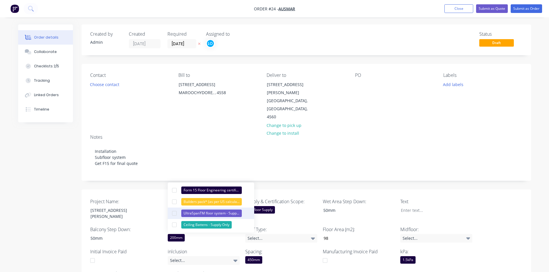
click at [217, 210] on div "UltraSpanTM floor system - Supply Only" at bounding box center [211, 213] width 61 height 7
click at [174, 202] on div at bounding box center [175, 202] width 12 height 12
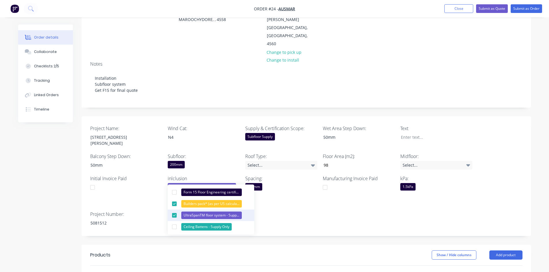
scroll to position [86, 0]
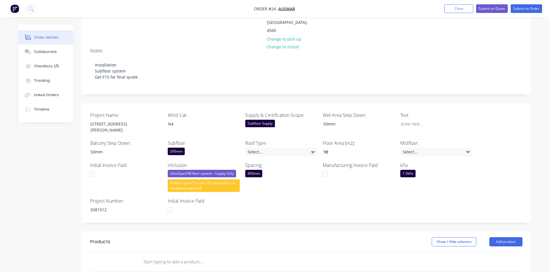
click at [316, 189] on div "Project Name: 76 Pope Ave Burneside 4560 Wind Cat: N4 Supply & Certification Sc…" at bounding box center [307, 163] width 450 height 120
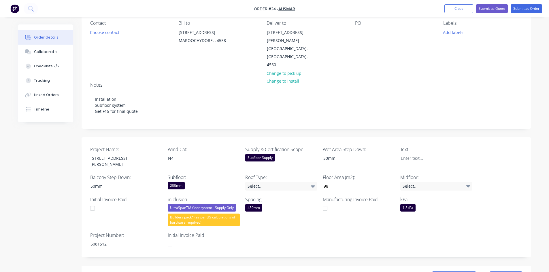
scroll to position [0, 0]
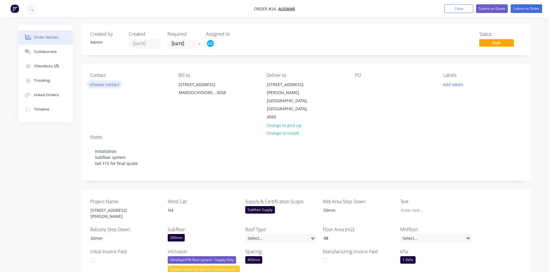
click at [114, 84] on button "Choose contact" at bounding box center [104, 84] width 35 height 8
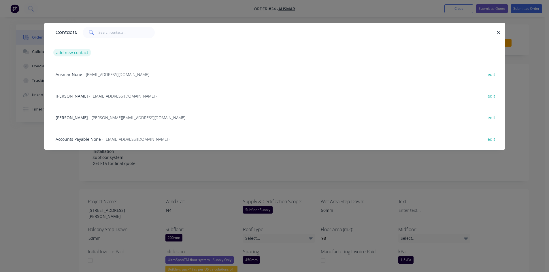
click at [81, 54] on button "add new contact" at bounding box center [72, 53] width 38 height 8
select select "AU"
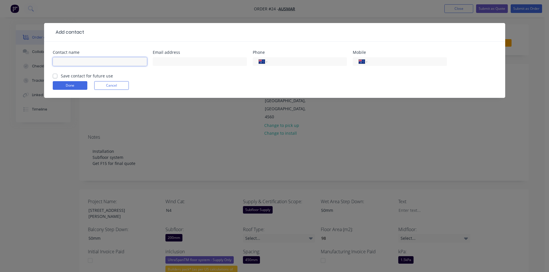
click at [94, 62] on input "text" at bounding box center [100, 61] width 94 height 9
type input "Jed Manteufe"
click at [175, 61] on input "text" at bounding box center [200, 61] width 94 height 9
type input "jed.m@ausmargroup.com.au"
click at [279, 60] on input "tel" at bounding box center [306, 62] width 69 height 7
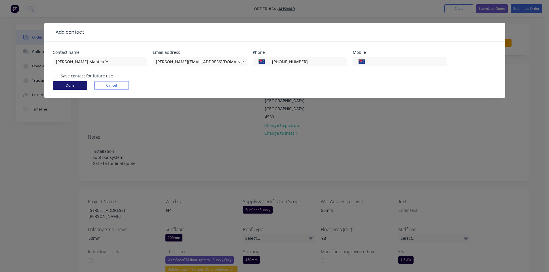
type input "(07) 5319 1500"
click at [61, 85] on button "Done" at bounding box center [70, 85] width 35 height 9
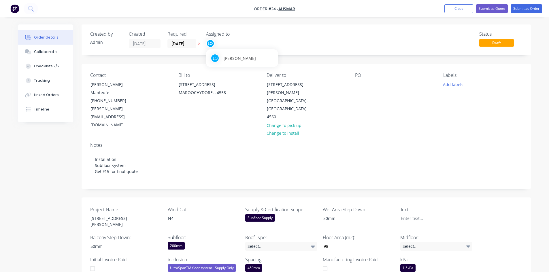
click at [210, 45] on div "LO" at bounding box center [210, 43] width 9 height 9
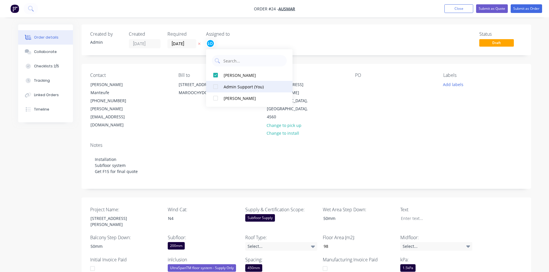
click at [216, 86] on div at bounding box center [216, 87] width 12 height 12
click at [215, 99] on div at bounding box center [216, 99] width 12 height 12
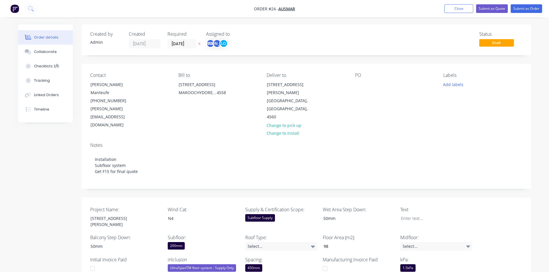
click at [334, 62] on div "Created by Admin Created 15/08/25 Required 15/08/25 Assigned to AS JO LO Status…" at bounding box center [307, 265] width 450 height 480
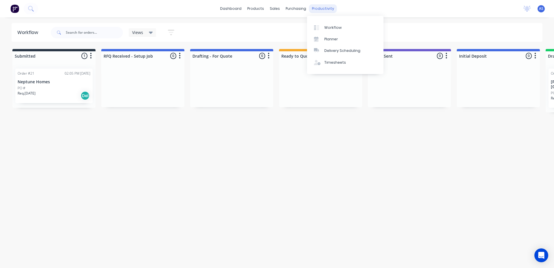
click at [314, 12] on div "productivity" at bounding box center [323, 8] width 28 height 9
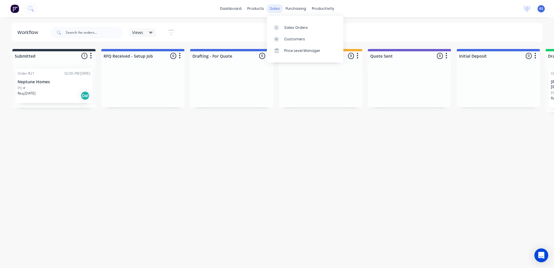
click at [277, 8] on div "sales" at bounding box center [275, 8] width 16 height 9
click at [295, 41] on div "Customers" at bounding box center [294, 39] width 21 height 5
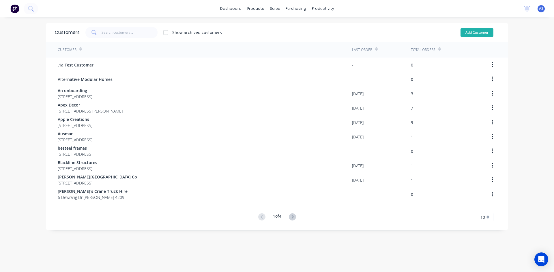
click at [479, 33] on button "Add Customer" at bounding box center [476, 32] width 33 height 9
select select "AU"
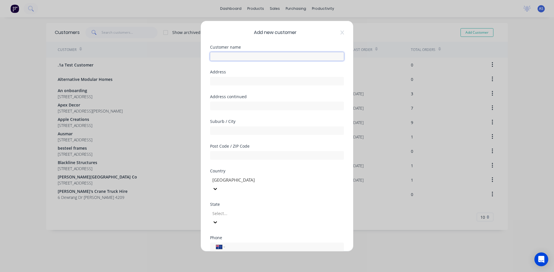
click at [259, 57] on input "text" at bounding box center [277, 56] width 134 height 9
click at [219, 61] on div "Required" at bounding box center [277, 63] width 134 height 4
click at [227, 55] on input "text" at bounding box center [277, 56] width 134 height 9
type input "Nest Bespoke Homes"
click at [227, 87] on div "Address" at bounding box center [277, 82] width 134 height 25
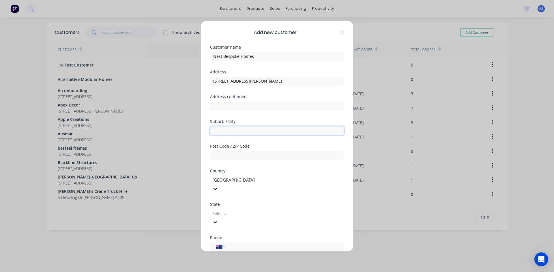
click at [232, 133] on input "text" at bounding box center [277, 131] width 134 height 9
click at [263, 79] on input "[STREET_ADDRESS][PERSON_NAME]" at bounding box center [277, 81] width 134 height 9
type input "[STREET_ADDRESS][PERSON_NAME]"
click at [232, 130] on input "text" at bounding box center [277, 131] width 134 height 9
type input "Wakerley"
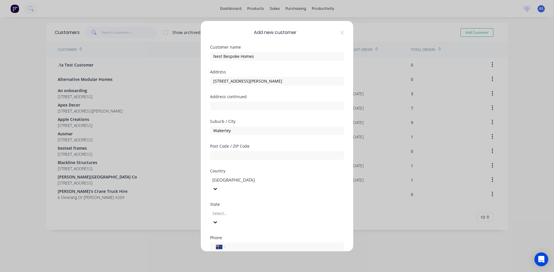
click at [234, 210] on div at bounding box center [253, 213] width 83 height 7
click at [125, 233] on div "Add new customer Customer name Nest Bespoke Homes Address [STREET_ADDRESS][PERS…" at bounding box center [277, 136] width 554 height 272
drag, startPoint x: 266, startPoint y: 82, endPoint x: 155, endPoint y: 82, distance: 110.7
click at [155, 82] on div "Add new customer Customer name Nest Bespoke Homes Address [STREET_ADDRESS][PERS…" at bounding box center [277, 136] width 554 height 272
click at [232, 154] on input "text" at bounding box center [277, 155] width 134 height 9
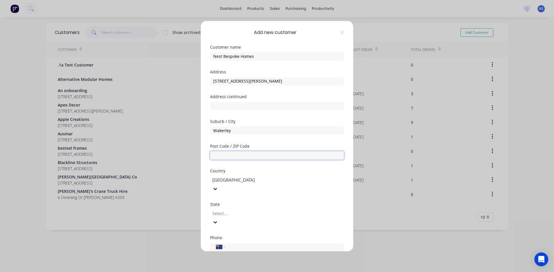
paste input "4154"
type input "4154"
drag, startPoint x: 233, startPoint y: 132, endPoint x: 200, endPoint y: 132, distance: 33.2
click at [200, 132] on div "Add new customer Customer name Nest Bespoke Homes Address [STREET_ADDRESS][PERS…" at bounding box center [277, 136] width 554 height 272
click at [222, 108] on input "text" at bounding box center [277, 106] width 134 height 9
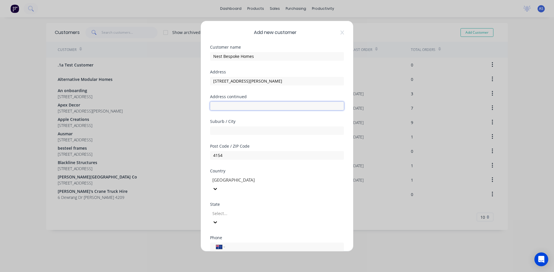
paste input "Wakerley"
type input "Wakerley"
click at [219, 129] on input "text" at bounding box center [277, 131] width 134 height 9
type input "[GEOGRAPHIC_DATA]"
click at [243, 177] on div "[GEOGRAPHIC_DATA]" at bounding box center [253, 180] width 86 height 9
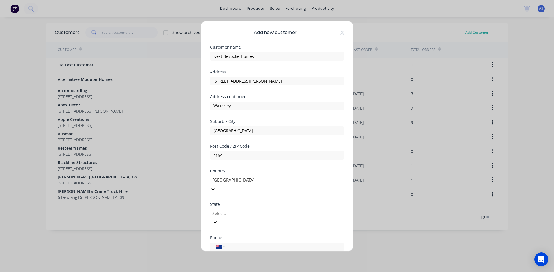
click at [223, 268] on div "[GEOGRAPHIC_DATA]" at bounding box center [277, 275] width 554 height 6
click at [223, 210] on div at bounding box center [253, 213] width 83 height 7
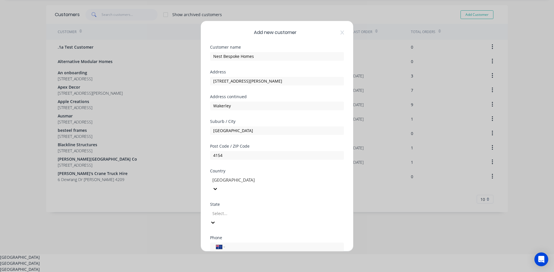
scroll to position [20, 0]
click at [227, 268] on div "[GEOGRAPHIC_DATA]" at bounding box center [277, 274] width 554 height 6
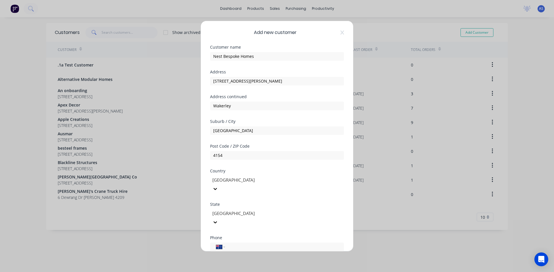
scroll to position [0, 0]
click at [232, 244] on input "tel" at bounding box center [283, 247] width 109 height 7
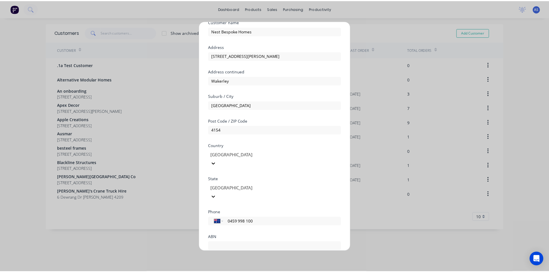
scroll to position [51, 0]
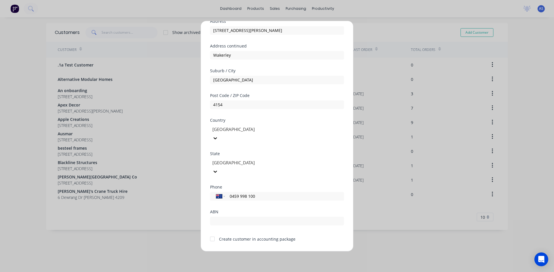
type input "0459 998 100"
click at [248, 210] on div "ABN" at bounding box center [277, 222] width 134 height 25
click at [236, 217] on input "text" at bounding box center [277, 221] width 134 height 9
click at [212, 234] on div at bounding box center [212, 240] width 12 height 12
click at [250, 252] on button "Save" at bounding box center [259, 256] width 32 height 9
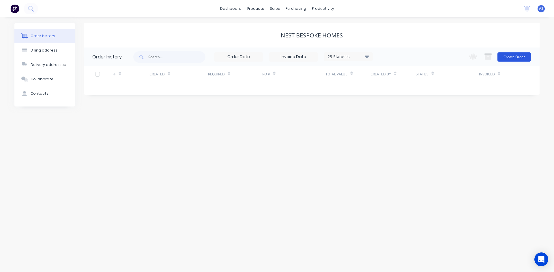
click at [517, 57] on button "Create Order" at bounding box center [513, 56] width 33 height 9
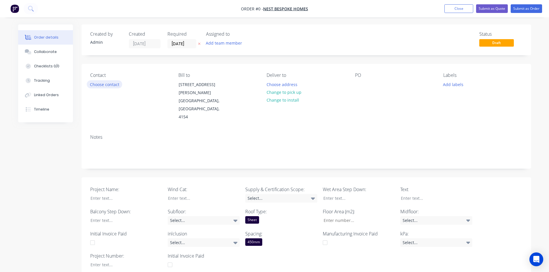
click at [113, 87] on button "Choose contact" at bounding box center [104, 84] width 35 height 8
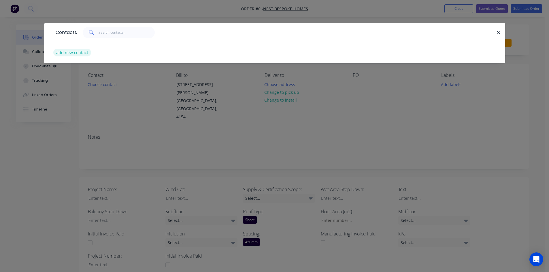
click at [64, 54] on button "add new contact" at bounding box center [72, 53] width 38 height 8
select select "AU"
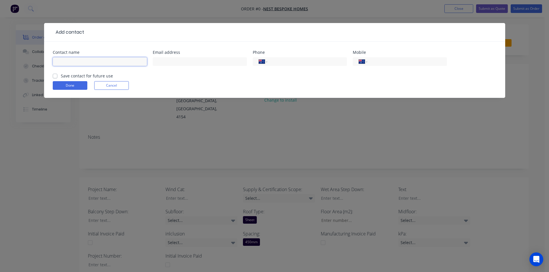
click at [105, 65] on input "text" at bounding box center [100, 61] width 94 height 9
click at [122, 63] on input "text" at bounding box center [100, 61] width 94 height 9
type input "[PERSON_NAME]"
click at [172, 65] on input "text" at bounding box center [200, 61] width 94 height 9
type input "[PERSON_NAME][EMAIL_ADDRESS][DOMAIN_NAME]"
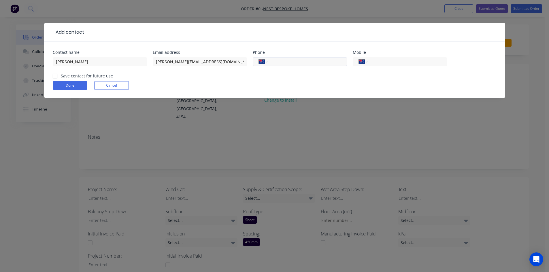
click at [317, 61] on input "tel" at bounding box center [306, 62] width 69 height 7
click at [377, 63] on input "tel" at bounding box center [406, 62] width 69 height 7
type input "0459 998 100"
click at [61, 75] on label "Save contact for future use" at bounding box center [87, 76] width 52 height 6
click at [53, 75] on input "Save contact for future use" at bounding box center [55, 75] width 5 height 5
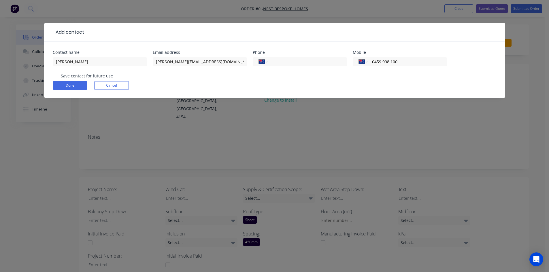
checkbox input "true"
click at [64, 88] on button "Done" at bounding box center [70, 85] width 35 height 9
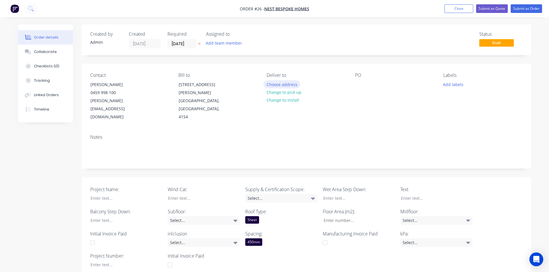
click at [275, 84] on button "Choose address" at bounding box center [282, 84] width 37 height 8
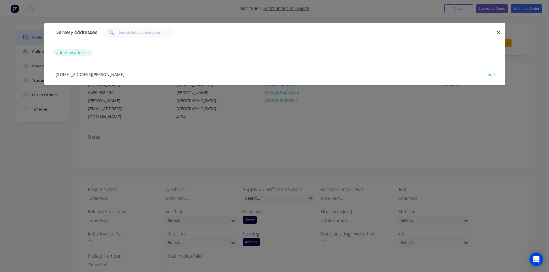
click at [76, 53] on button "add new address" at bounding box center [73, 53] width 40 height 8
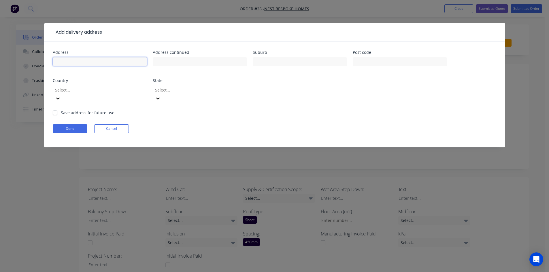
click at [76, 62] on input "text" at bounding box center [100, 61] width 94 height 9
type input "[STREET_ADDRESS]"
click at [216, 60] on input "text" at bounding box center [200, 61] width 94 height 9
type input "Tingalpa"
click at [61, 110] on label "Save address for future use" at bounding box center [88, 113] width 54 height 6
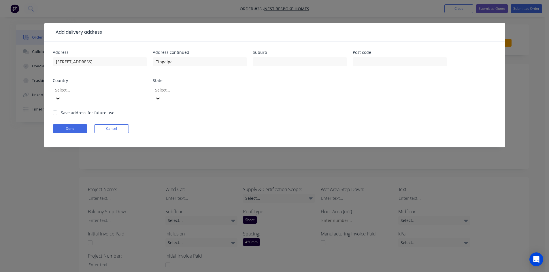
click at [54, 110] on input "Save address for future use" at bounding box center [55, 112] width 5 height 5
checkbox input "true"
click at [63, 125] on button "Done" at bounding box center [70, 129] width 35 height 9
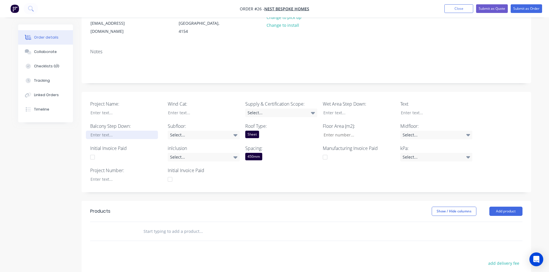
scroll to position [86, 0]
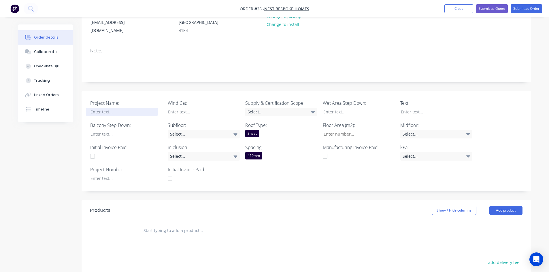
click at [109, 108] on div at bounding box center [122, 112] width 72 height 8
click at [113, 130] on div at bounding box center [122, 134] width 72 height 8
click at [106, 130] on div at bounding box center [122, 134] width 72 height 8
click at [173, 108] on div at bounding box center [199, 112] width 72 height 8
click at [180, 130] on div "Select..." at bounding box center [204, 134] width 72 height 9
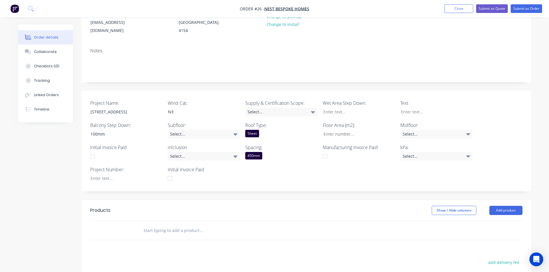
click at [134, 177] on div "Project Name: [STREET_ADDRESS] Wind Cat: N3 Supply & Certification Scope: Selec…" at bounding box center [307, 141] width 450 height 101
click at [192, 152] on div "Select..." at bounding box center [204, 156] width 72 height 9
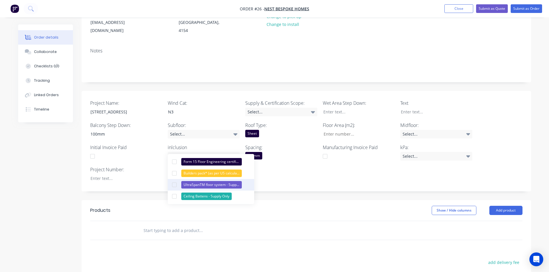
click at [174, 188] on div at bounding box center [175, 185] width 12 height 12
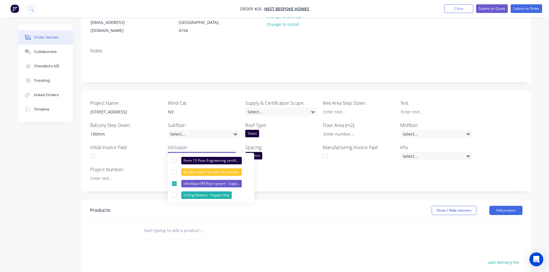
click at [174, 173] on div at bounding box center [170, 179] width 12 height 12
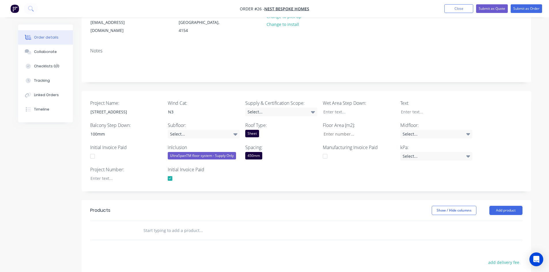
click at [169, 173] on div at bounding box center [170, 179] width 12 height 12
click at [188, 152] on div "UltraSpanTM floor system - Supply Only" at bounding box center [202, 155] width 68 height 7
click at [174, 173] on div at bounding box center [170, 179] width 12 height 12
click at [171, 173] on div at bounding box center [170, 179] width 12 height 12
click at [232, 152] on div "UltraSpanTM floor system - Supply Only" at bounding box center [202, 155] width 68 height 7
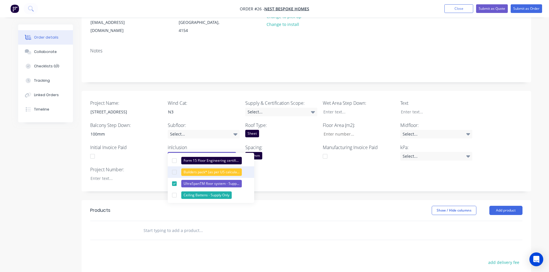
click at [199, 171] on div "Builders pack* (as per US calculations of hardware required)" at bounding box center [211, 172] width 61 height 7
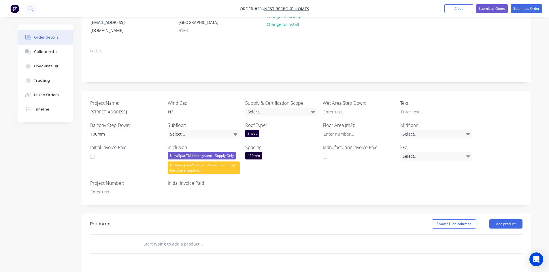
click at [301, 172] on div "Project Name: [STREET_ADDRESS] Wind Cat: N3 Supply & Certification Scope: Selec…" at bounding box center [307, 148] width 450 height 114
click at [287, 130] on div "Sheet" at bounding box center [281, 133] width 72 height 7
click at [281, 196] on div "Project Name: [STREET_ADDRESS] Wind Cat: N3 Supply & Certification Scope: Selec…" at bounding box center [307, 148] width 450 height 114
click at [407, 130] on div "Select..." at bounding box center [436, 134] width 72 height 9
click at [430, 164] on div "300mm" at bounding box center [422, 162] width 17 height 7
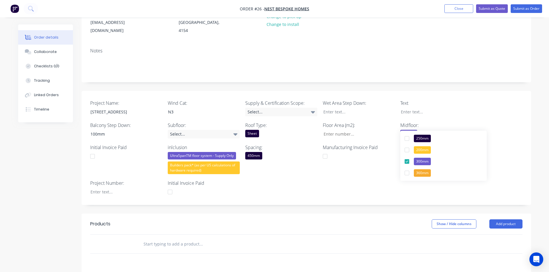
click at [362, 167] on div "Project Name: [STREET_ADDRESS] Wind Cat: N3 Supply & Certification Scope: Selec…" at bounding box center [307, 148] width 450 height 114
click at [413, 152] on div "Select..." at bounding box center [436, 156] width 72 height 9
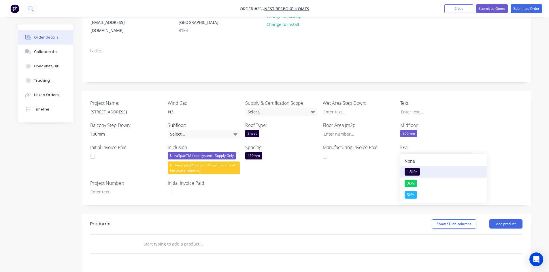
click at [411, 171] on div "1.5kPa" at bounding box center [412, 171] width 15 height 7
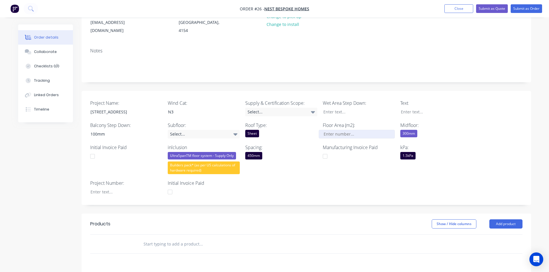
click at [334, 130] on input "Project Name:" at bounding box center [357, 134] width 76 height 9
click at [328, 108] on div at bounding box center [355, 112] width 72 height 8
click at [328, 130] on input "Project Name:" at bounding box center [357, 134] width 76 height 9
type input "59"
click at [311, 144] on label "Spacing:" at bounding box center [281, 147] width 72 height 7
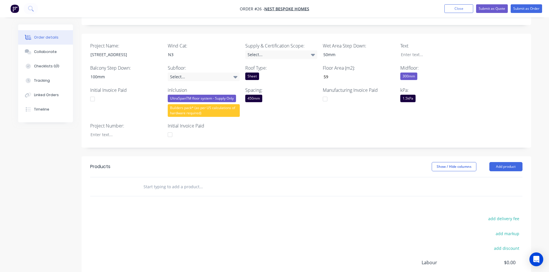
scroll to position [144, 0]
click at [97, 130] on div at bounding box center [122, 134] width 72 height 8
click at [65, 141] on div "Created by Admin Created [DATE] Required [DATE] Assigned to Add team member Sta…" at bounding box center [274, 111] width 513 height 463
click at [56, 151] on div "Created by Admin Created [DATE] Required [DATE] Assigned to Add team member Sta…" at bounding box center [274, 111] width 513 height 463
click at [274, 132] on div "Project Name: [STREET_ADDRESS] Wind Cat: N3 Supply & Certification Scope: Selec…" at bounding box center [307, 90] width 450 height 114
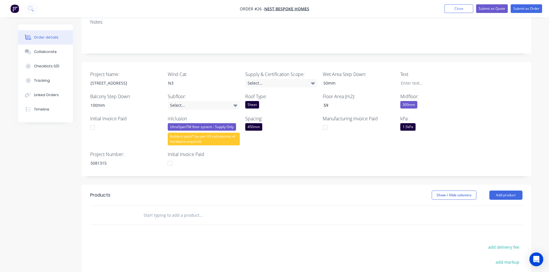
scroll to position [86, 0]
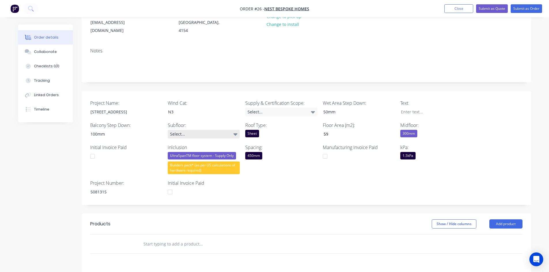
click at [200, 130] on div "Select..." at bounding box center [204, 134] width 72 height 9
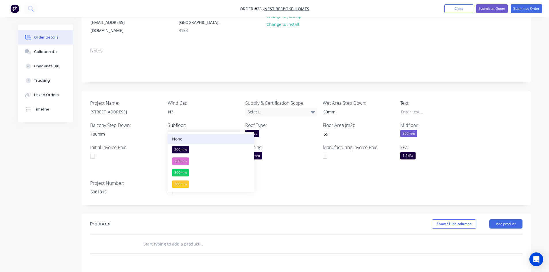
click at [182, 138] on div "None" at bounding box center [177, 139] width 10 height 6
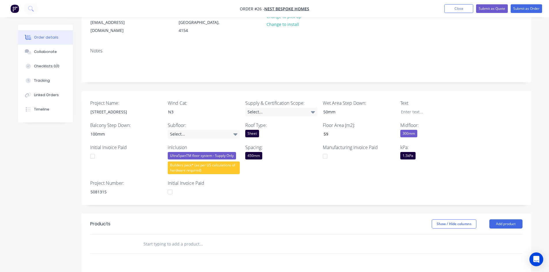
click at [322, 166] on div "Project Name: [STREET_ADDRESS] Wind Cat: N3 Supply & Certification Scope: Selec…" at bounding box center [307, 148] width 450 height 114
click at [283, 108] on div "Select..." at bounding box center [281, 112] width 72 height 9
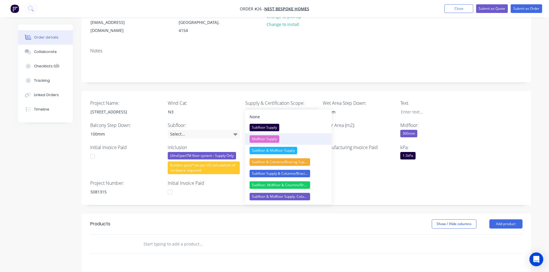
click at [270, 141] on div "Midfloor Supply" at bounding box center [265, 139] width 30 height 7
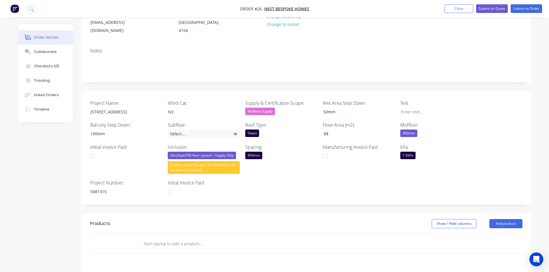
click at [294, 184] on div "Project Name: [STREET_ADDRESS] Wind Cat: N3 Supply & Certification Scope: Midfl…" at bounding box center [307, 148] width 450 height 114
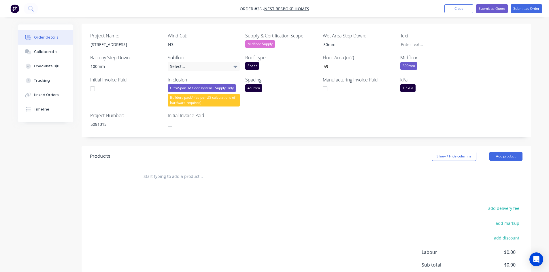
scroll to position [173, 0]
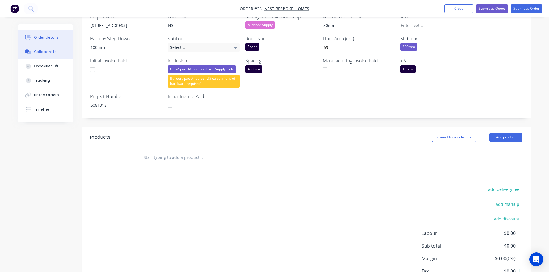
click at [37, 53] on div "Collaborate" at bounding box center [45, 51] width 23 height 5
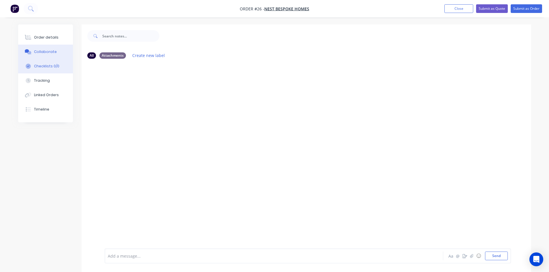
click at [45, 65] on div "Checklists 0/0" at bounding box center [46, 66] width 25 height 5
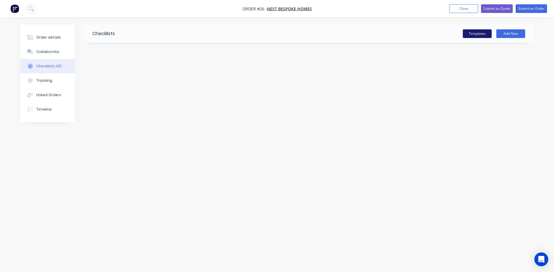
click at [473, 35] on button "Templates" at bounding box center [476, 33] width 29 height 9
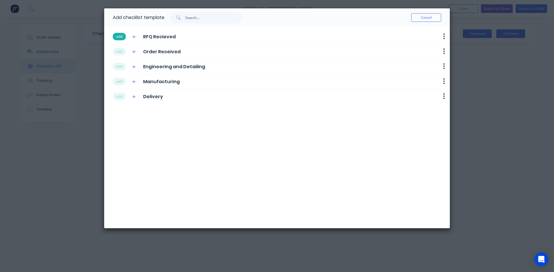
click at [118, 39] on button "add" at bounding box center [119, 36] width 13 height 7
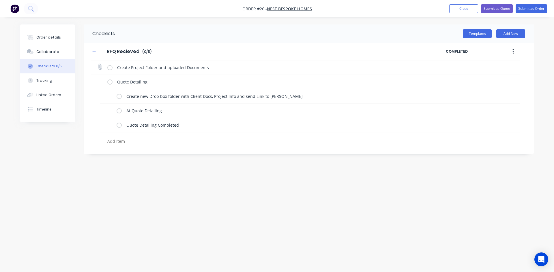
click at [109, 69] on label at bounding box center [109, 68] width 5 height 6
click at [0, 0] on input "checkbox" at bounding box center [0, 0] width 0 height 0
click at [108, 82] on label at bounding box center [109, 82] width 5 height 6
click at [0, 0] on input "checkbox" at bounding box center [0, 0] width 0 height 0
type textarea "x"
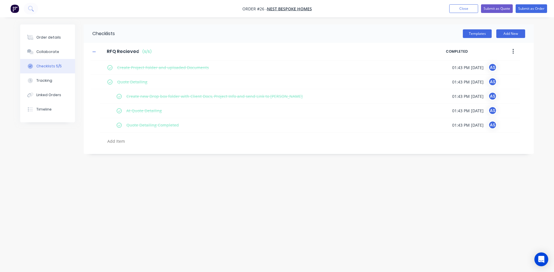
click at [167, 176] on div "Checklists Templates Add New RFQ Recieved RFQ Recieved Enter Checklist name ( 5…" at bounding box center [276, 126] width 513 height 202
click at [43, 39] on div "Order details" at bounding box center [48, 37] width 25 height 5
